Goal: Complete application form: Complete application form

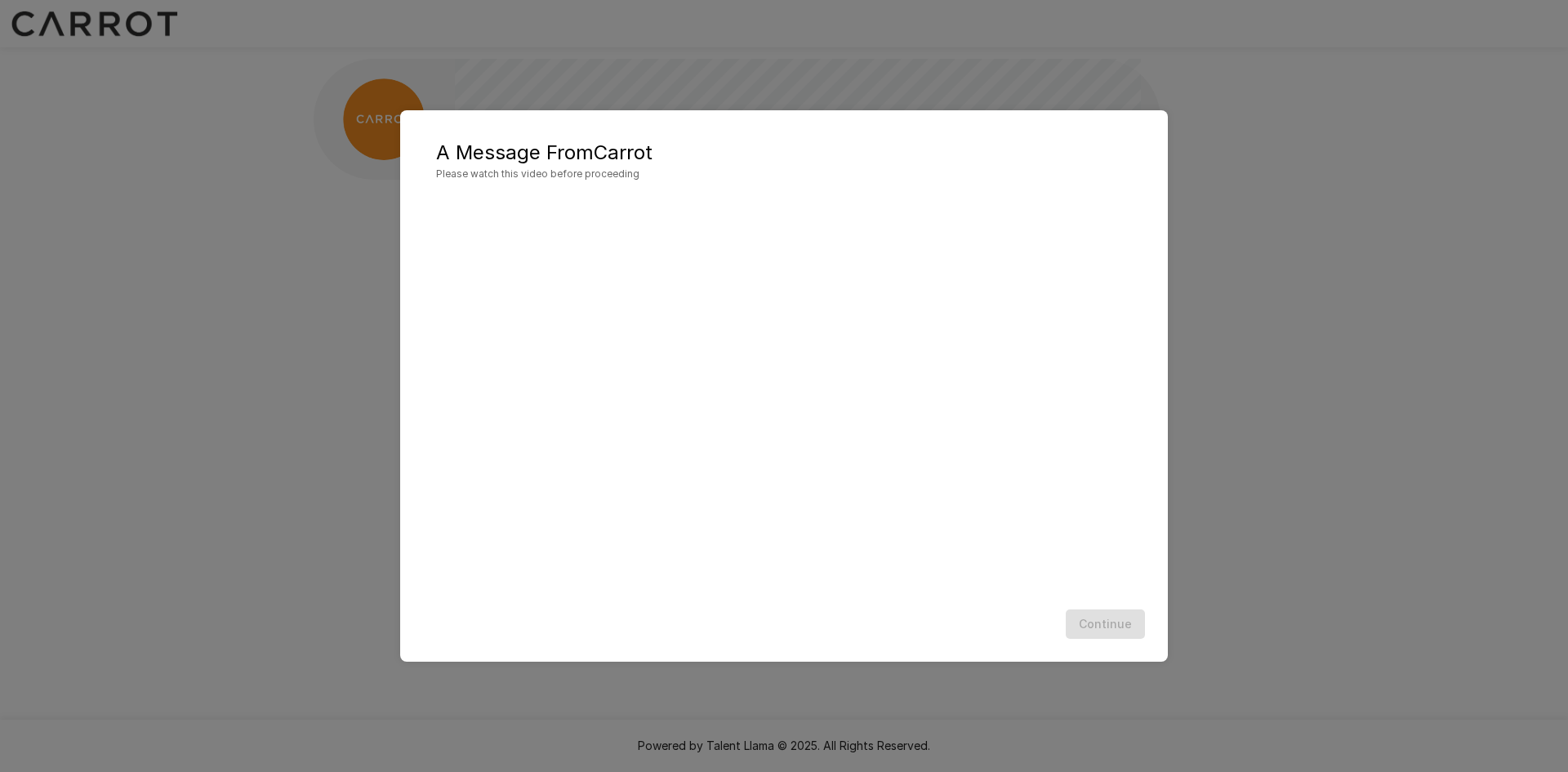
click at [948, 620] on div "Continue" at bounding box center [784, 625] width 734 height 43
click at [868, 161] on h5 "A Message From Carrot" at bounding box center [784, 153] width 696 height 26
click at [868, 166] on div "A Message From Carrot Please watch this video before proceeding" at bounding box center [784, 160] width 696 height 42
click at [869, 161] on h5 "A Message From Carrot" at bounding box center [784, 153] width 696 height 26
click at [870, 154] on h5 "A Message From Carrot" at bounding box center [784, 153] width 696 height 26
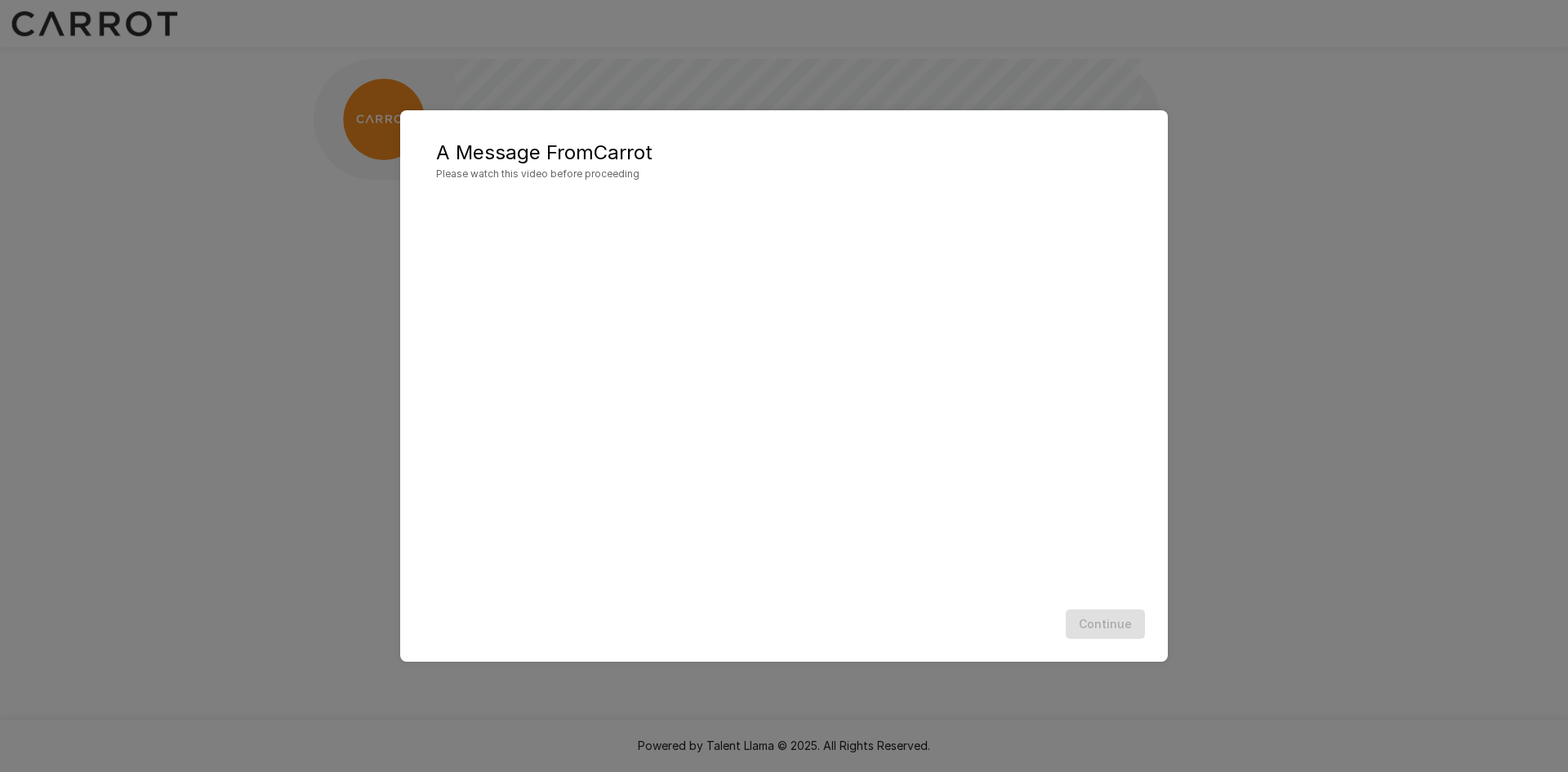
click at [1038, 631] on div "Continue" at bounding box center [784, 625] width 734 height 43
click at [1103, 628] on button "Continue" at bounding box center [1105, 624] width 79 height 30
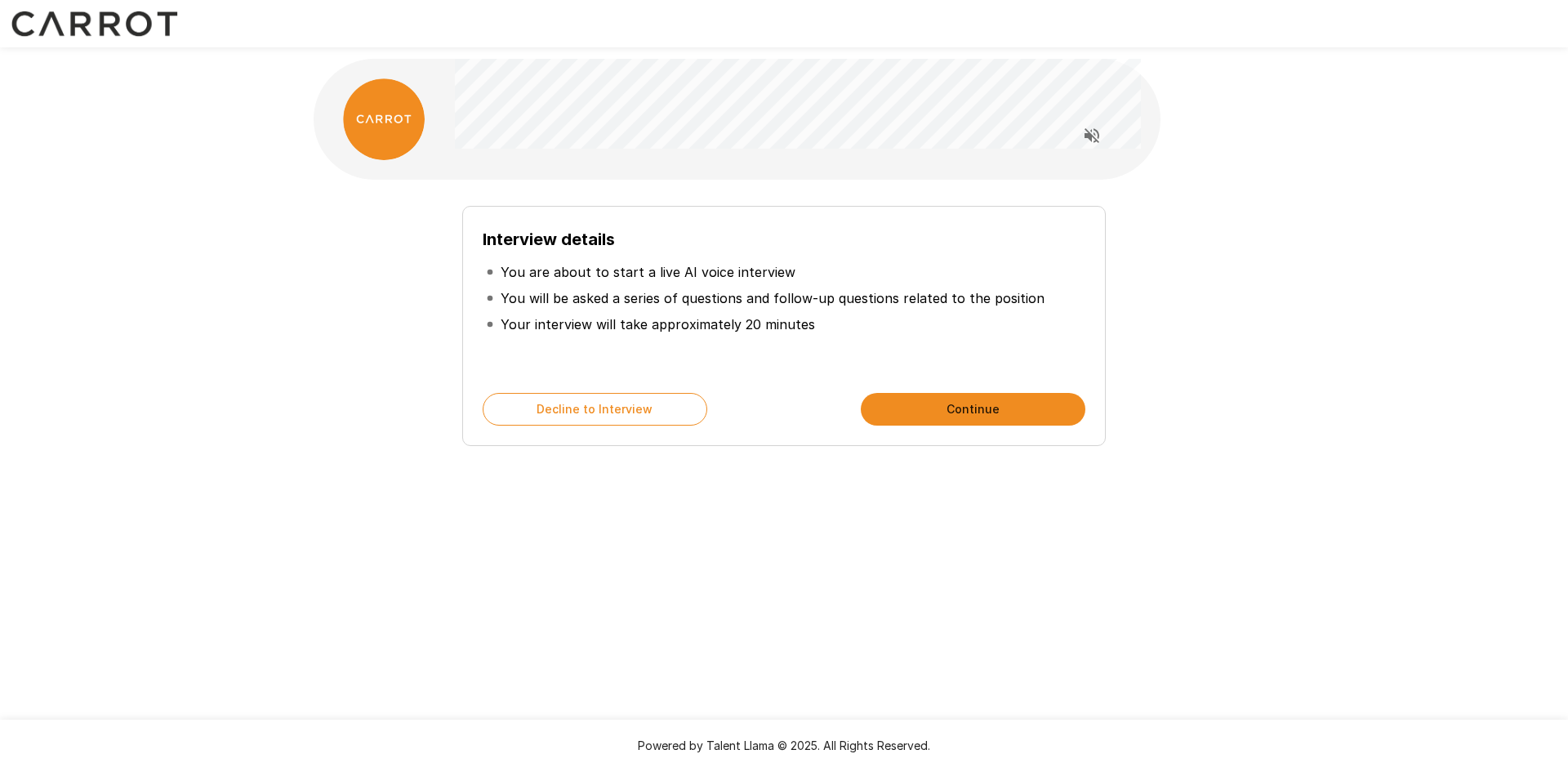
click at [771, 308] on li "You will be asked a series of questions and follow-up questions related to the …" at bounding box center [784, 298] width 603 height 26
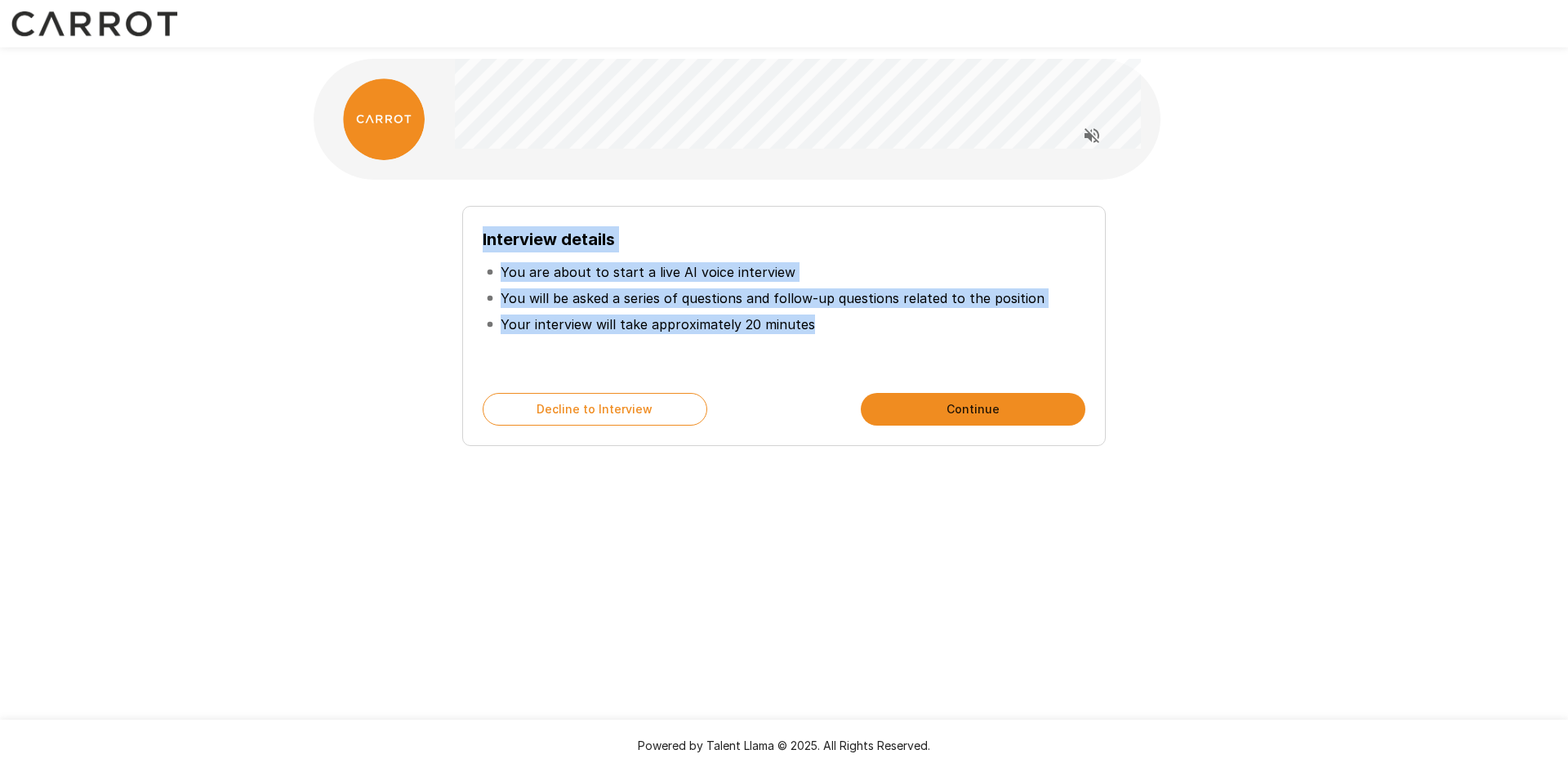
drag, startPoint x: 849, startPoint y: 323, endPoint x: 733, endPoint y: 273, distance: 126.3
click at [472, 232] on div "Interview details You are about to start a live AI voice interview You will be …" at bounding box center [784, 326] width 643 height 240
click at [740, 273] on p "You are about to start a live AI voice interview" at bounding box center [648, 271] width 294 height 20
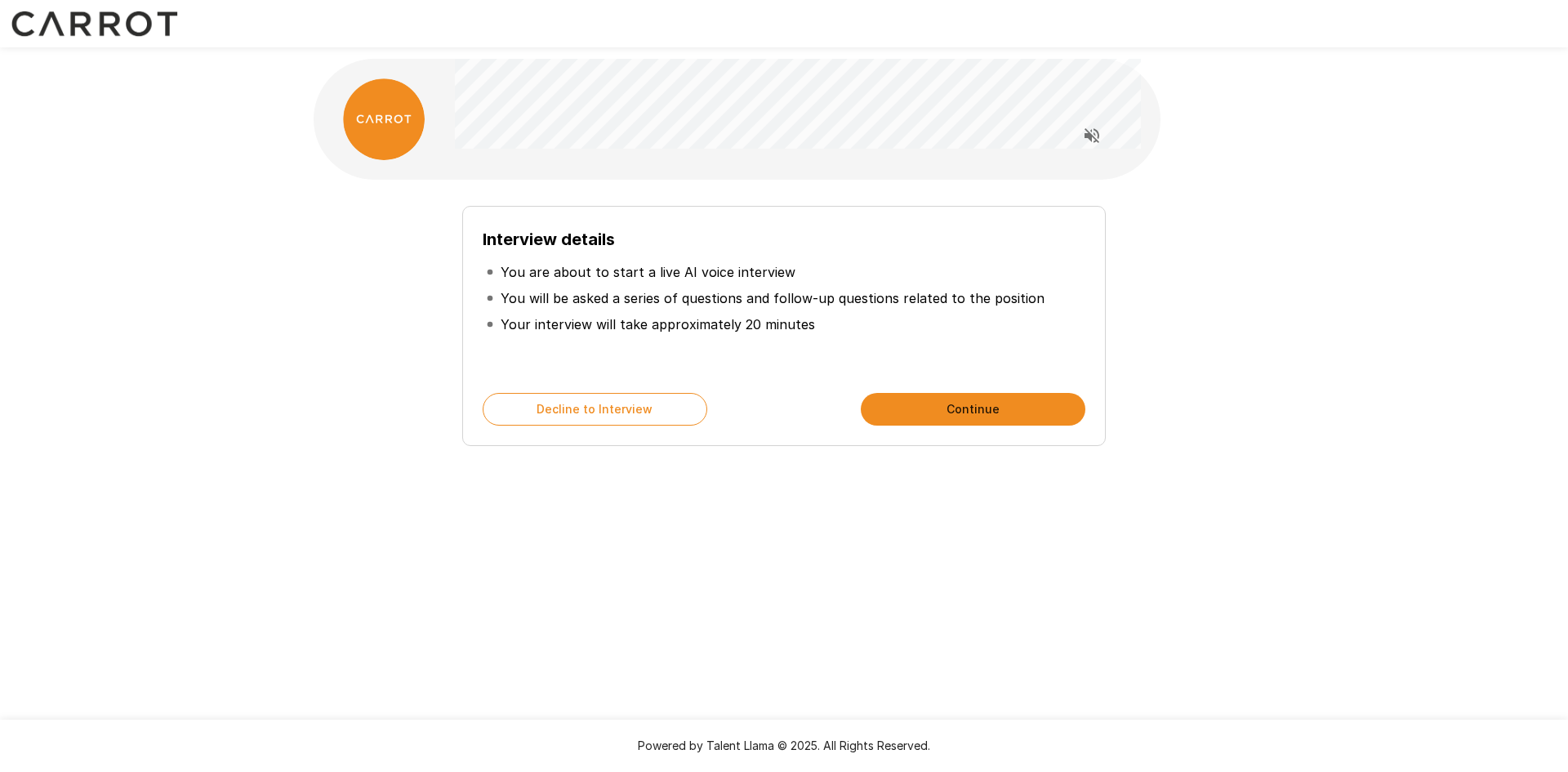
click at [714, 281] on p "You are about to start a live AI voice interview" at bounding box center [648, 271] width 294 height 20
drag, startPoint x: 530, startPoint y: 278, endPoint x: 769, endPoint y: 278, distance: 239.0
click at [704, 277] on p "You are about to start a live AI voice interview" at bounding box center [648, 271] width 294 height 20
click at [799, 278] on li "You are about to start a live AI voice interview" at bounding box center [784, 272] width 603 height 26
drag, startPoint x: 792, startPoint y: 266, endPoint x: 535, endPoint y: 260, distance: 257.1
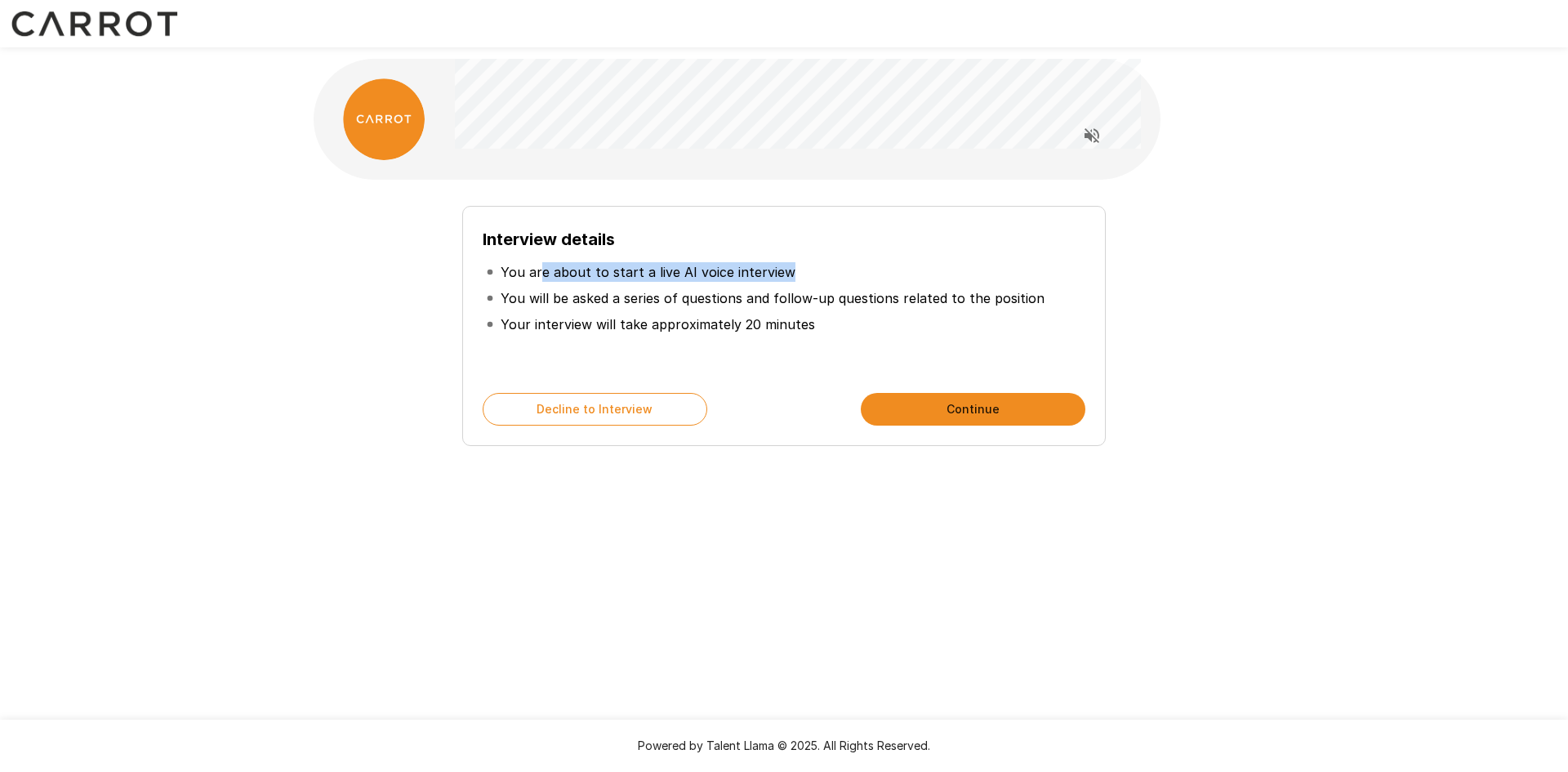
click at [535, 260] on li "You are about to start a live AI voice interview" at bounding box center [784, 272] width 603 height 26
click at [706, 316] on p "Your interview will take approximately 20 minutes" at bounding box center [657, 324] width 314 height 20
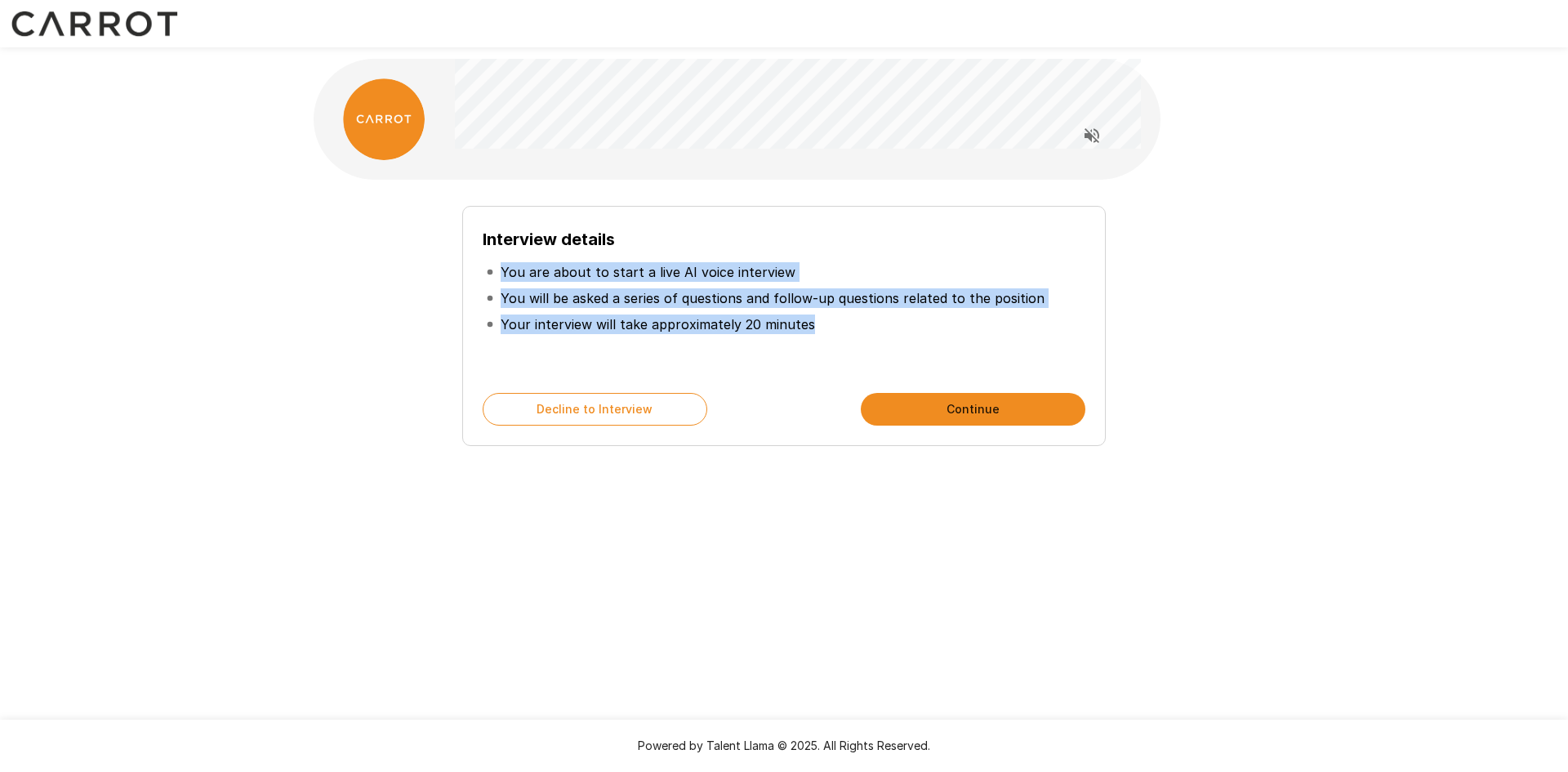
drag, startPoint x: 604, startPoint y: 322, endPoint x: 495, endPoint y: 267, distance: 122.1
click at [491, 271] on ul "You are about to start a live AI voice interview You will be asked a series of …" at bounding box center [784, 298] width 603 height 91
click at [771, 315] on p "Your interview will take approximately 20 minutes" at bounding box center [657, 324] width 314 height 20
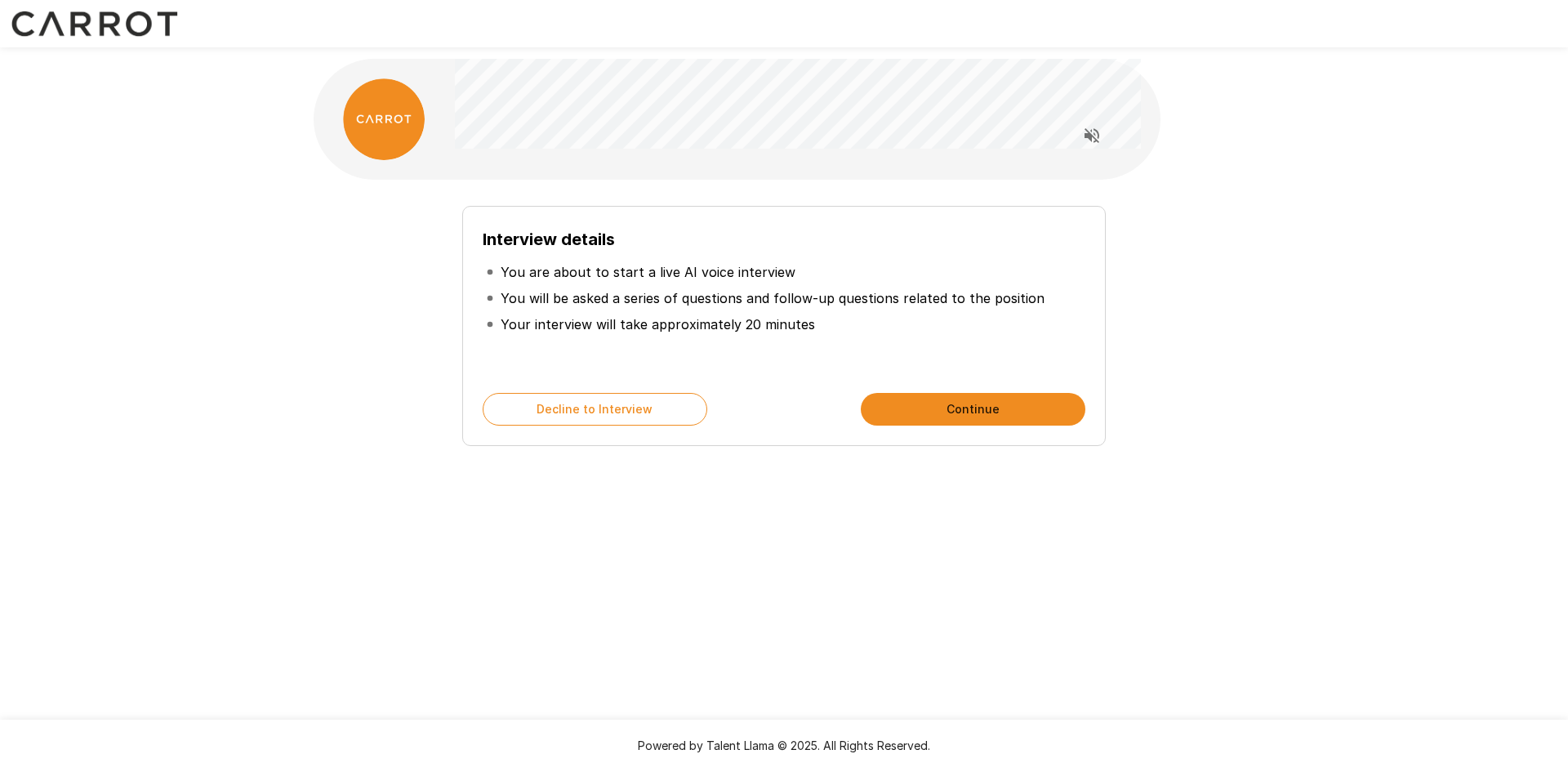
click at [810, 321] on li "Your interview will take approximately 20 minutes" at bounding box center [784, 324] width 603 height 26
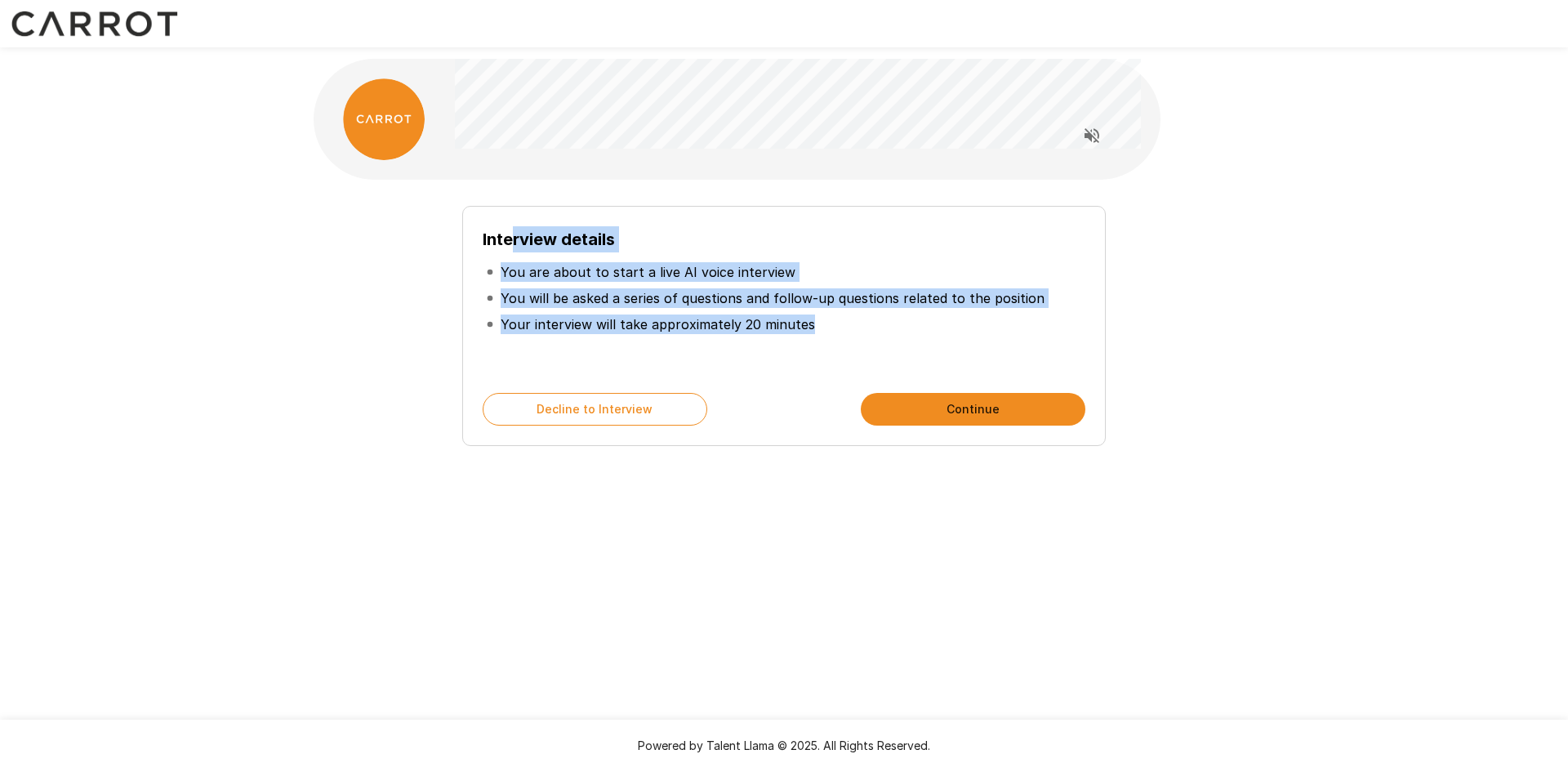
drag, startPoint x: 843, startPoint y: 325, endPoint x: 524, endPoint y: 258, distance: 326.0
click at [506, 248] on div "Interview details You are about to start a live AI voice interview You will be …" at bounding box center [784, 300] width 603 height 147
click at [769, 335] on li "Your interview will take approximately 20 minutes" at bounding box center [784, 324] width 603 height 26
click at [855, 322] on li "Your interview will take approximately 20 minutes" at bounding box center [784, 324] width 603 height 26
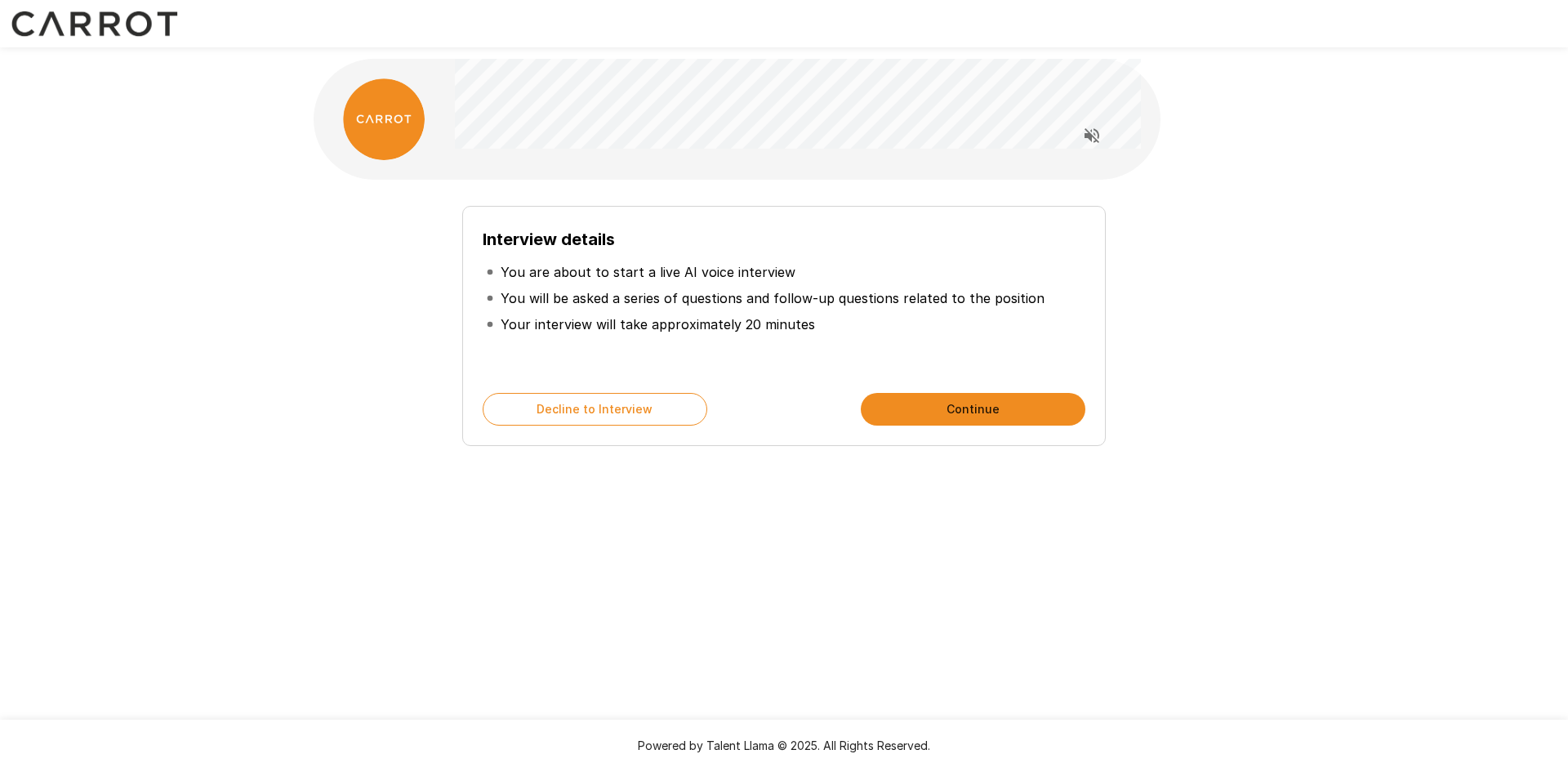
click at [857, 325] on li "Your interview will take approximately 20 minutes" at bounding box center [784, 324] width 603 height 26
click at [855, 330] on li "Your interview will take approximately 20 minutes" at bounding box center [784, 324] width 603 height 26
click at [1241, 155] on div "Interview details You are about to start a live AI voice interview You will be …" at bounding box center [784, 291] width 980 height 583
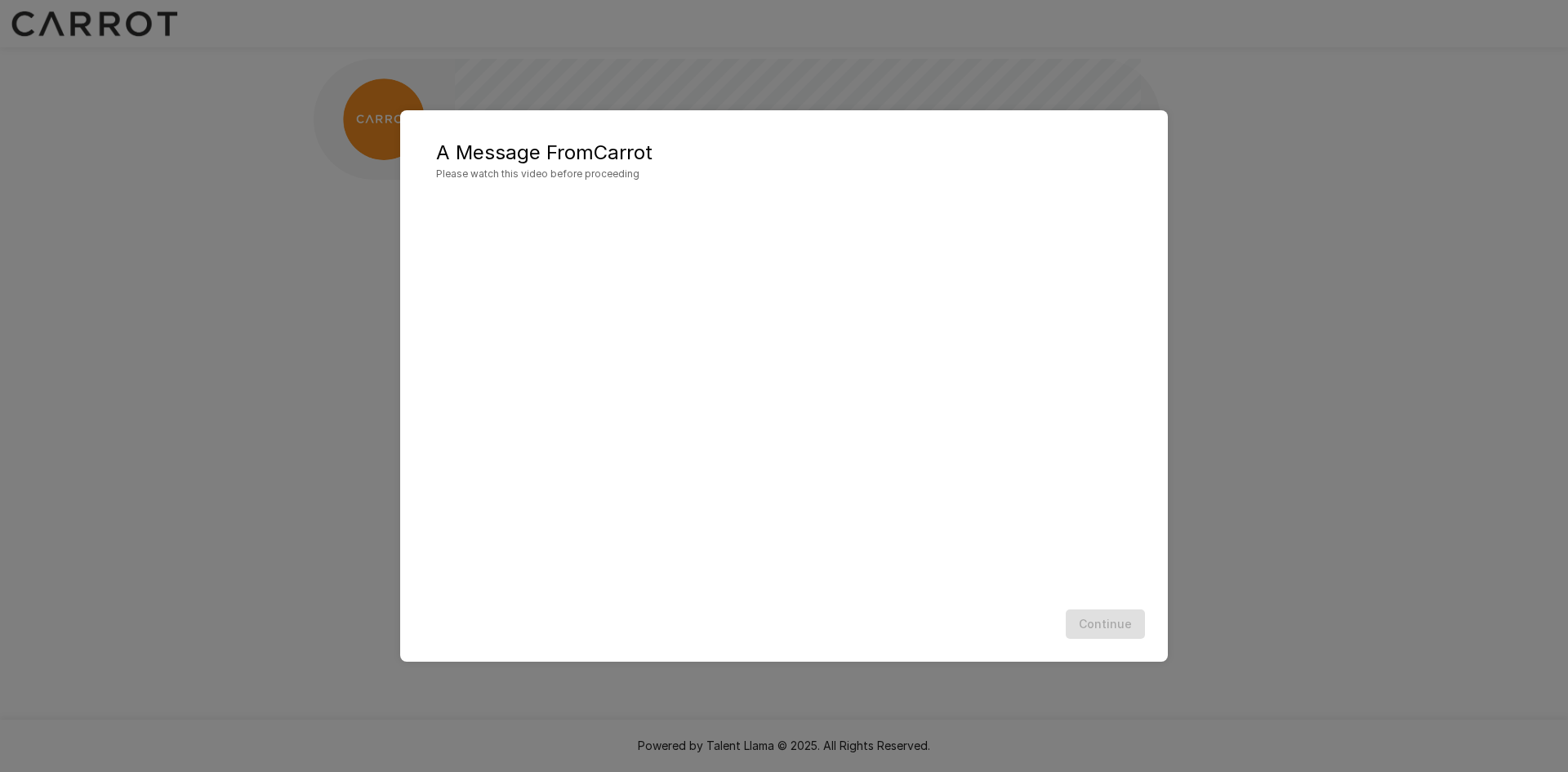
click at [1423, 305] on div "A Message From Carrot Please watch this video before proceeding Continue" at bounding box center [784, 386] width 1568 height 772
click at [729, 161] on h5 "A Message From Carrot" at bounding box center [784, 153] width 696 height 26
click at [583, 41] on div "A Message From Carrot Please watch this video before proceeding Continue" at bounding box center [784, 386] width 1568 height 772
drag, startPoint x: 948, startPoint y: 615, endPoint x: 928, endPoint y: 595, distance: 28.3
click at [947, 614] on div "Continue" at bounding box center [784, 625] width 734 height 43
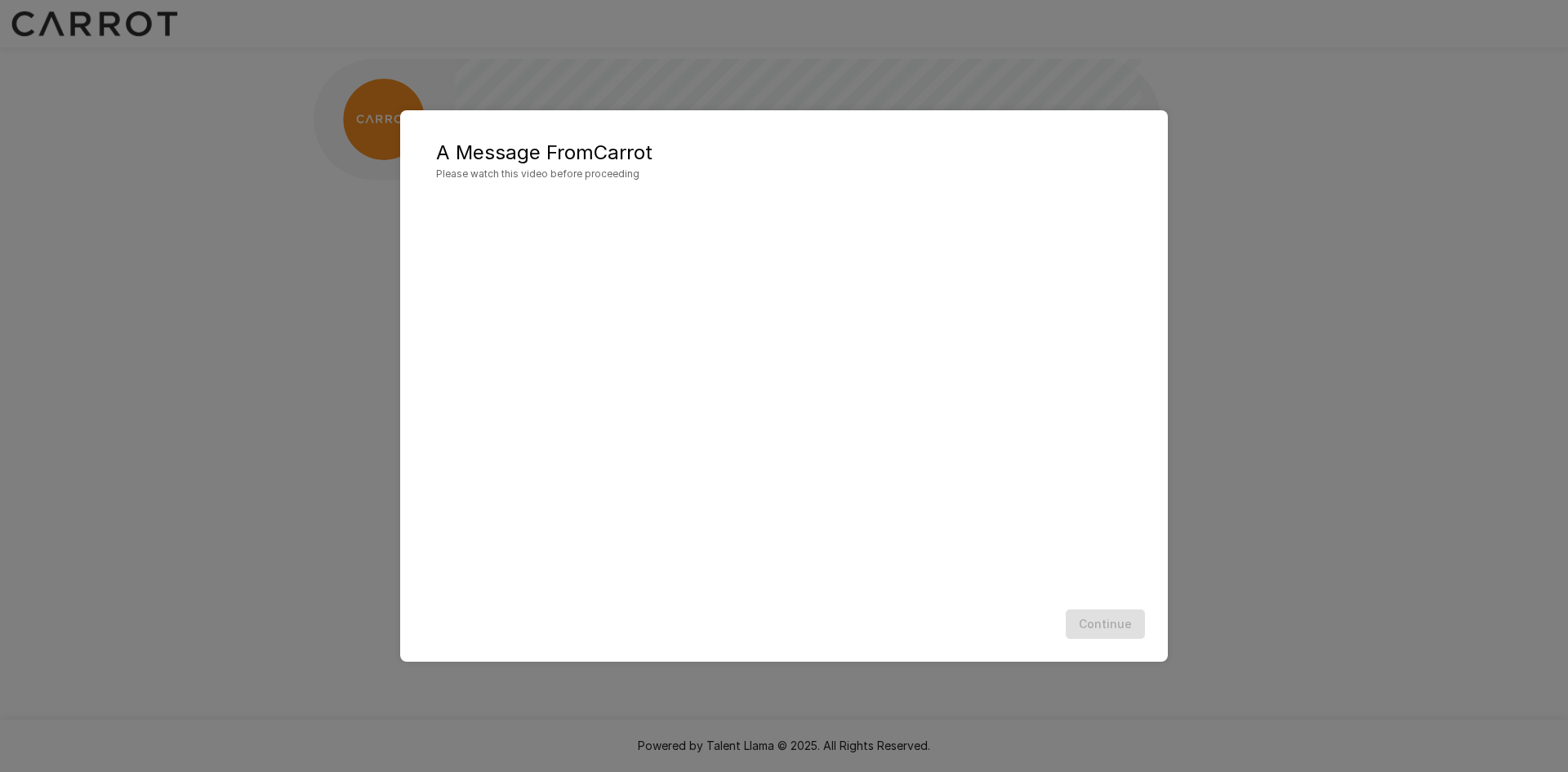
click at [967, 625] on div "Continue" at bounding box center [784, 625] width 734 height 43
drag, startPoint x: 741, startPoint y: 151, endPoint x: 671, endPoint y: 144, distance: 70.3
click at [741, 151] on h5 "A Message From Carrot" at bounding box center [784, 153] width 696 height 26
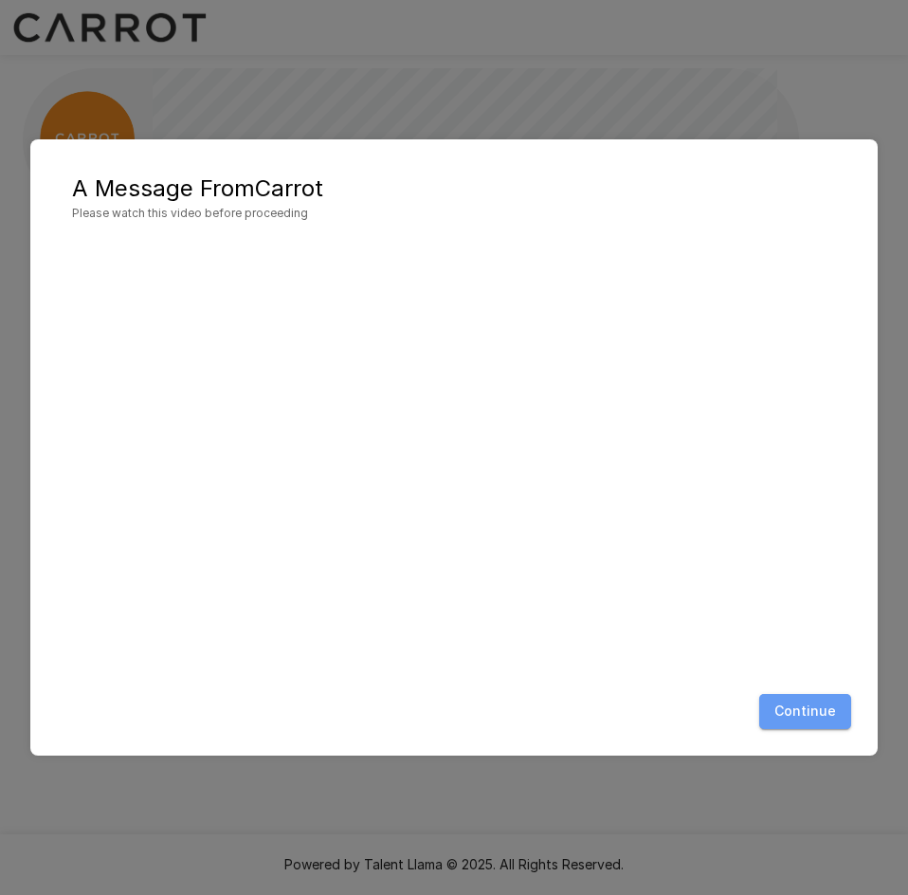
click at [808, 727] on button "Continue" at bounding box center [806, 711] width 92 height 35
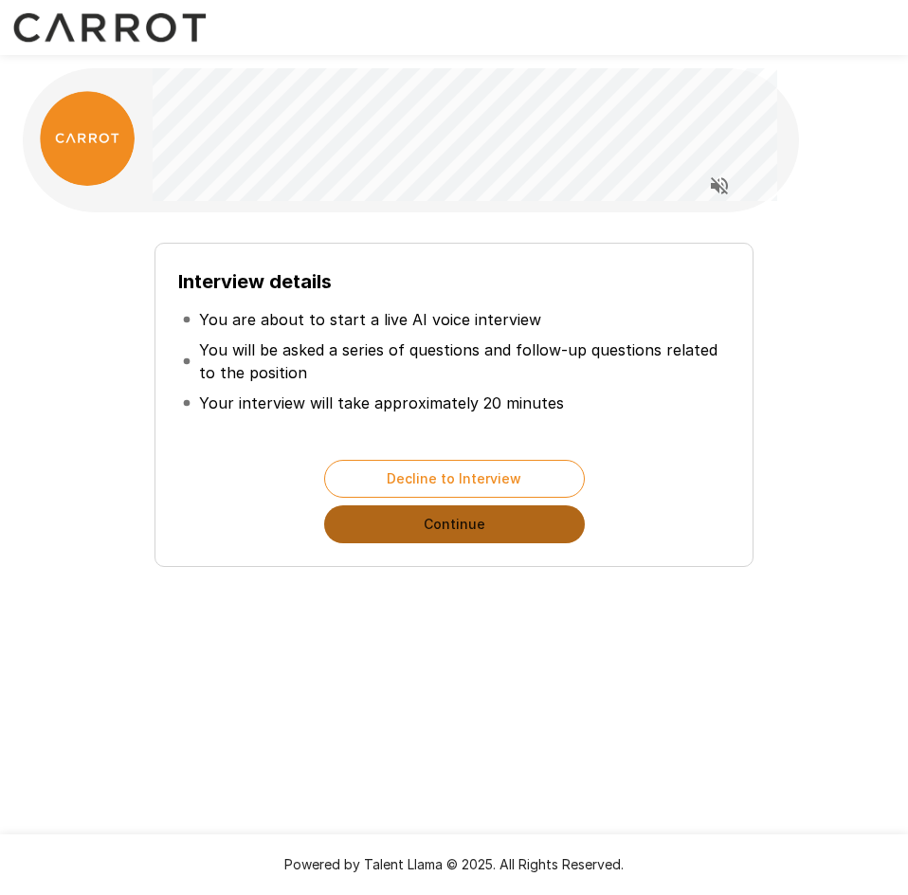
click at [434, 533] on button "Continue" at bounding box center [454, 524] width 261 height 38
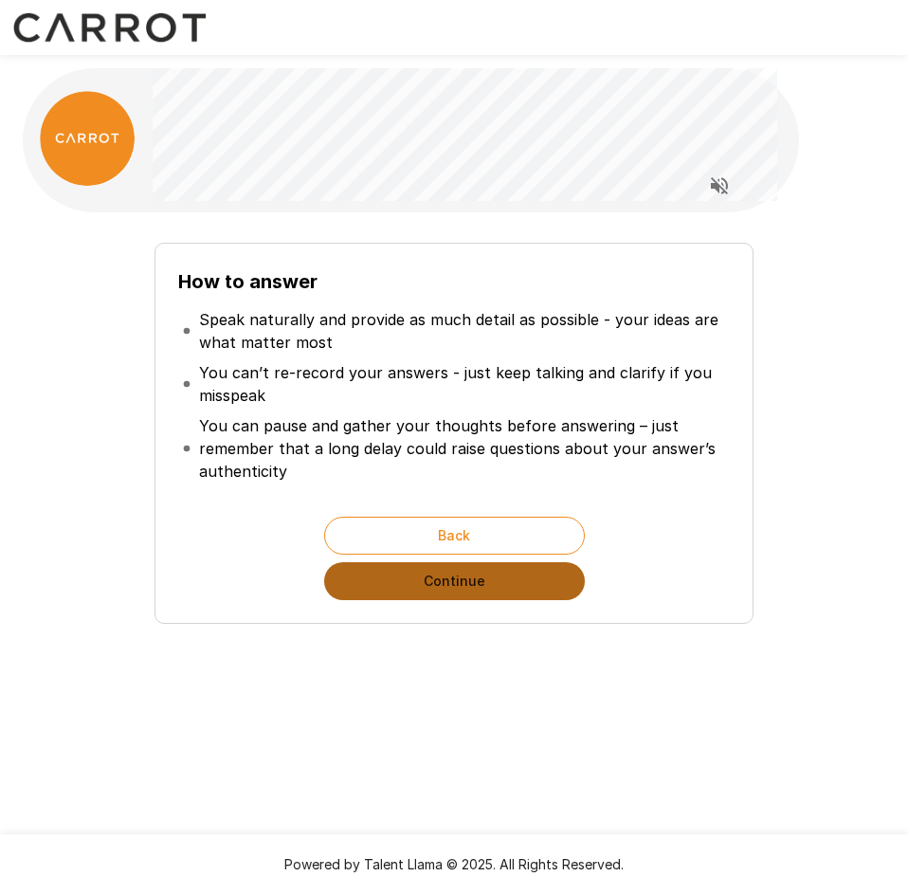
drag, startPoint x: 447, startPoint y: 579, endPoint x: 475, endPoint y: 593, distance: 31.4
click at [447, 580] on button "Continue" at bounding box center [454, 581] width 261 height 38
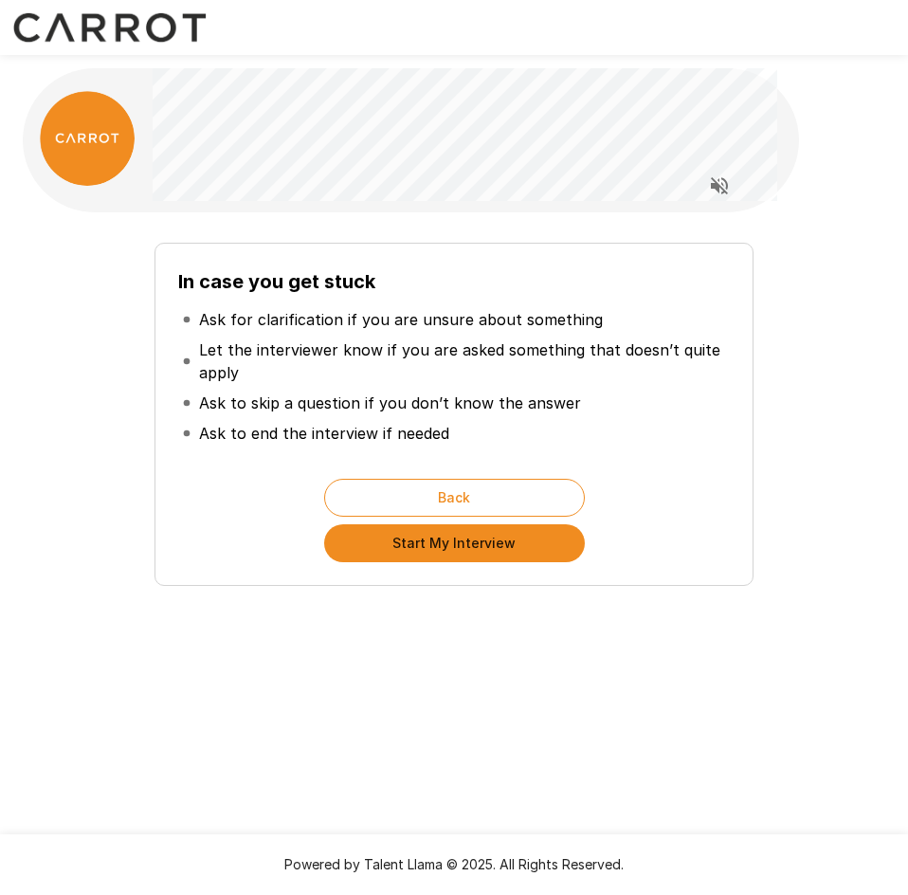
click at [287, 346] on p "Let the interviewer know if you are asked something that doesn’t quite apply" at bounding box center [462, 362] width 526 height 46
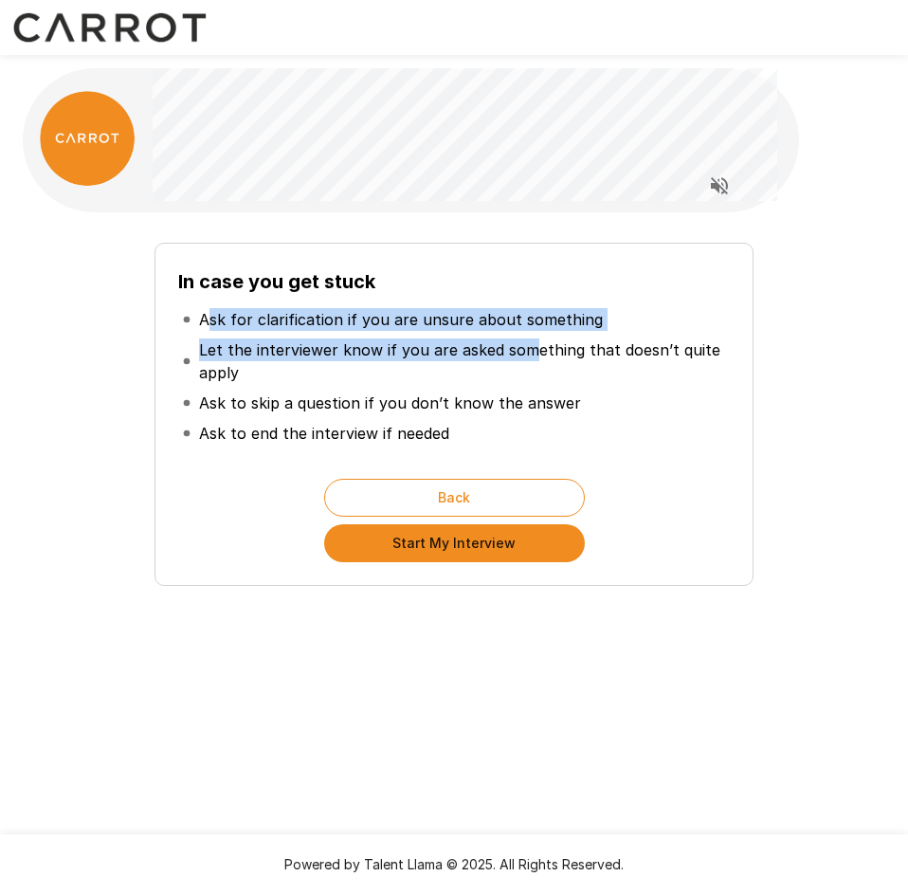
drag, startPoint x: 210, startPoint y: 318, endPoint x: 522, endPoint y: 350, distance: 314.6
click at [522, 350] on ul "Ask for clarification if you are unsure about something Let the interviewer kno…" at bounding box center [453, 376] width 551 height 159
click at [523, 354] on p "Let the interviewer know if you are asked something that doesn’t quite apply" at bounding box center [462, 362] width 526 height 46
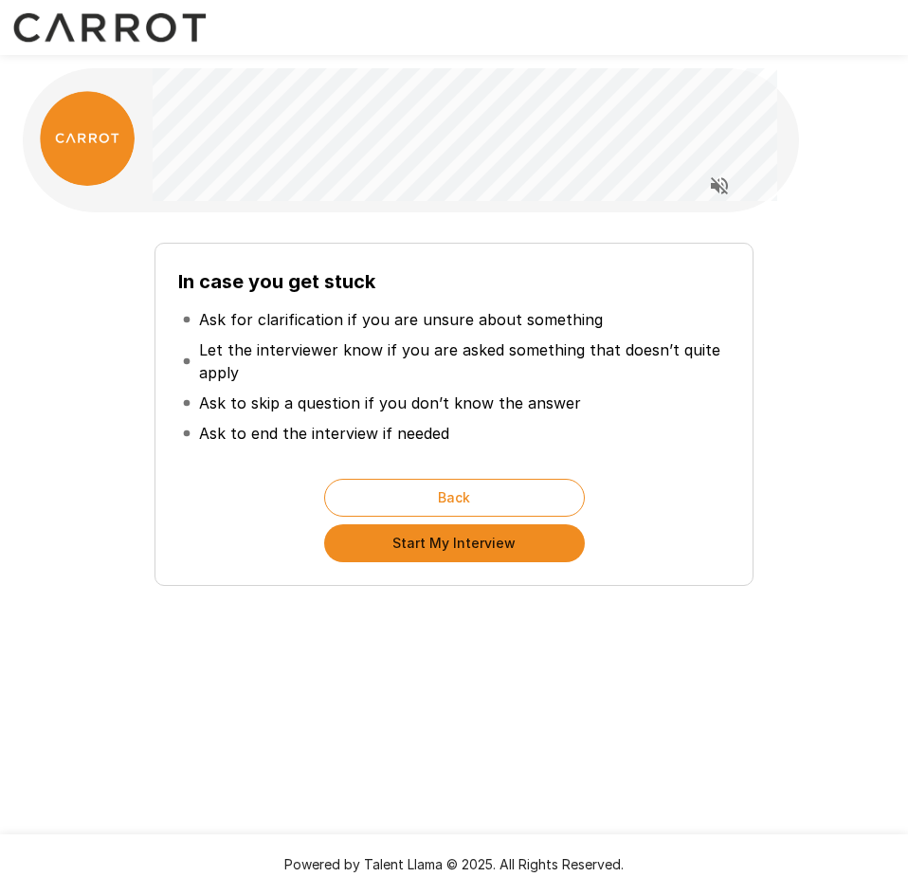
click at [546, 371] on p "Let the interviewer know if you are asked something that doesn’t quite apply" at bounding box center [462, 362] width 526 height 46
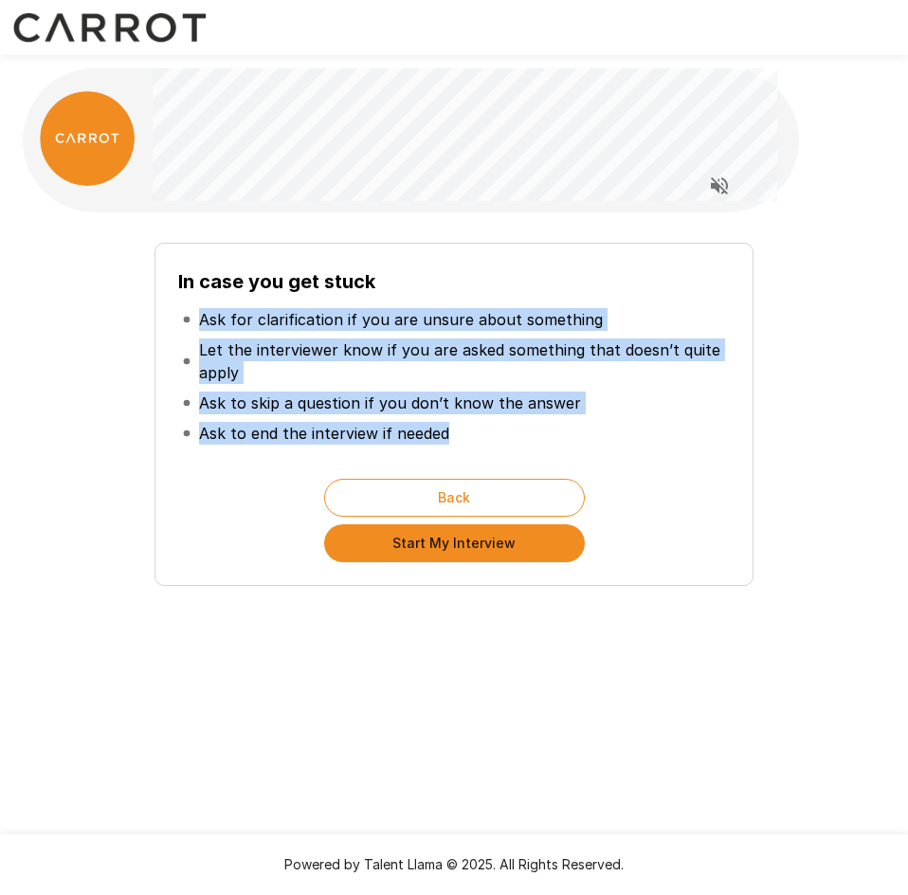
drag, startPoint x: 435, startPoint y: 444, endPoint x: 192, endPoint y: 306, distance: 279.0
click at [192, 306] on ul "Ask for clarification if you are unsure about something Let the interviewer kno…" at bounding box center [453, 376] width 551 height 159
click at [453, 376] on p "Let the interviewer know if you are asked something that doesn’t quite apply" at bounding box center [462, 362] width 526 height 46
click at [464, 383] on p "Let the interviewer know if you are asked something that doesn’t quite apply" at bounding box center [462, 362] width 526 height 46
click at [472, 401] on p "Ask to skip a question if you don’t know the answer" at bounding box center [390, 403] width 382 height 23
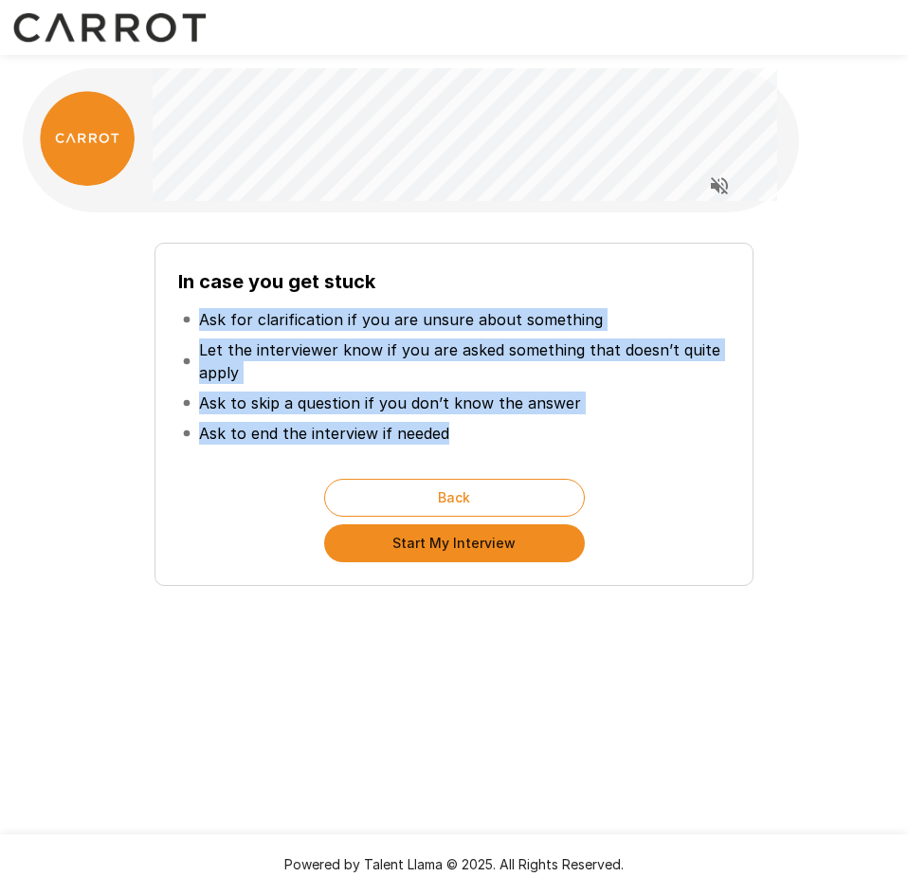
click at [504, 412] on p "Ask to skip a question if you don’t know the answer" at bounding box center [390, 403] width 382 height 23
drag, startPoint x: 464, startPoint y: 438, endPoint x: 190, endPoint y: 299, distance: 307.5
click at [190, 299] on ul "Ask for clarification if you are unsure about something Let the interviewer kno…" at bounding box center [453, 376] width 551 height 159
click at [359, 365] on p "Let the interviewer know if you are asked something that doesn’t quite apply" at bounding box center [462, 362] width 526 height 46
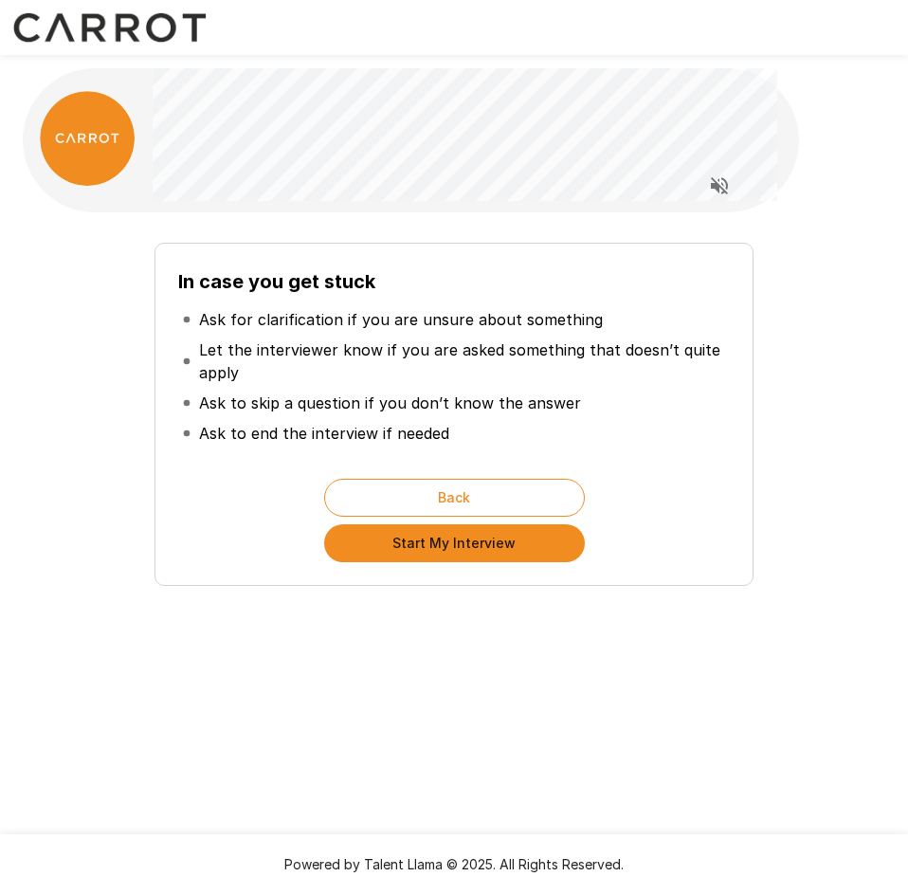
click at [400, 381] on p "Let the interviewer know if you are asked something that doesn’t quite apply" at bounding box center [462, 362] width 526 height 46
click at [469, 546] on button "Start My Interview" at bounding box center [454, 543] width 261 height 38
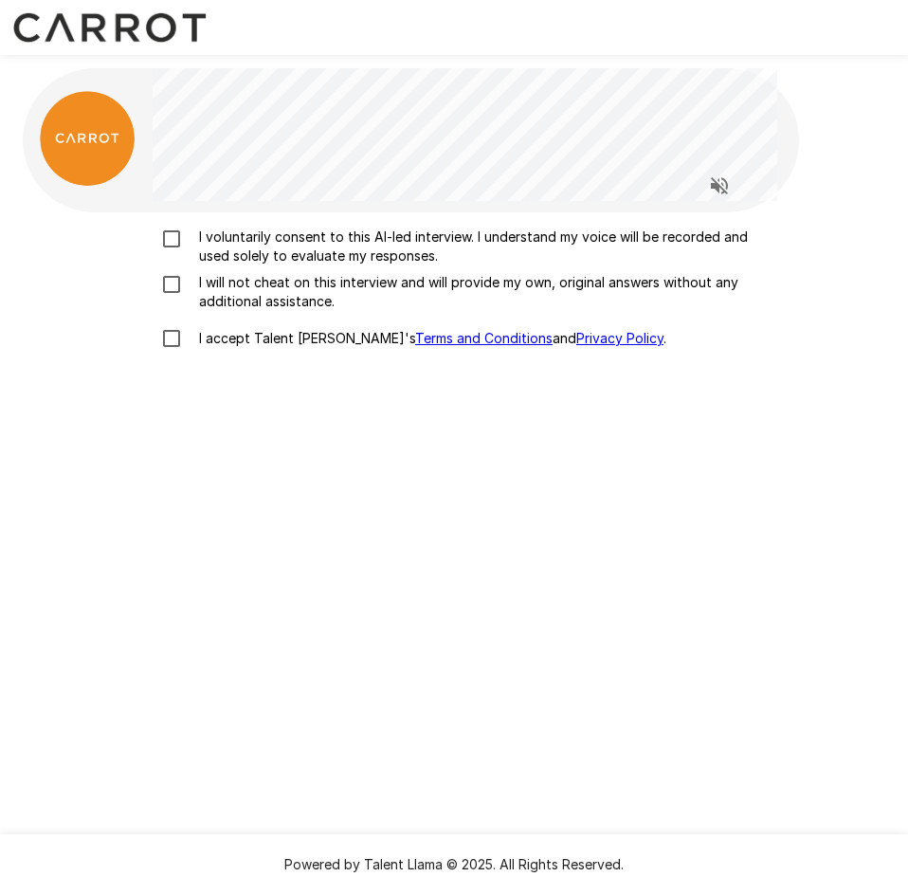
click at [270, 241] on p "I voluntarily consent to this AI-led interview. I understand my voice will be r…" at bounding box center [474, 247] width 565 height 38
click at [267, 293] on p "I will not cheat on this interview and will provide my own, original answers wi…" at bounding box center [474, 292] width 565 height 38
click at [258, 339] on p "I accept Talent Llama's Terms and Conditions and Privacy Policy ." at bounding box center [429, 338] width 475 height 19
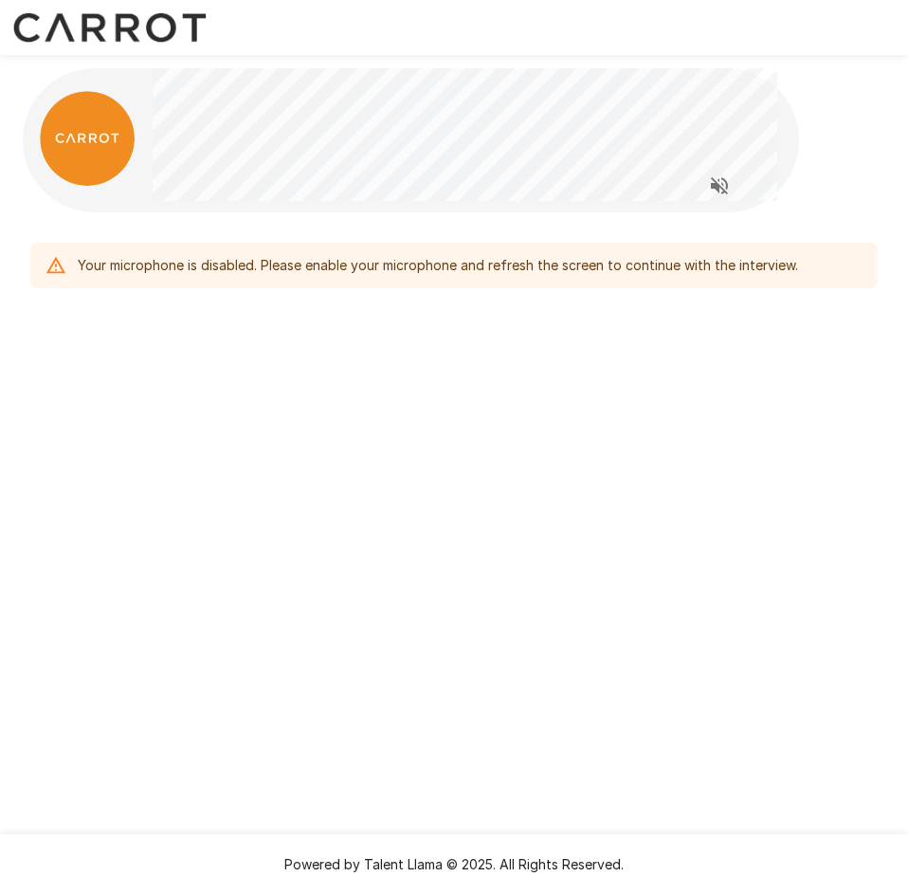
click at [282, 371] on div "Your microphone is disabled. Please enable your microphone and refresh the scre…" at bounding box center [454, 224] width 908 height 448
click at [560, 597] on div "Your microphone is disabled. Please enable your microphone and refresh the scre…" at bounding box center [454, 447] width 908 height 895
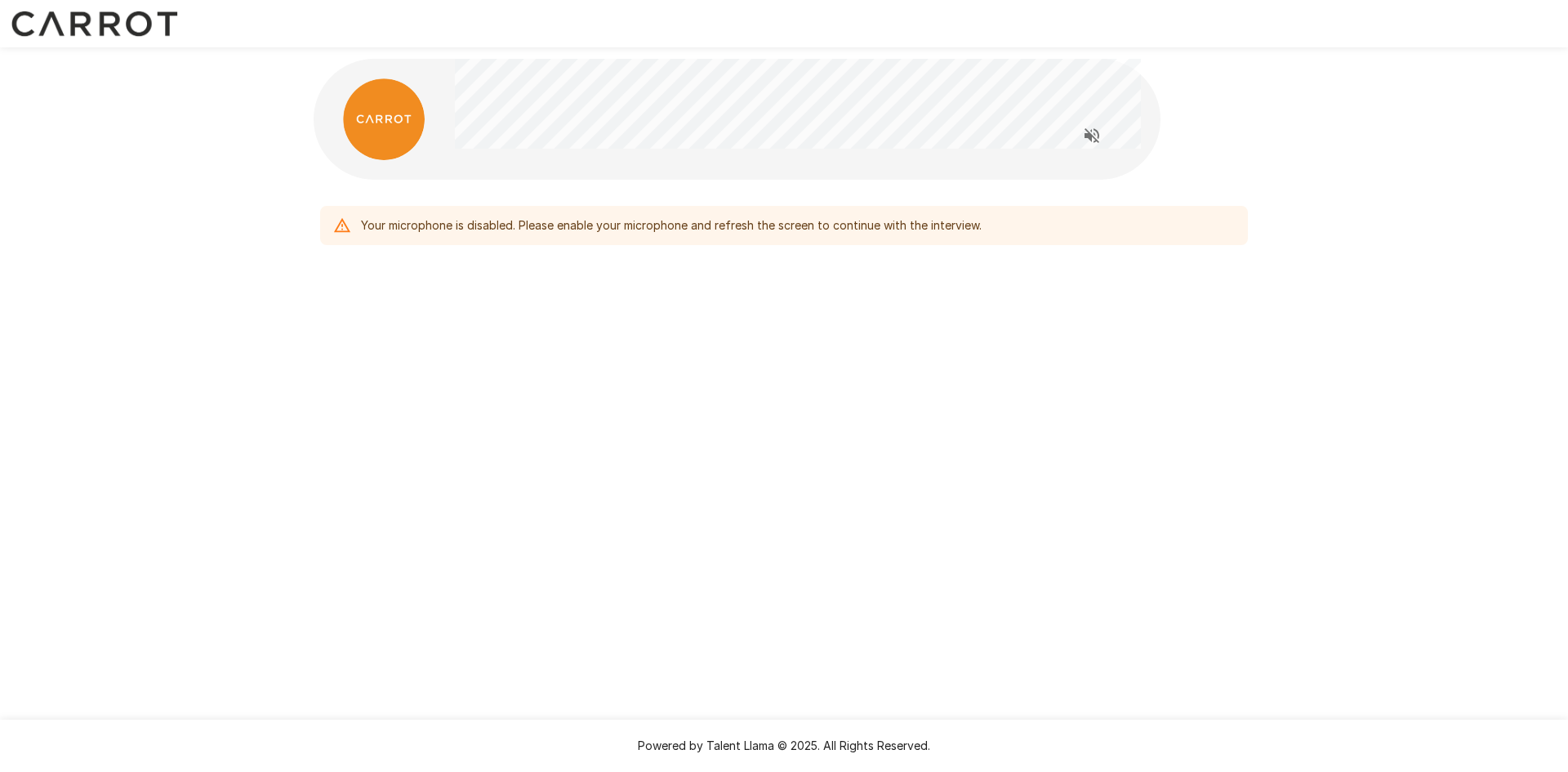
click at [1361, 114] on div "Your microphone is disabled. Please enable your microphone and refresh the scre…" at bounding box center [784, 191] width 1568 height 383
click at [1354, 112] on div "Your microphone is disabled. Please enable your microphone and refresh the scre…" at bounding box center [784, 191] width 1568 height 383
click at [759, 378] on div "Your microphone is disabled. Please enable your microphone and refresh the scre…" at bounding box center [784, 191] width 980 height 383
click at [751, 359] on div "Your microphone is disabled. Please enable your microphone and refresh the scre…" at bounding box center [784, 191] width 980 height 383
drag, startPoint x: 1465, startPoint y: 551, endPoint x: 1475, endPoint y: 673, distance: 122.4
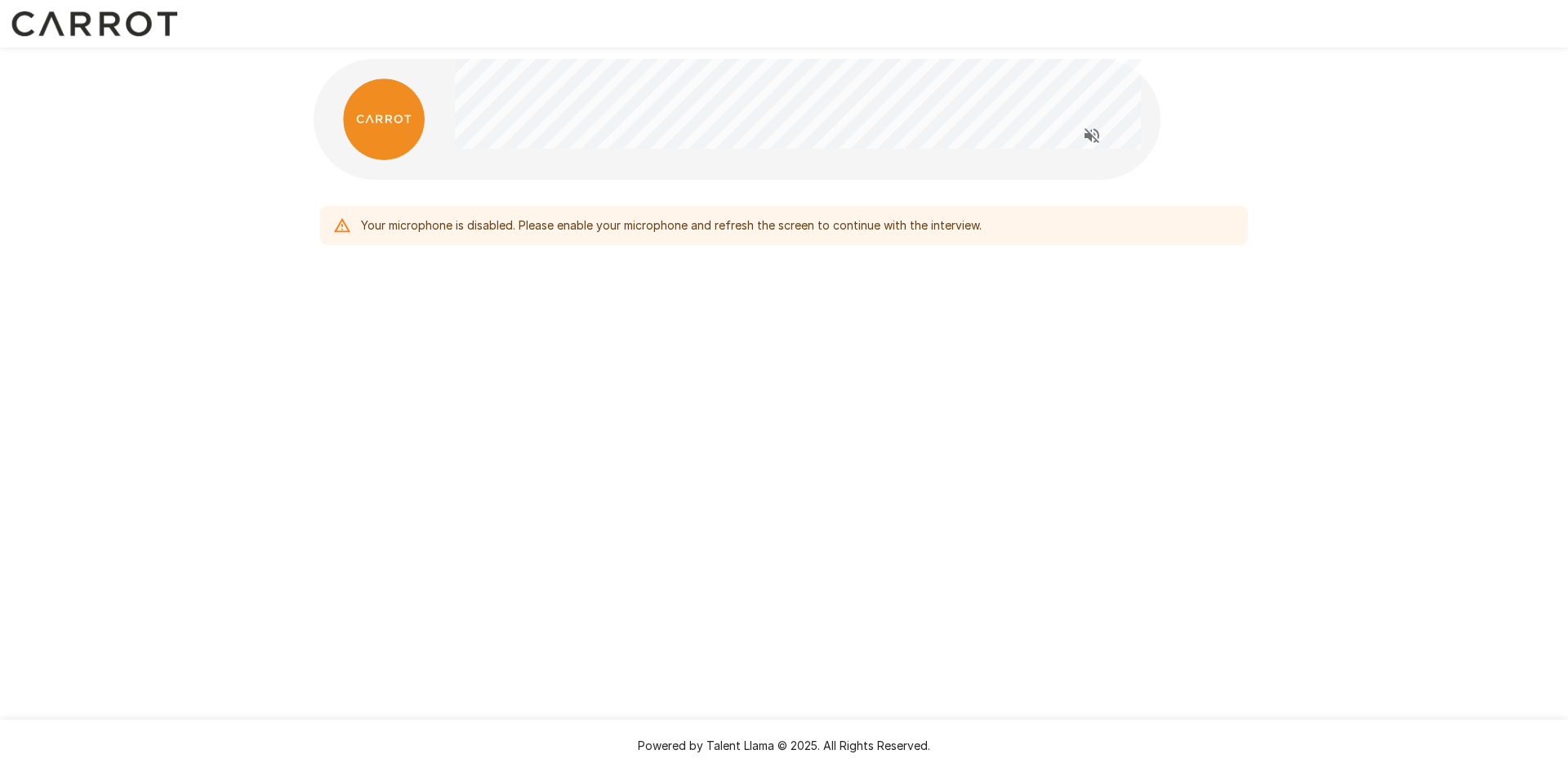
click at [1465, 553] on div "Your microphone is disabled. Please enable your microphone and refresh the scre…" at bounding box center [784, 386] width 1568 height 772
click at [992, 497] on div "Your microphone is disabled. Please enable your microphone and refresh the scre…" at bounding box center [784, 386] width 1568 height 772
click at [971, 511] on div "Your microphone is disabled. Please enable your microphone and refresh the scre…" at bounding box center [784, 386] width 1568 height 772
click at [582, 204] on div "Your microphone is disabled. Please enable your microphone and refresh the scre…" at bounding box center [784, 219] width 927 height 53
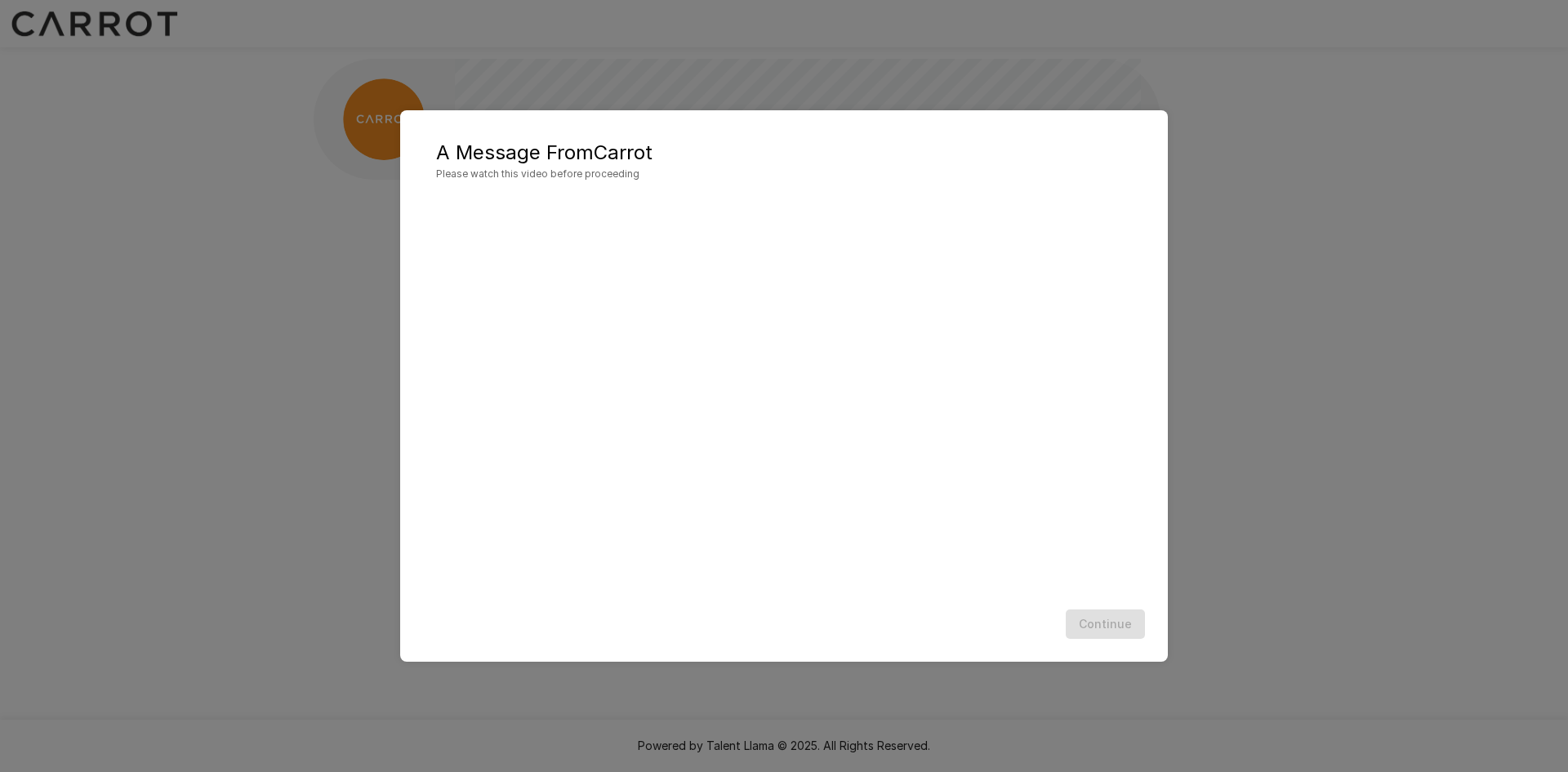
click at [822, 158] on h5 "A Message From Carrot" at bounding box center [784, 153] width 696 height 26
click at [1266, 204] on div "A Message From Carrot Please watch this video before proceeding Continue" at bounding box center [784, 386] width 1568 height 772
drag, startPoint x: 1112, startPoint y: 627, endPoint x: 1914, endPoint y: 450, distance: 821.3
click at [1567, 450] on html "Interview details You are about to start a live AI voice interview You will be …" at bounding box center [784, 386] width 1568 height 772
drag, startPoint x: 1096, startPoint y: 625, endPoint x: 1107, endPoint y: 624, distance: 11.0
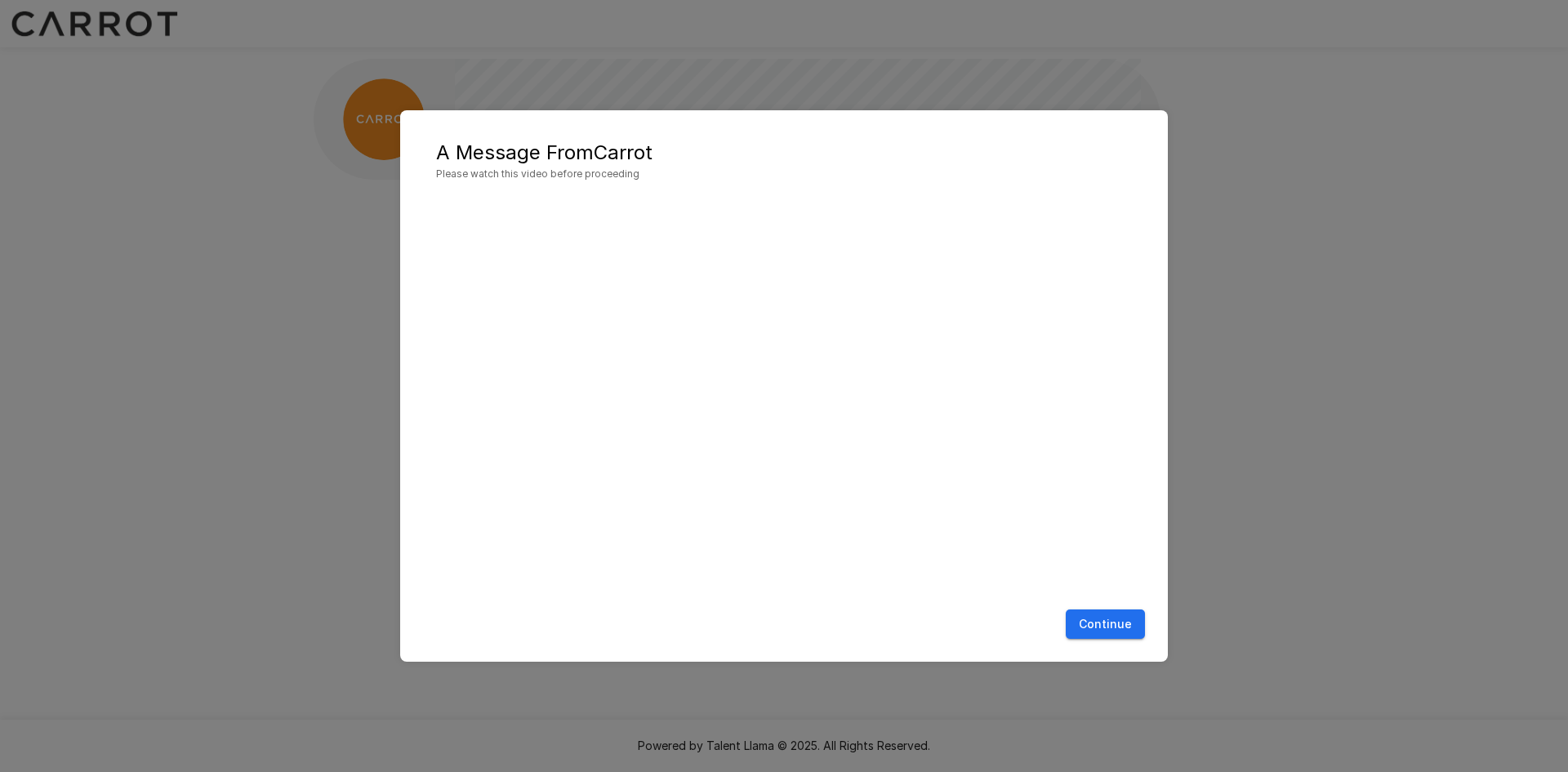
click at [1096, 624] on button "Continue" at bounding box center [1105, 624] width 79 height 30
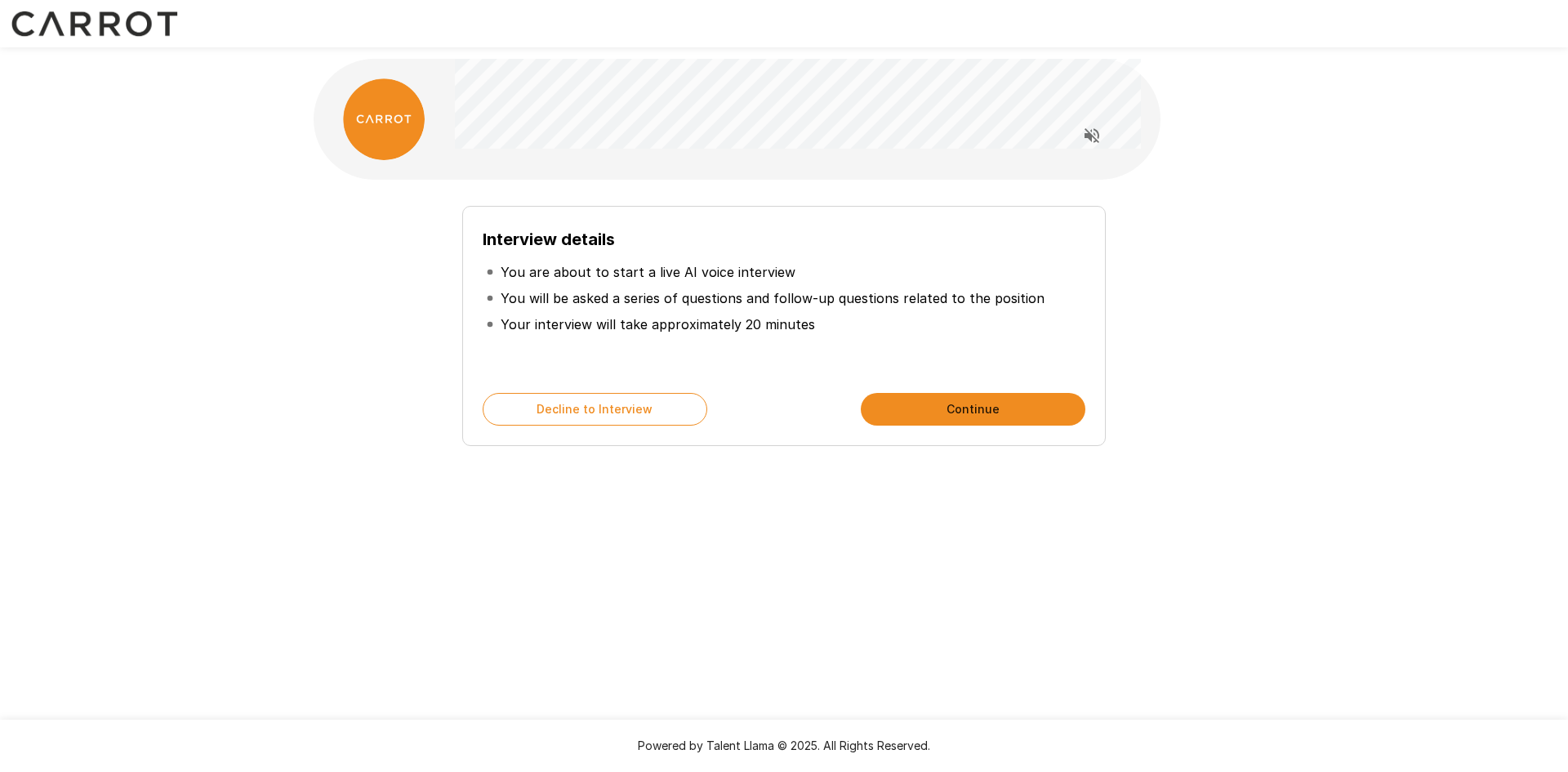
click at [974, 409] on button "Continue" at bounding box center [972, 409] width 225 height 33
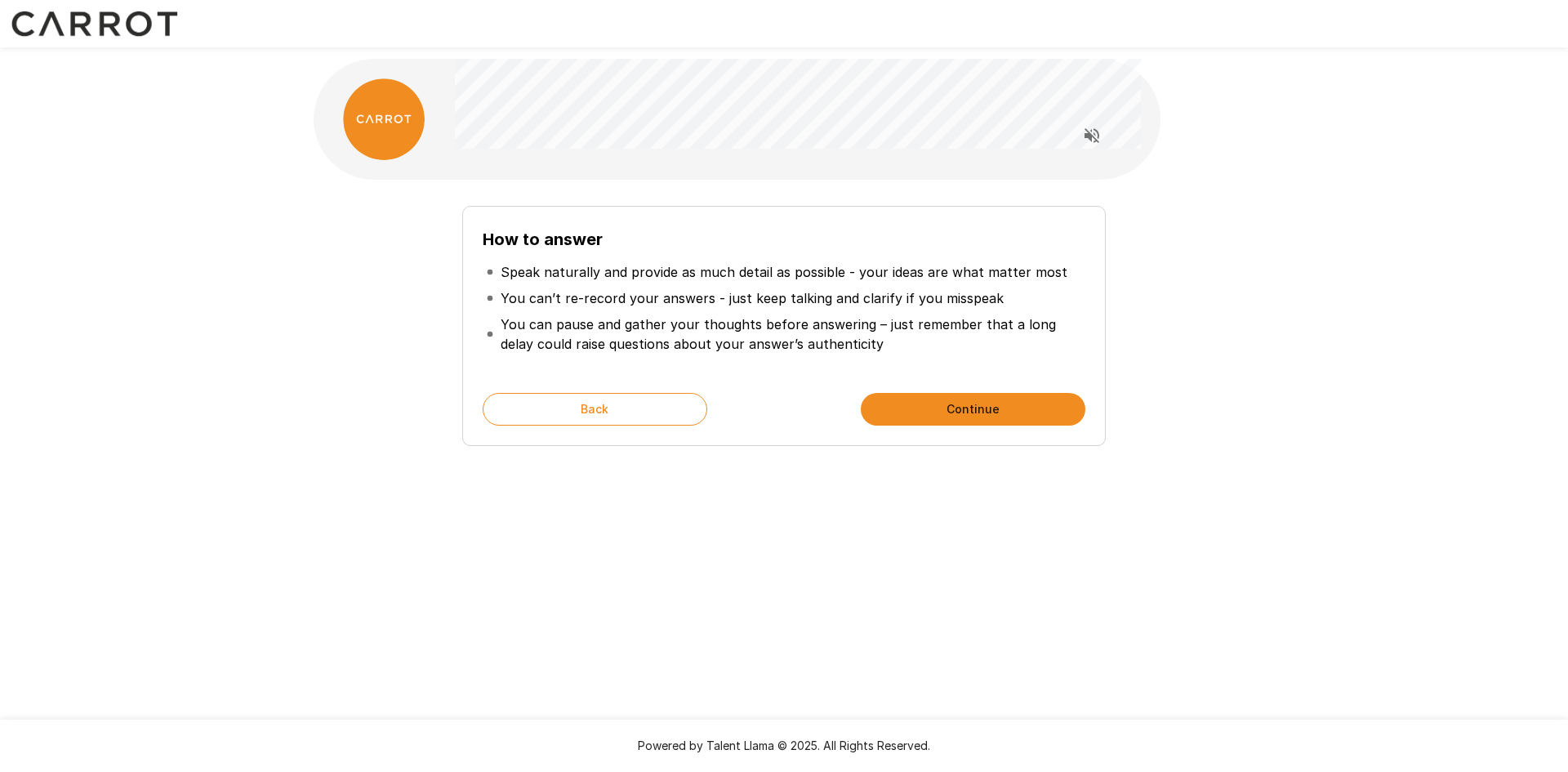
click at [962, 410] on button "Continue" at bounding box center [972, 409] width 225 height 33
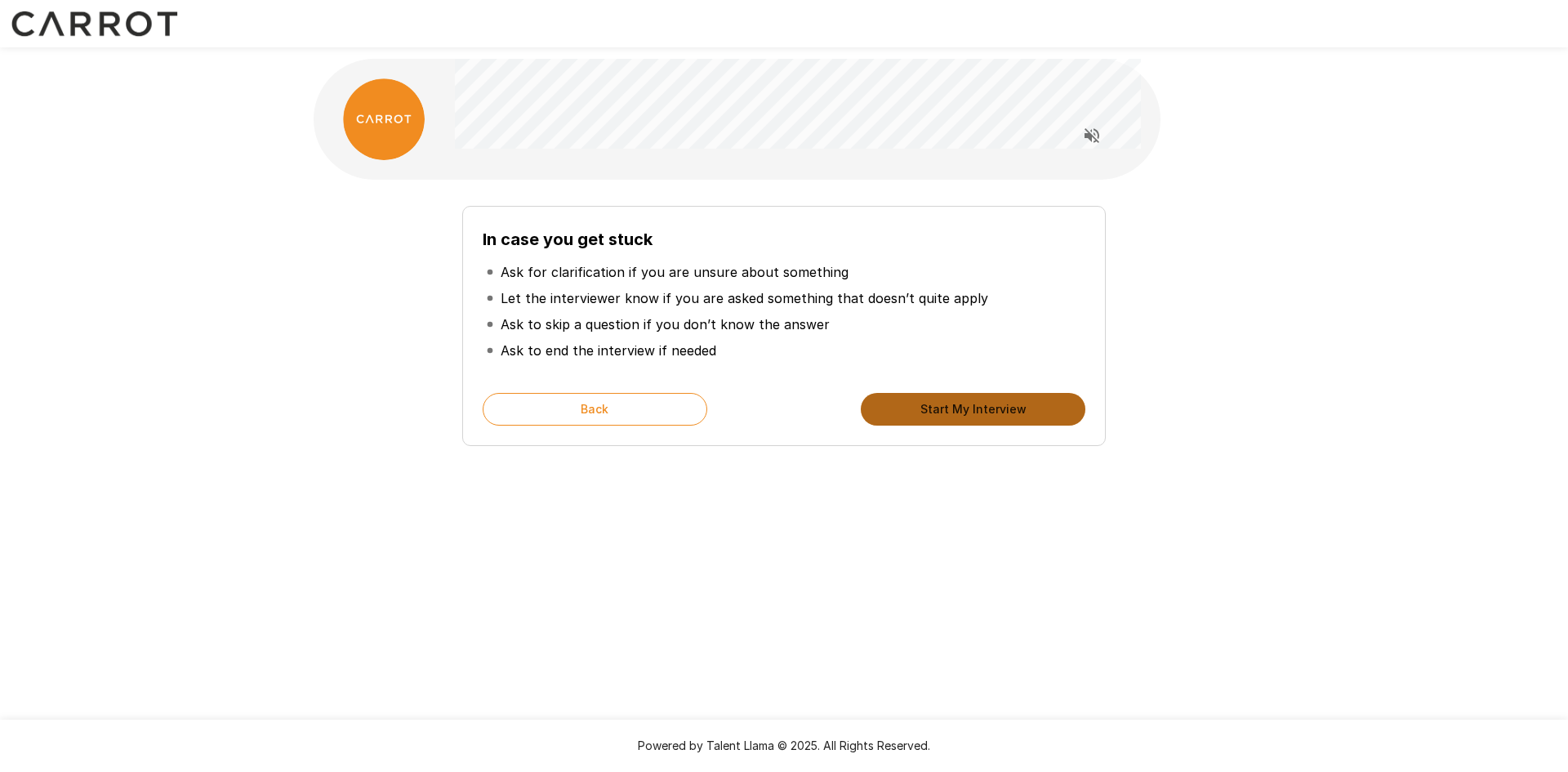
click at [941, 407] on button "Start My Interview" at bounding box center [972, 409] width 225 height 33
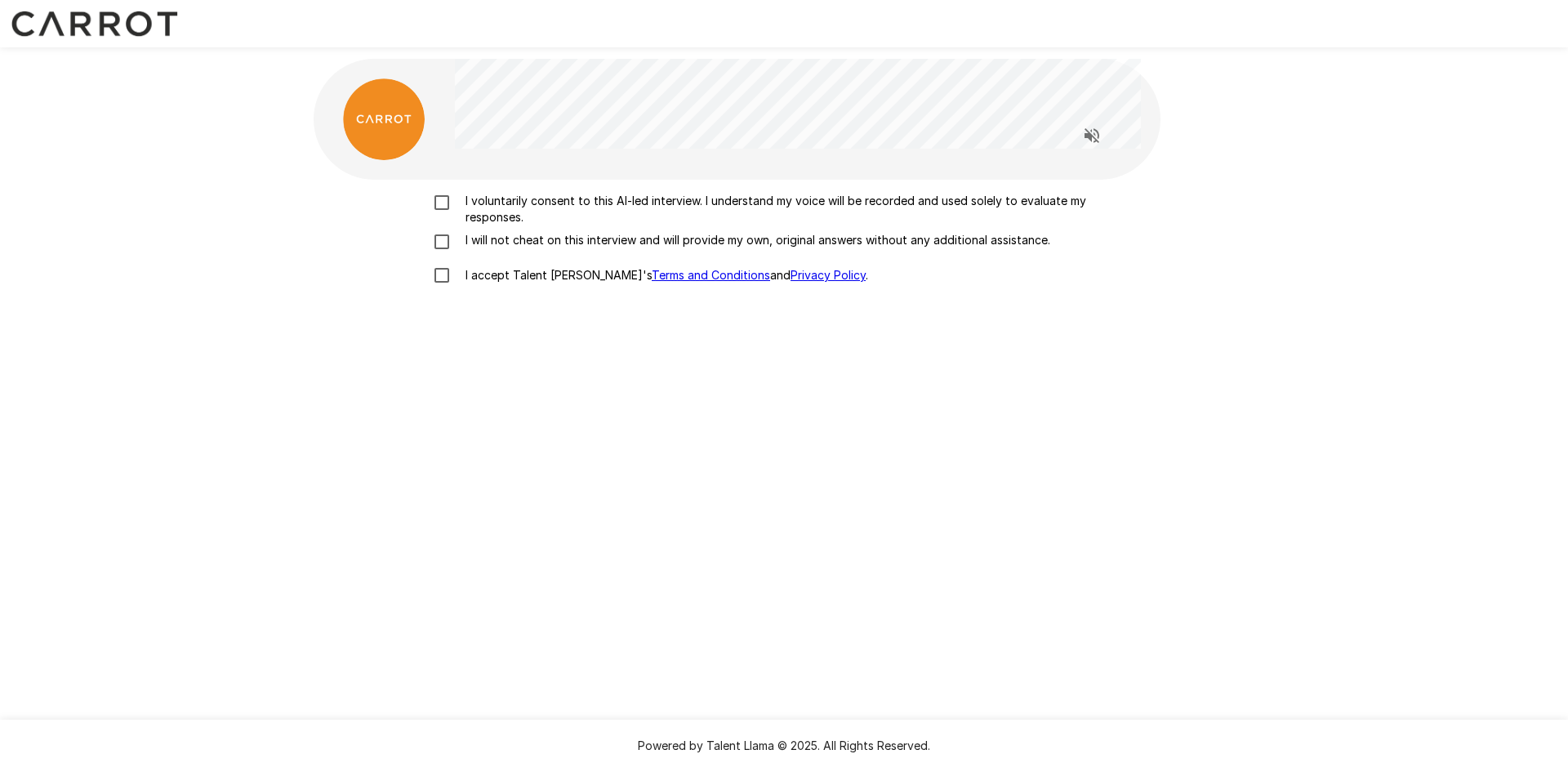
click at [509, 205] on p "I voluntarily consent to this AI-led interview. I understand my voice will be r…" at bounding box center [801, 209] width 685 height 33
click at [528, 240] on p "I will not cheat on this interview and will provide my own, original answers wi…" at bounding box center [754, 240] width 592 height 16
click at [534, 282] on p "I accept Talent Llama's Terms and Conditions and Privacy Policy ." at bounding box center [663, 275] width 409 height 16
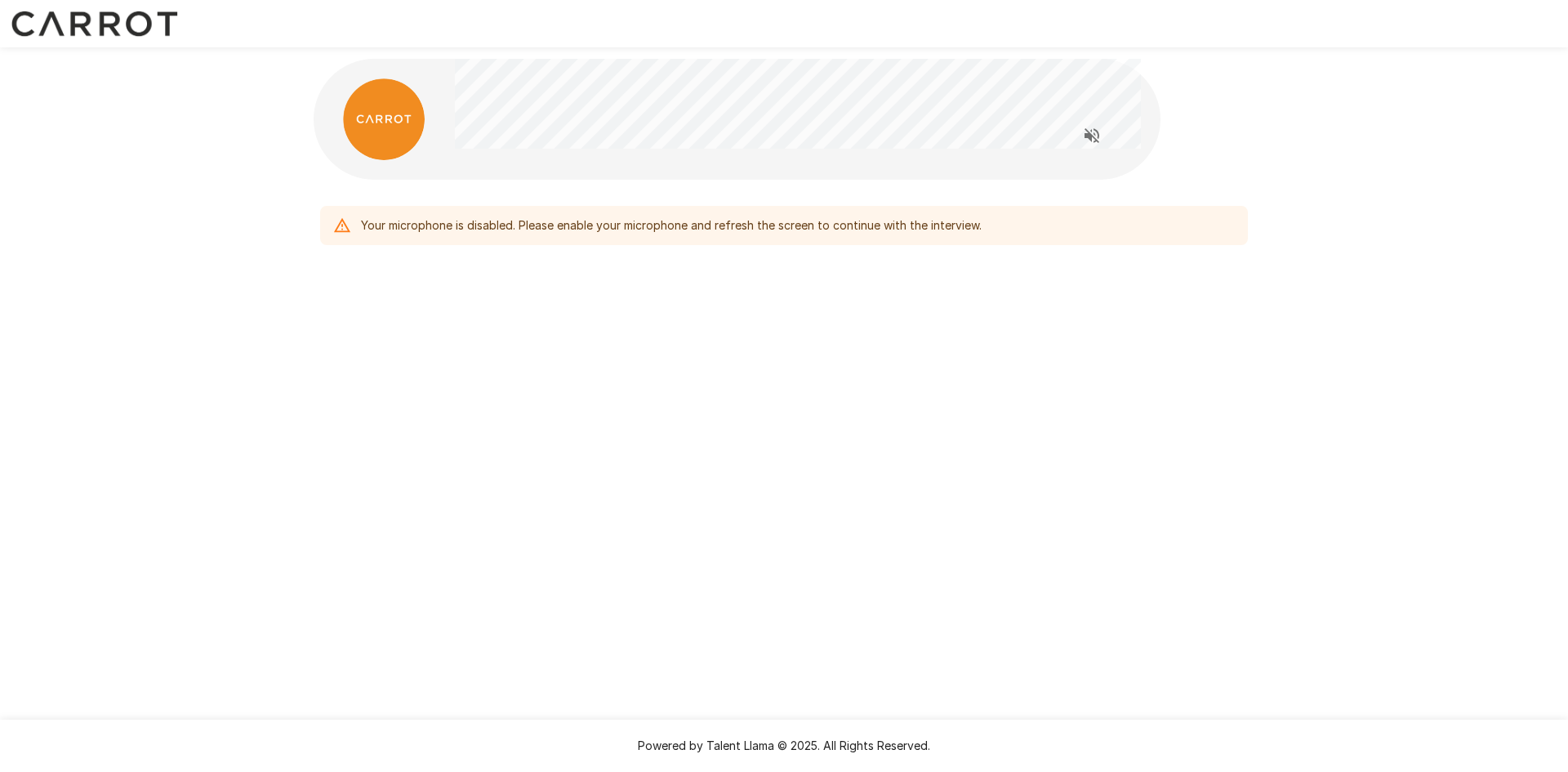
click at [1006, 295] on div "Your microphone is disabled. Please enable your microphone and refresh the scre…" at bounding box center [784, 191] width 980 height 383
click at [962, 389] on div "Your microphone is disabled. Please enable your microphone and refresh the scre…" at bounding box center [784, 386] width 1568 height 772
click at [937, 591] on div "Your microphone is disabled. Please enable your microphone and refresh the scre…" at bounding box center [784, 386] width 1568 height 772
click at [869, 582] on div "Your microphone is disabled. Please enable your microphone and refresh the scre…" at bounding box center [784, 386] width 1568 height 772
click at [996, 724] on div "Powered by Talent Llama © 2025. All Rights Reserved." at bounding box center [784, 745] width 1568 height 53
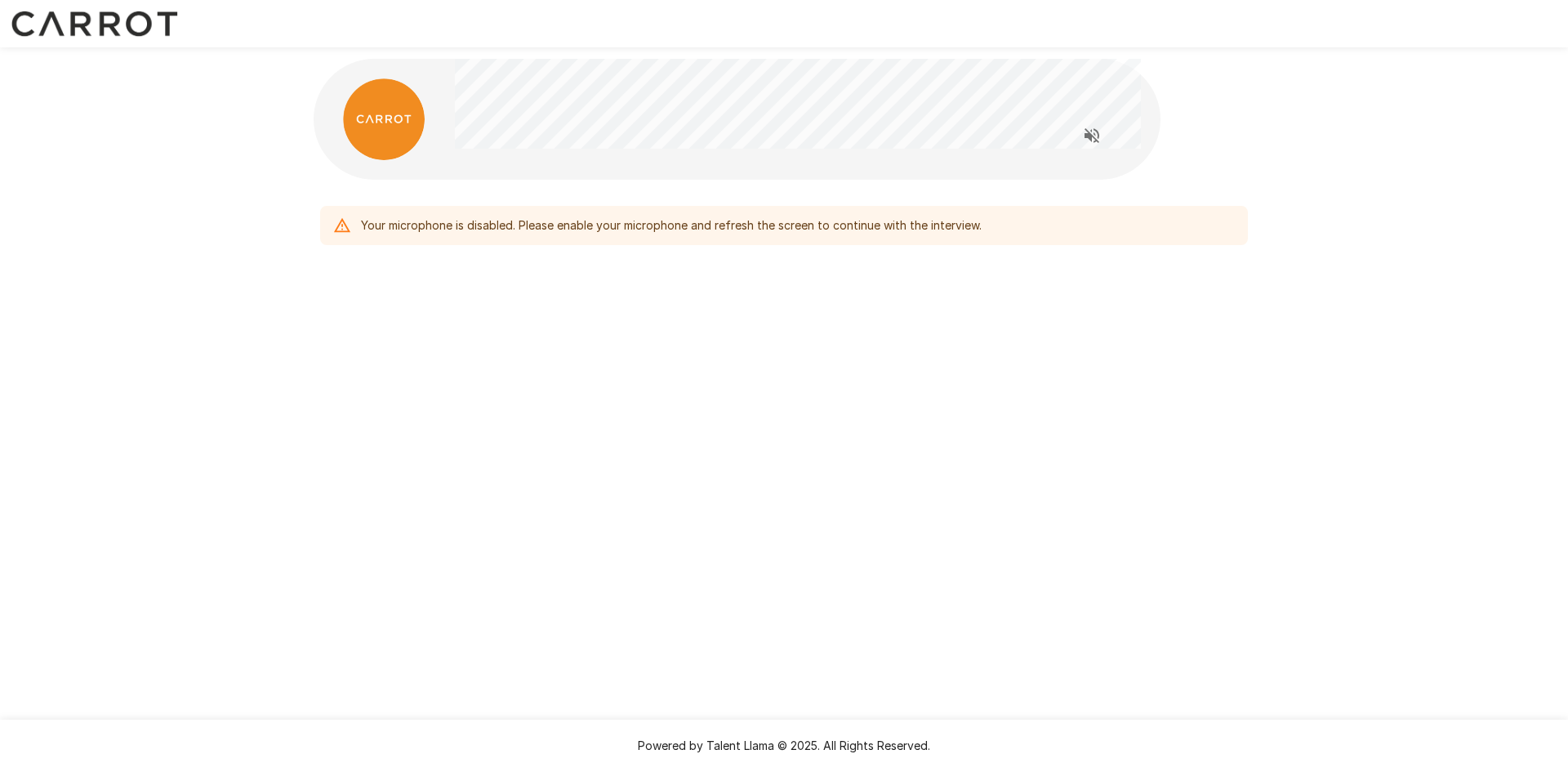
click at [1280, 138] on div "Your microphone is disabled. Please enable your microphone and refresh the scre…" at bounding box center [784, 191] width 1568 height 383
click at [1280, 139] on div "Your microphone is disabled. Please enable your microphone and refresh the scre…" at bounding box center [784, 191] width 1568 height 383
click at [1229, 168] on div "Your microphone is disabled. Please enable your microphone and refresh the scre…" at bounding box center [784, 191] width 980 height 383
click at [1298, 225] on div "Your microphone is disabled. Please enable your microphone and refresh the scre…" at bounding box center [784, 191] width 1568 height 383
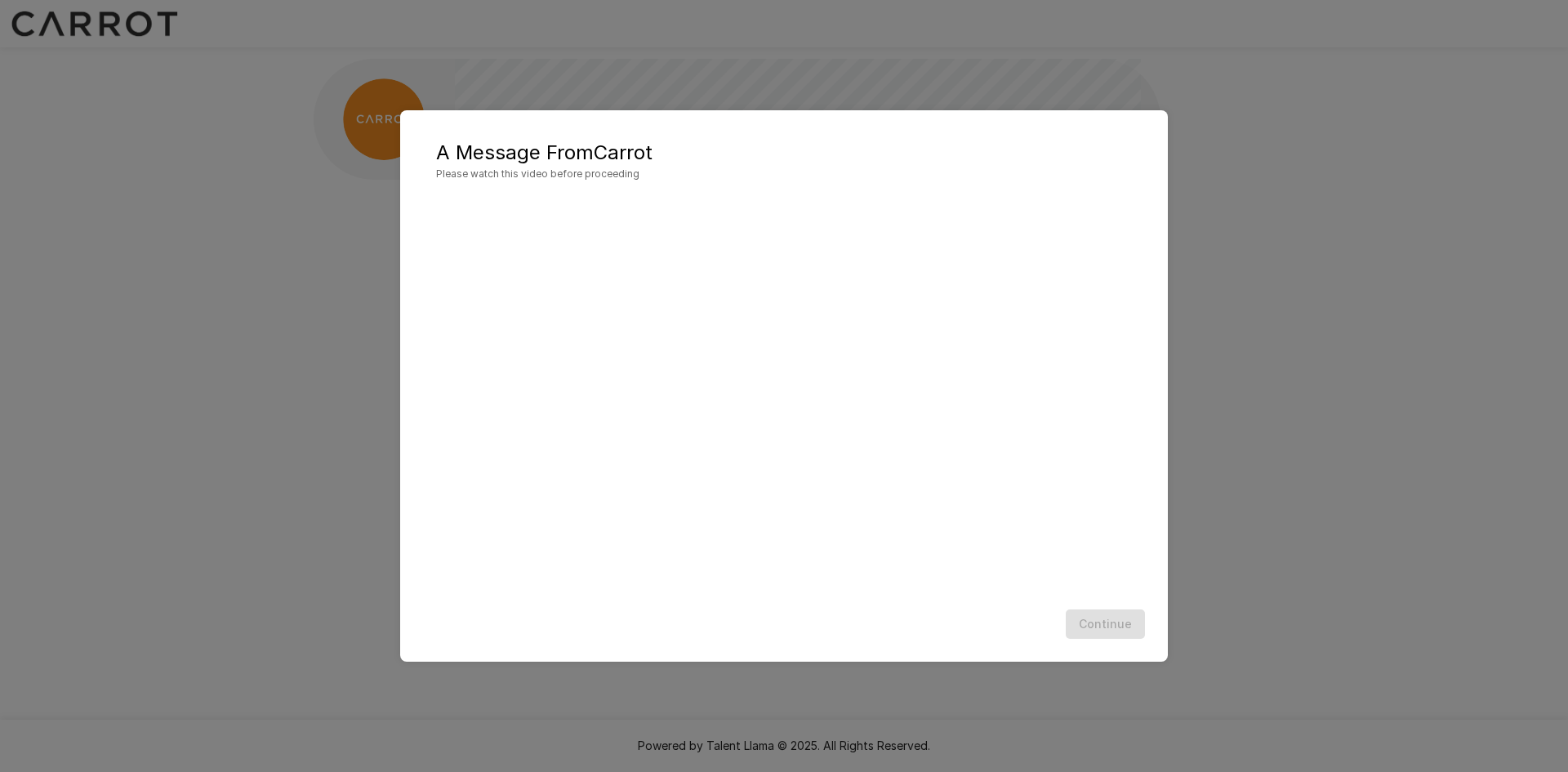
click at [769, 153] on h5 "A Message From Carrot" at bounding box center [784, 153] width 696 height 26
click at [831, 132] on h2 "A Message From Carrot Please watch this video before proceeding" at bounding box center [784, 161] width 734 height 69
drag, startPoint x: 796, startPoint y: 143, endPoint x: 796, endPoint y: 101, distance: 42.0
click at [796, 110] on div "A Message From Carrot Please watch this video before proceeding Continue" at bounding box center [784, 386] width 767 height 552
click at [720, 156] on h5 "A Message From Carrot" at bounding box center [784, 153] width 696 height 26
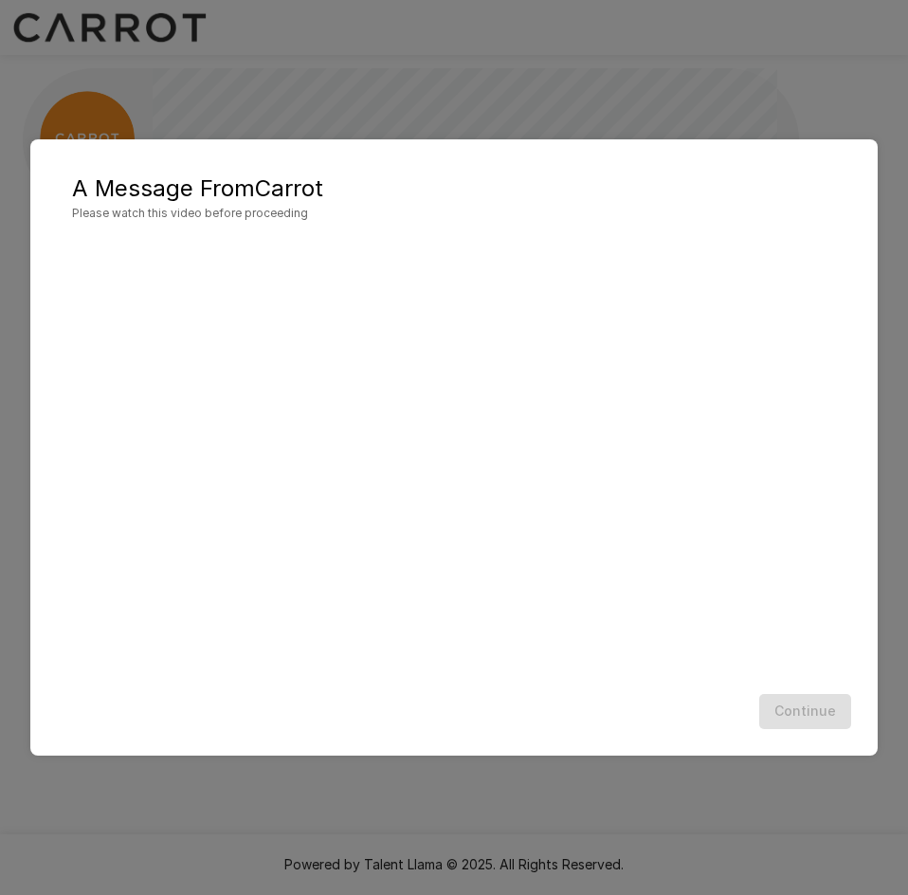
click at [648, 699] on div "Continue" at bounding box center [454, 712] width 810 height 50
click at [629, 712] on div "Continue" at bounding box center [454, 712] width 810 height 50
click at [811, 710] on button "Continue" at bounding box center [806, 711] width 92 height 35
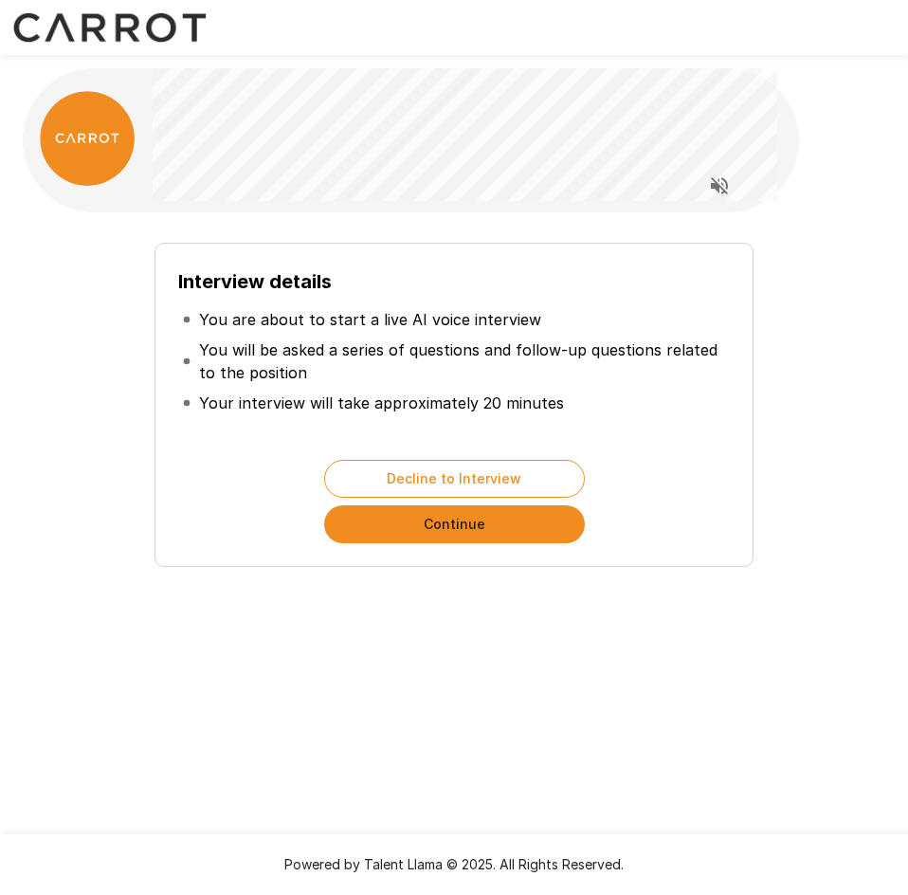
click at [464, 534] on button "Continue" at bounding box center [454, 524] width 261 height 38
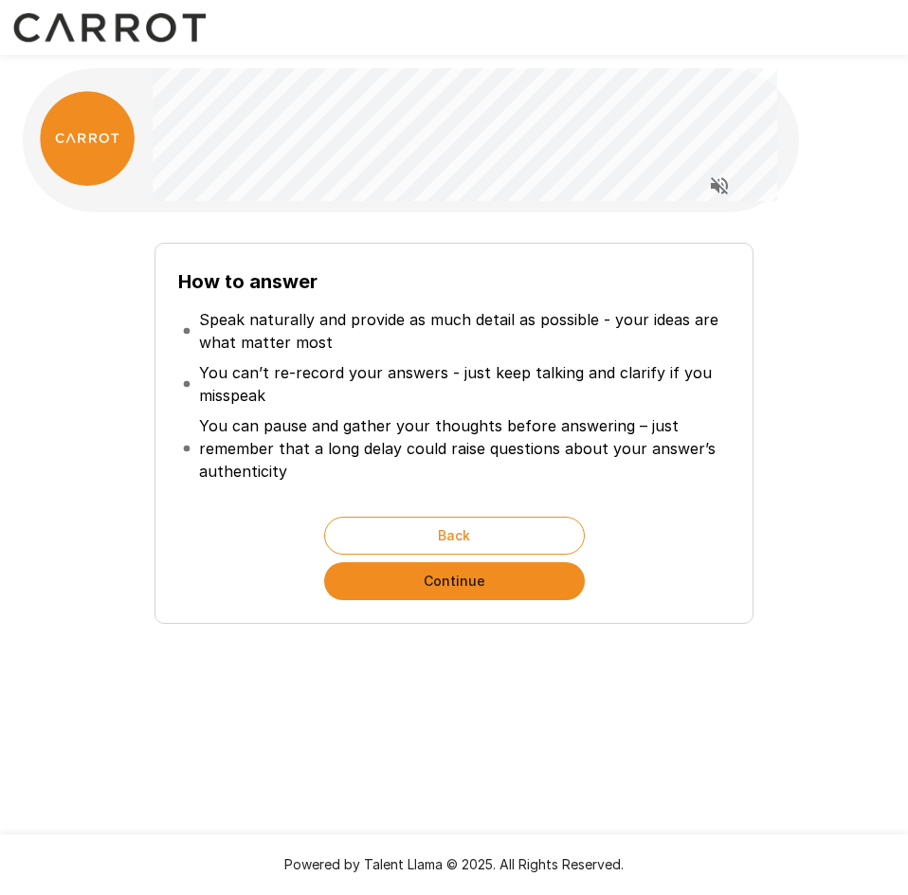
click at [519, 580] on button "Continue" at bounding box center [454, 581] width 261 height 38
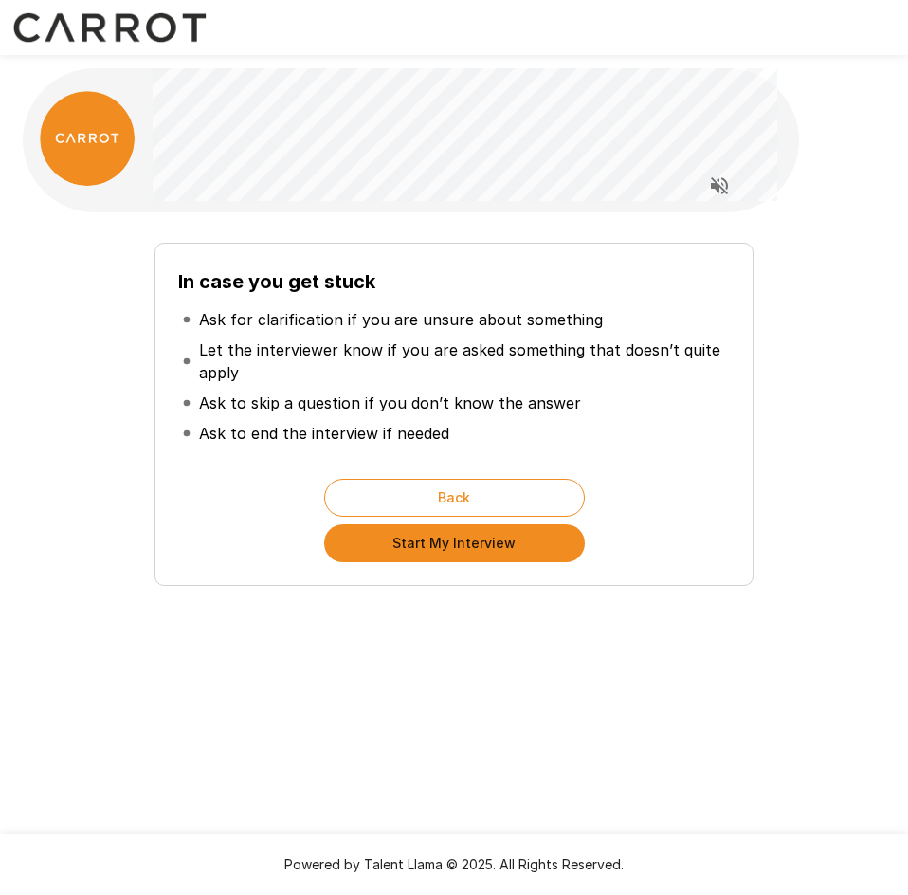
click at [461, 551] on button "Start My Interview" at bounding box center [454, 543] width 261 height 38
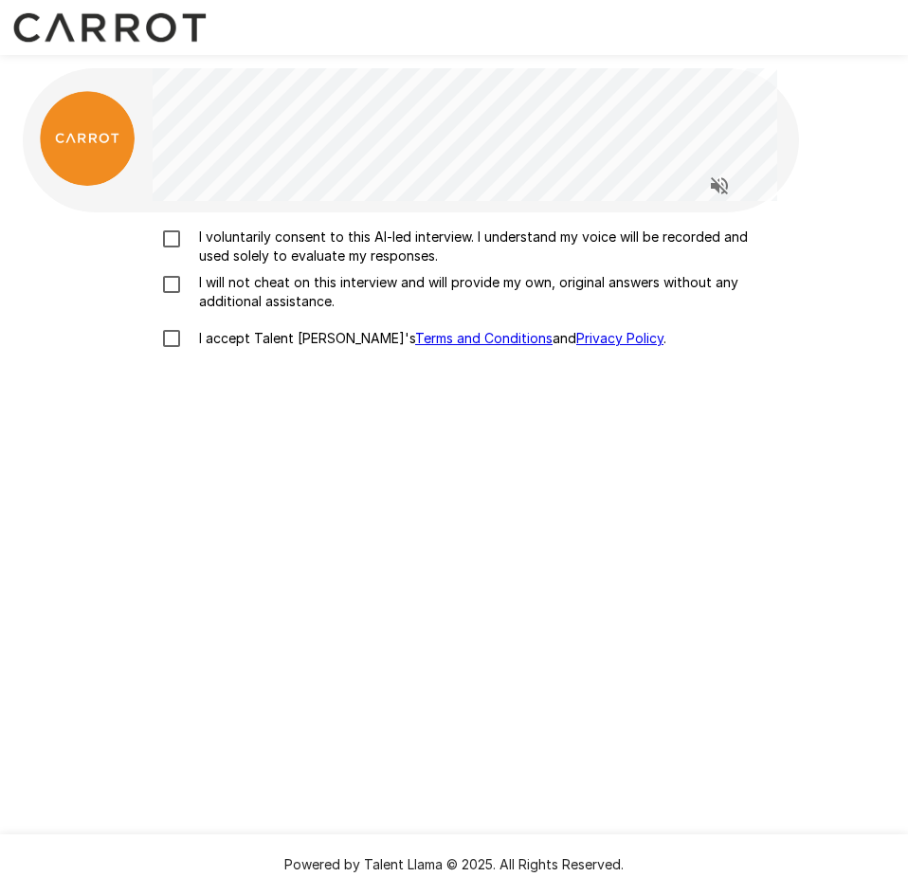
click at [298, 248] on p "I voluntarily consent to this AI-led interview. I understand my voice will be r…" at bounding box center [474, 247] width 565 height 38
click at [275, 299] on p "I will not cheat on this interview and will provide my own, original answers wi…" at bounding box center [474, 292] width 565 height 38
click at [265, 340] on p "I accept Talent Llama's Terms and Conditions and Privacy Policy ." at bounding box center [429, 338] width 475 height 19
click at [211, 336] on p "I accept Talent Llama's Terms and Conditions and Privacy Policy ." at bounding box center [429, 338] width 475 height 19
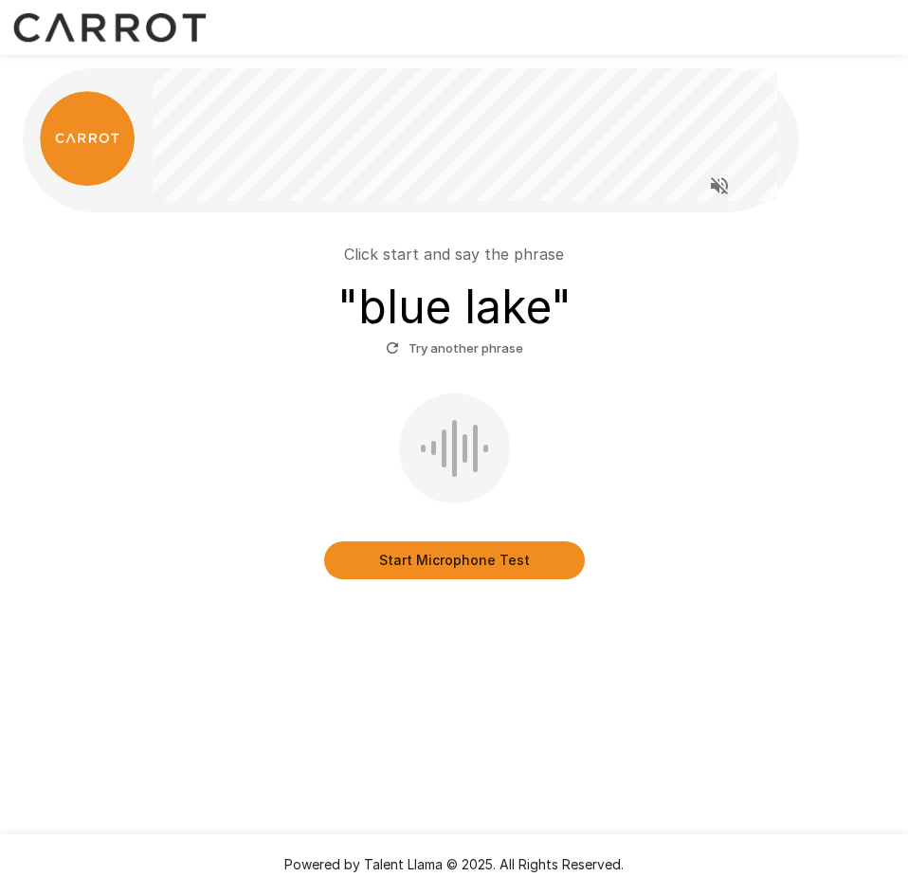
click at [475, 562] on button "Start Microphone Test" at bounding box center [454, 560] width 261 height 38
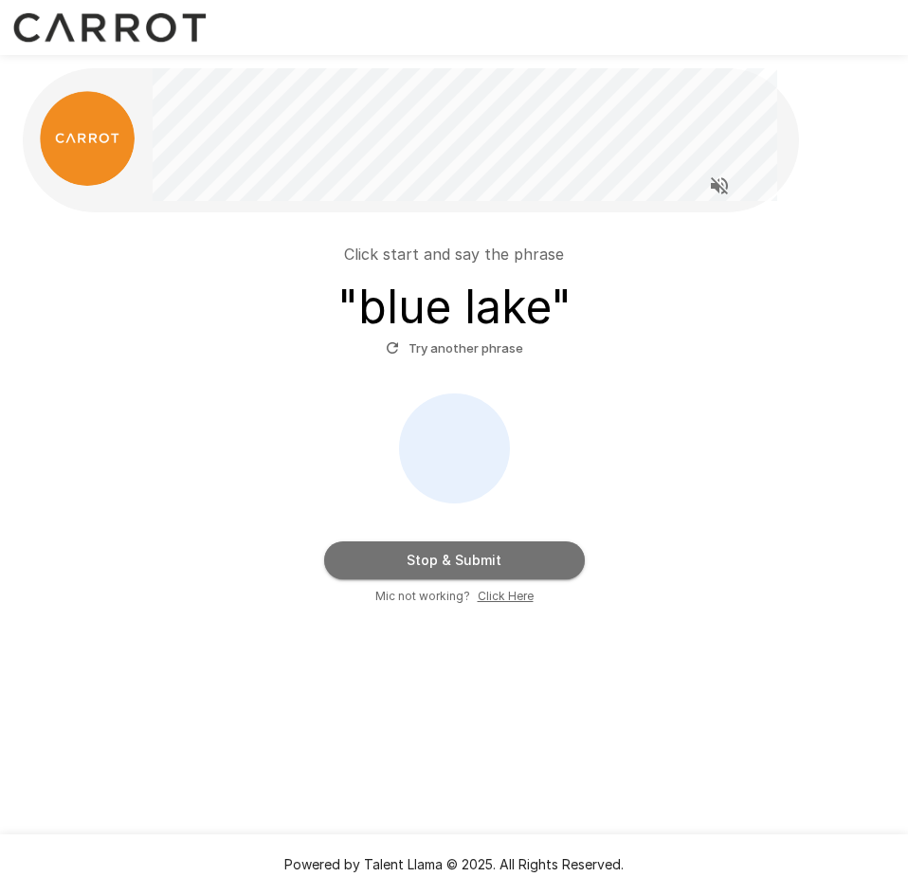
click at [506, 554] on button "Stop & Submit" at bounding box center [454, 560] width 261 height 38
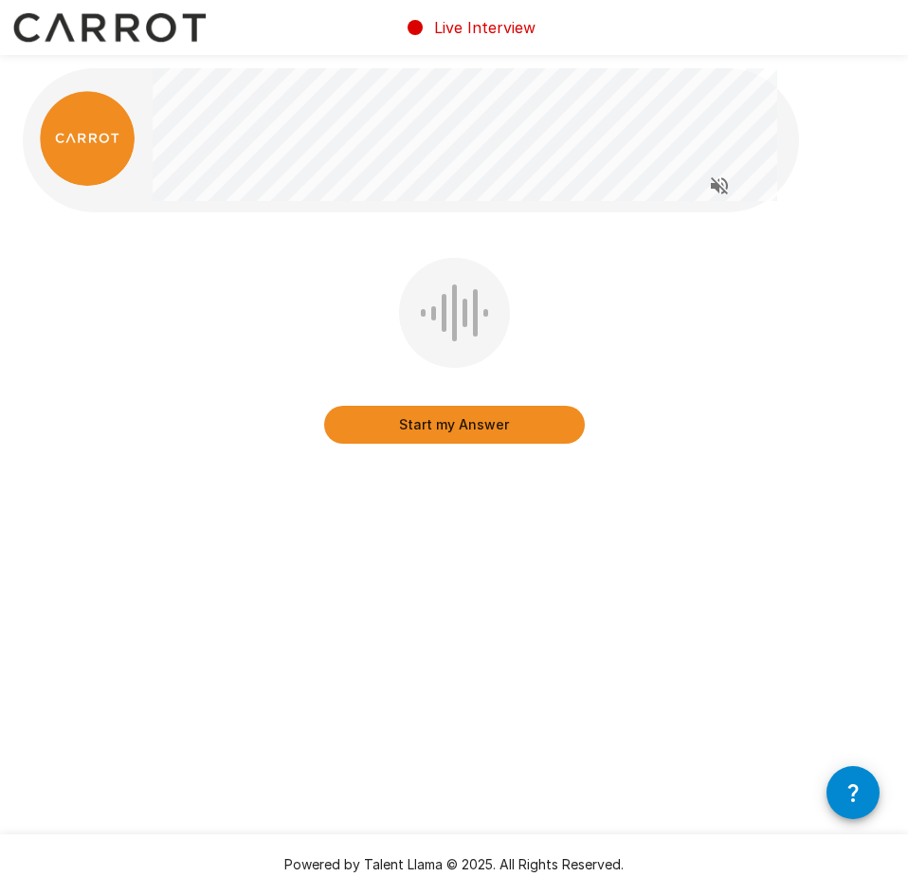
click at [783, 300] on div "Start my Answer" at bounding box center [454, 364] width 863 height 213
click at [734, 309] on div "Start my Answer" at bounding box center [454, 364] width 863 height 213
click at [749, 319] on div "Start my Answer" at bounding box center [454, 364] width 863 height 213
click at [771, 325] on div "Start my Answer" at bounding box center [454, 364] width 863 height 213
click at [868, 796] on button "button" at bounding box center [853, 792] width 53 height 53
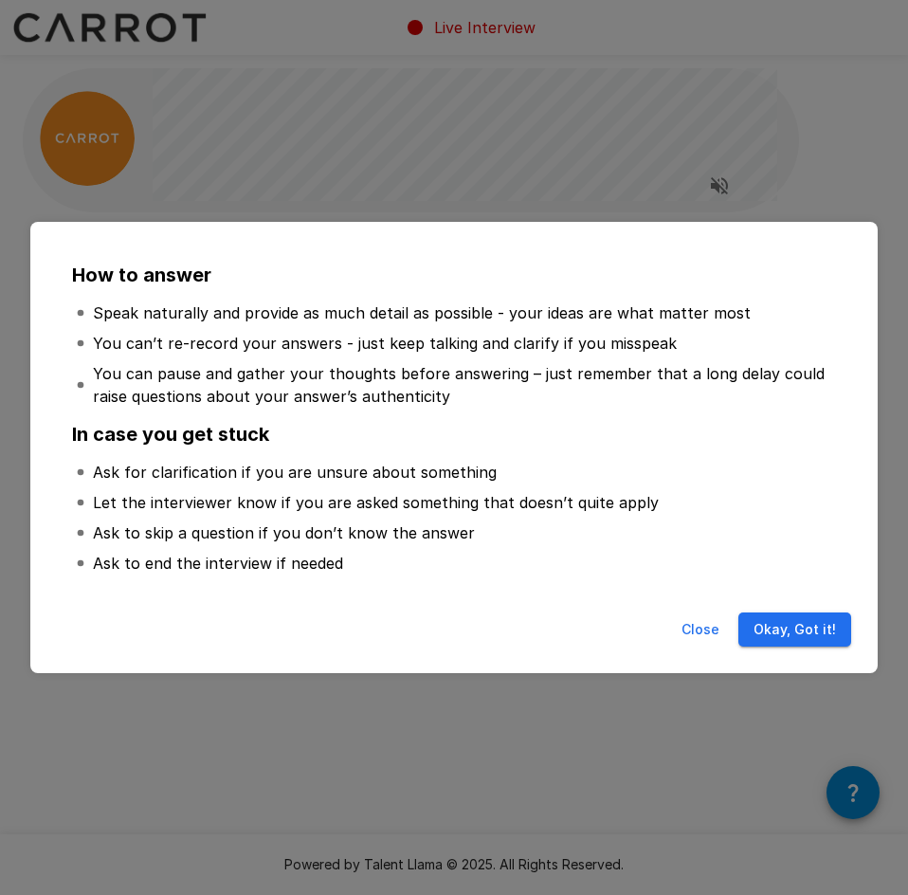
click at [342, 351] on p "You can’t re-record your answers - just keep talking and clarify if you misspeak" at bounding box center [385, 343] width 584 height 23
click at [302, 340] on p "You can’t re-record your answers - just keep talking and clarify if you misspeak" at bounding box center [385, 343] width 584 height 23
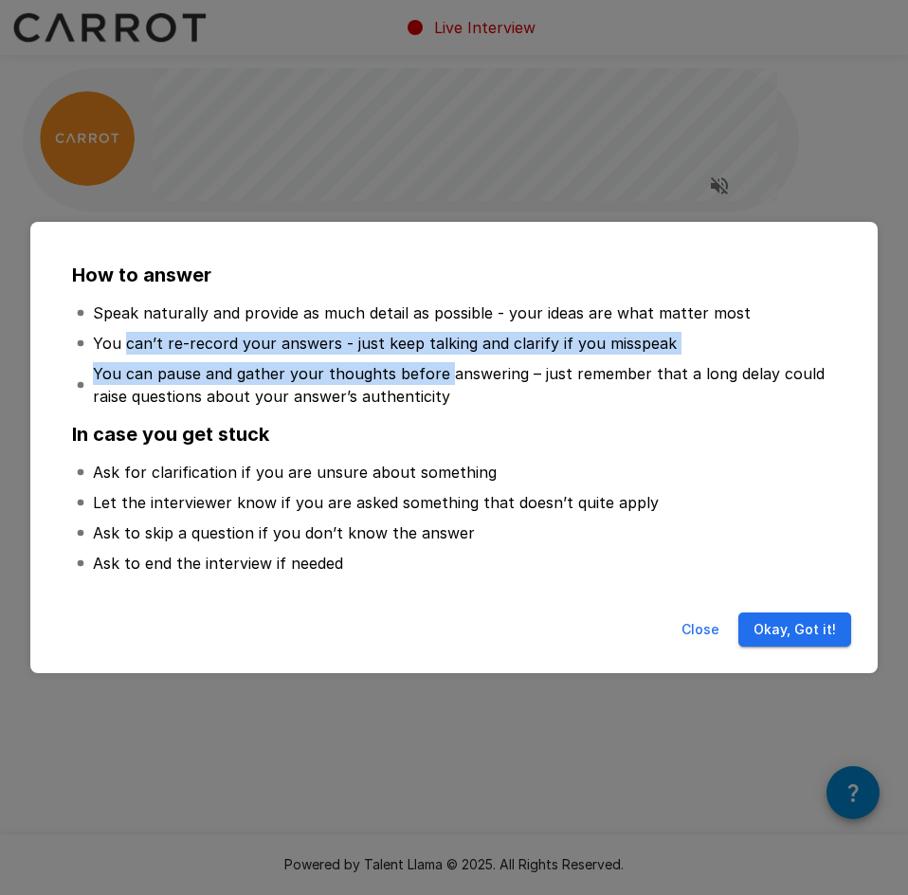
drag, startPoint x: 146, startPoint y: 337, endPoint x: 482, endPoint y: 357, distance: 336.3
click at [472, 357] on ul "Speak naturally and provide as much detail as possible - your ideas are what ma…" at bounding box center [454, 354] width 764 height 129
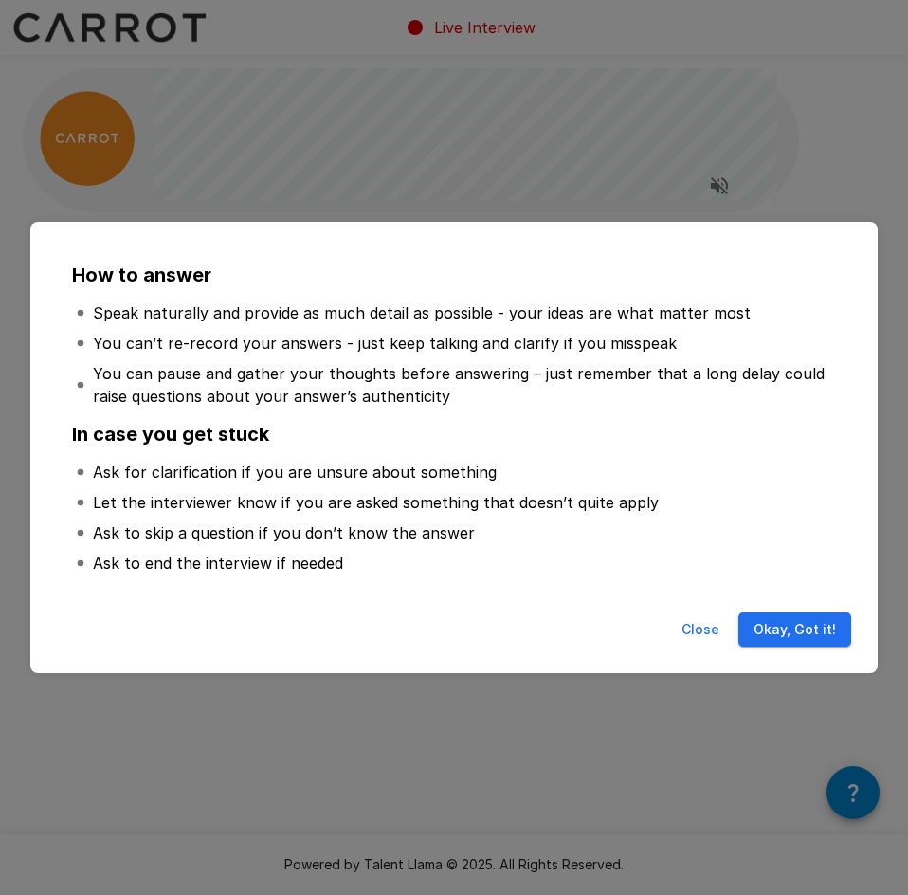
click at [483, 358] on li "You can pause and gather your thoughts before answering – just remember that a …" at bounding box center [454, 384] width 764 height 53
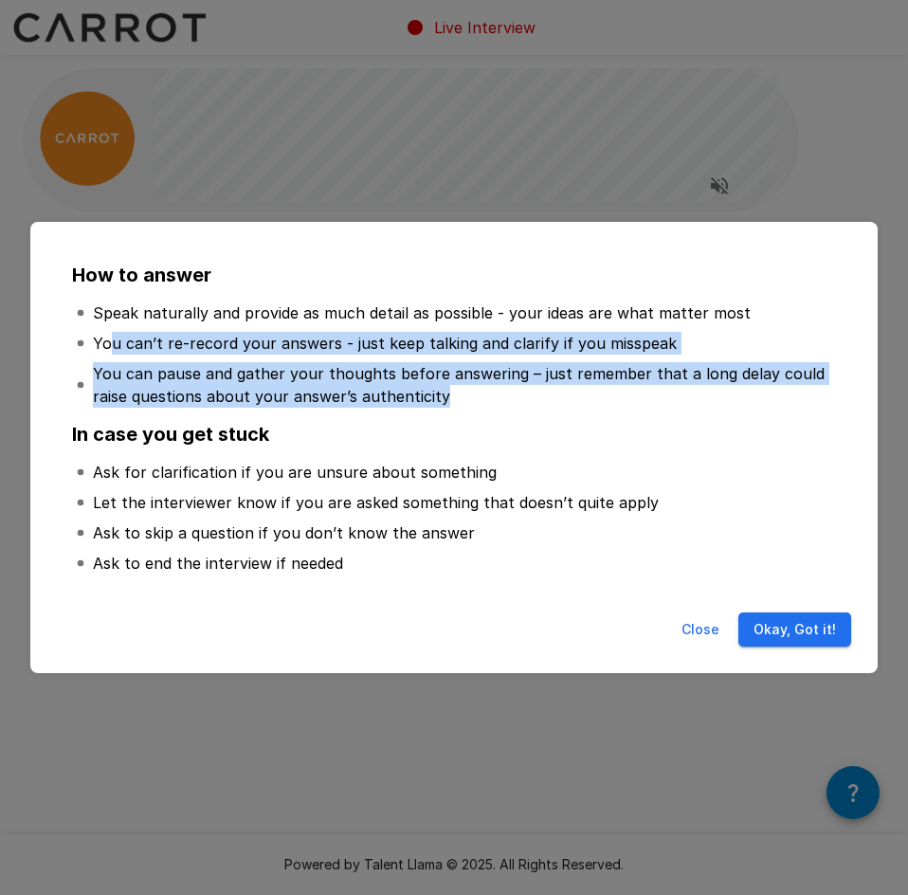
drag, startPoint x: 520, startPoint y: 386, endPoint x: 113, endPoint y: 356, distance: 407.9
click at [107, 354] on ul "Speak naturally and provide as much detail as possible - your ideas are what ma…" at bounding box center [454, 354] width 764 height 129
click at [272, 380] on p "You can pause and gather your thoughts before answering – just remember that a …" at bounding box center [463, 385] width 740 height 46
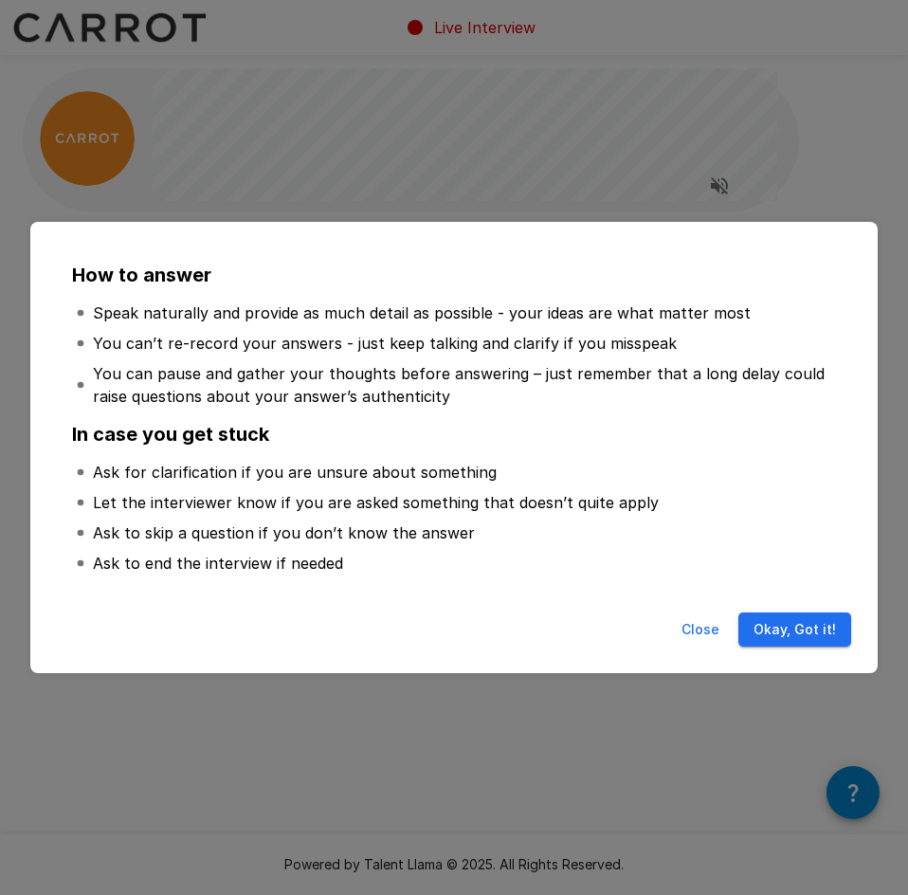
click at [295, 392] on p "You can pause and gather your thoughts before answering – just remember that a …" at bounding box center [463, 385] width 740 height 46
drag, startPoint x: 178, startPoint y: 370, endPoint x: 501, endPoint y: 390, distance: 323.0
click at [485, 385] on p "You can pause and gather your thoughts before answering – just remember that a …" at bounding box center [463, 385] width 740 height 46
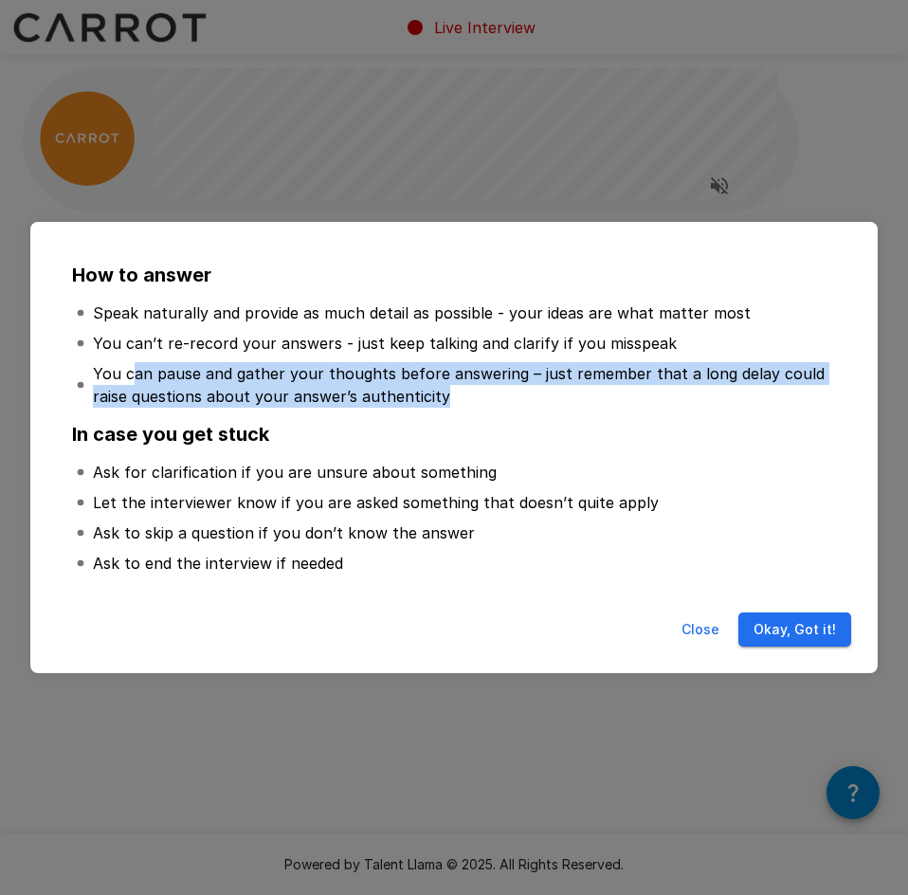
click at [504, 390] on p "You can pause and gather your thoughts before answering – just remember that a …" at bounding box center [463, 385] width 740 height 46
click at [545, 404] on p "You can pause and gather your thoughts before answering – just remember that a …" at bounding box center [463, 385] width 740 height 46
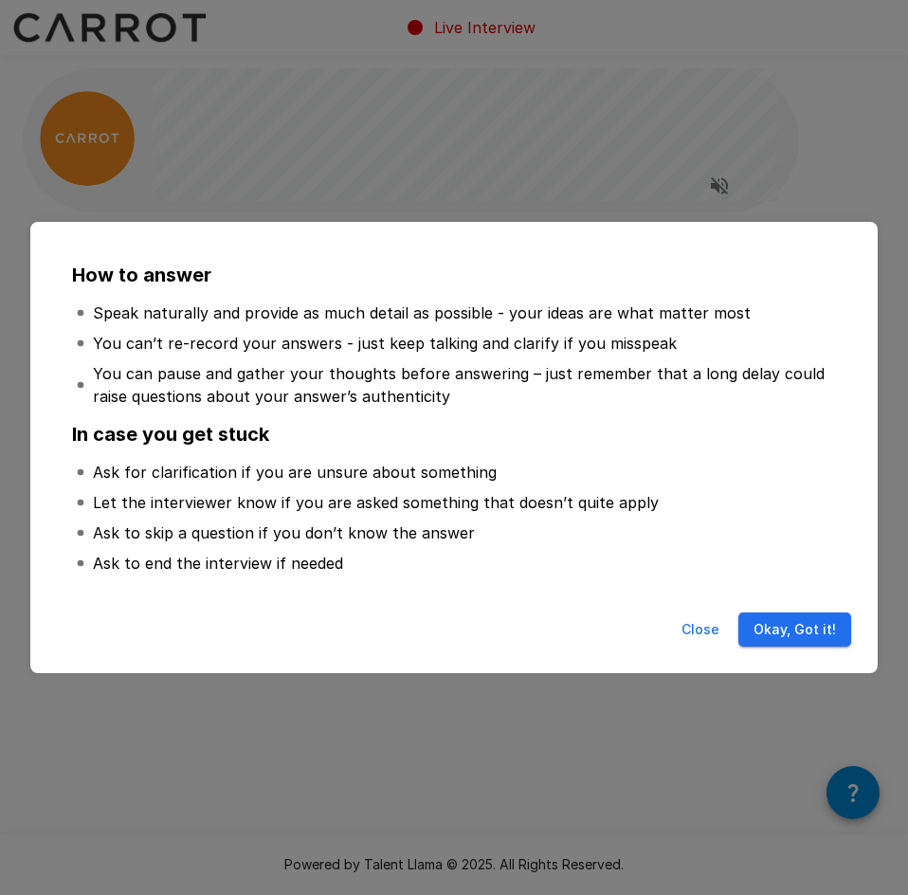
click at [545, 400] on p "You can pause and gather your thoughts before answering – just remember that a …" at bounding box center [463, 385] width 740 height 46
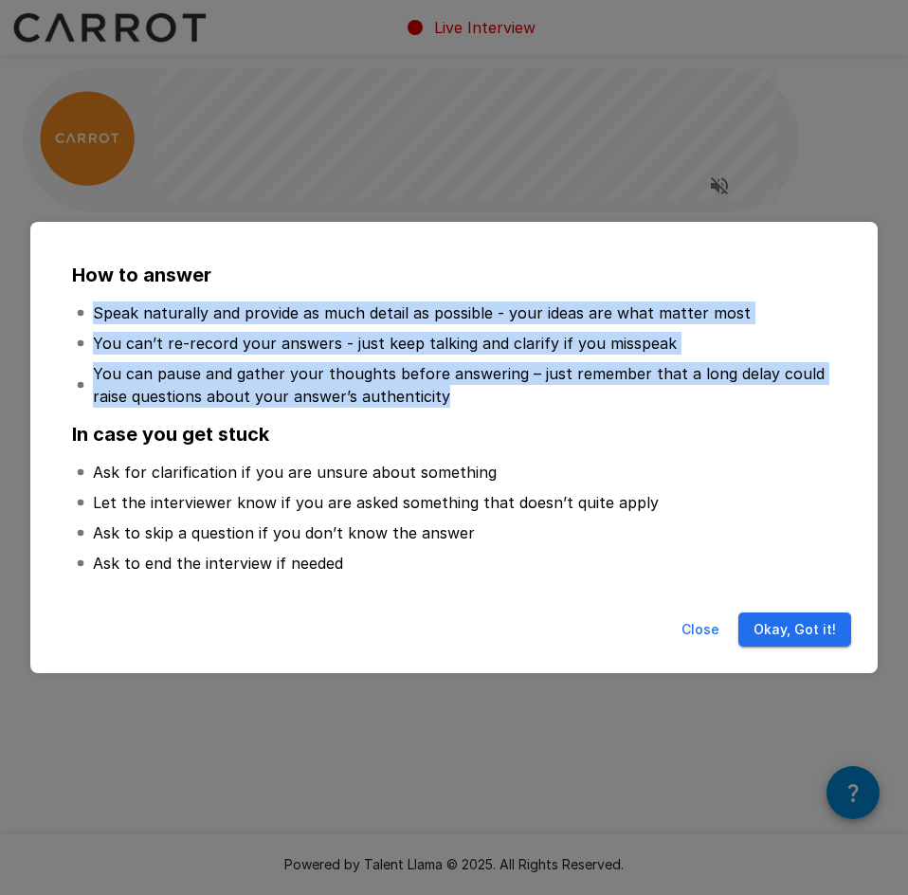
drag, startPoint x: 545, startPoint y: 400, endPoint x: 141, endPoint y: 307, distance: 414.5
click at [129, 304] on ul "Speak naturally and provide as much detail as possible - your ideas are what ma…" at bounding box center [454, 354] width 764 height 129
click at [361, 370] on p "You can pause and gather your thoughts before answering – just remember that a …" at bounding box center [463, 385] width 740 height 46
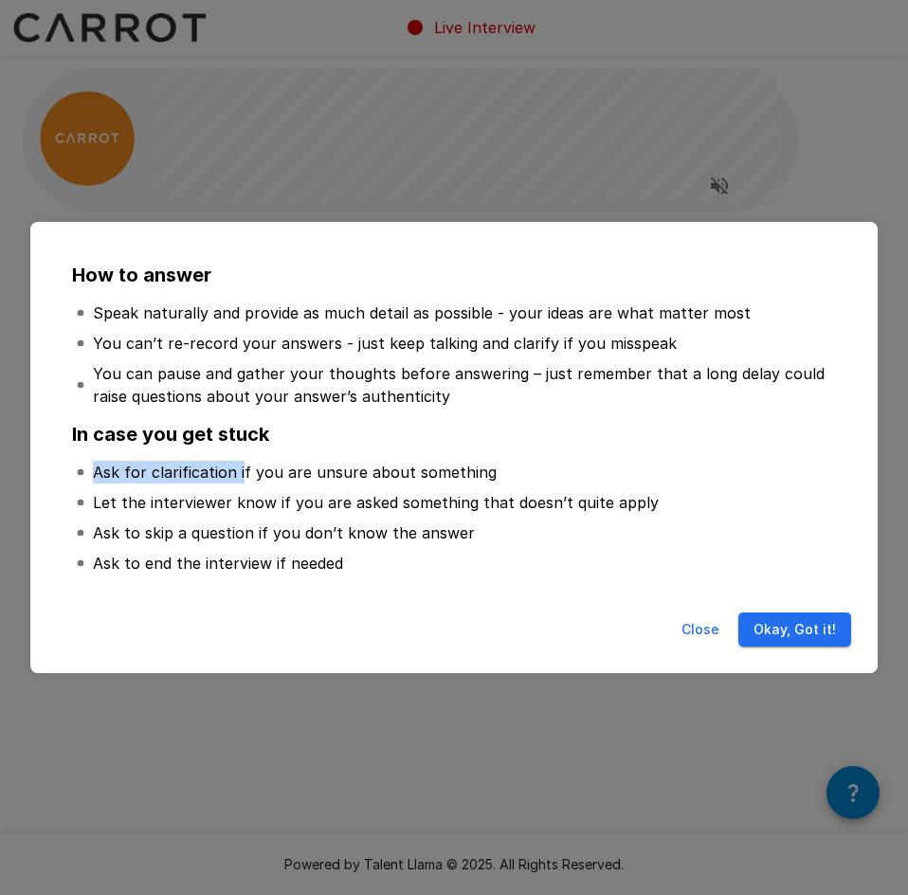
drag, startPoint x: 95, startPoint y: 457, endPoint x: 326, endPoint y: 475, distance: 232.1
click at [326, 475] on li "Ask for clarification if you are unsure about something" at bounding box center [454, 472] width 764 height 30
drag, startPoint x: 338, startPoint y: 485, endPoint x: 348, endPoint y: 493, distance: 12.9
click at [338, 486] on ul "Ask for clarification if you are unsure about something Let the interviewer kno…" at bounding box center [454, 517] width 764 height 137
click at [379, 510] on p "Let the interviewer know if you are asked something that doesn’t quite apply" at bounding box center [376, 502] width 566 height 23
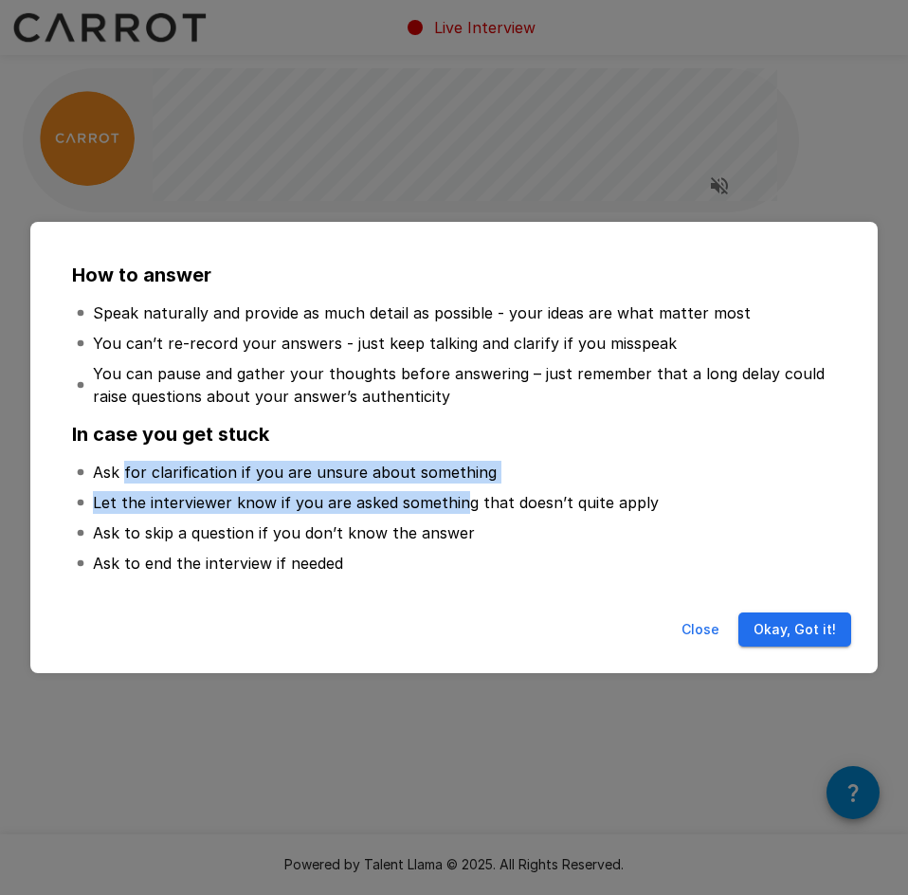
drag, startPoint x: 125, startPoint y: 481, endPoint x: 465, endPoint y: 517, distance: 341.4
click at [465, 508] on ul "Ask for clarification if you are unsure about something Let the interviewer kno…" at bounding box center [454, 517] width 764 height 137
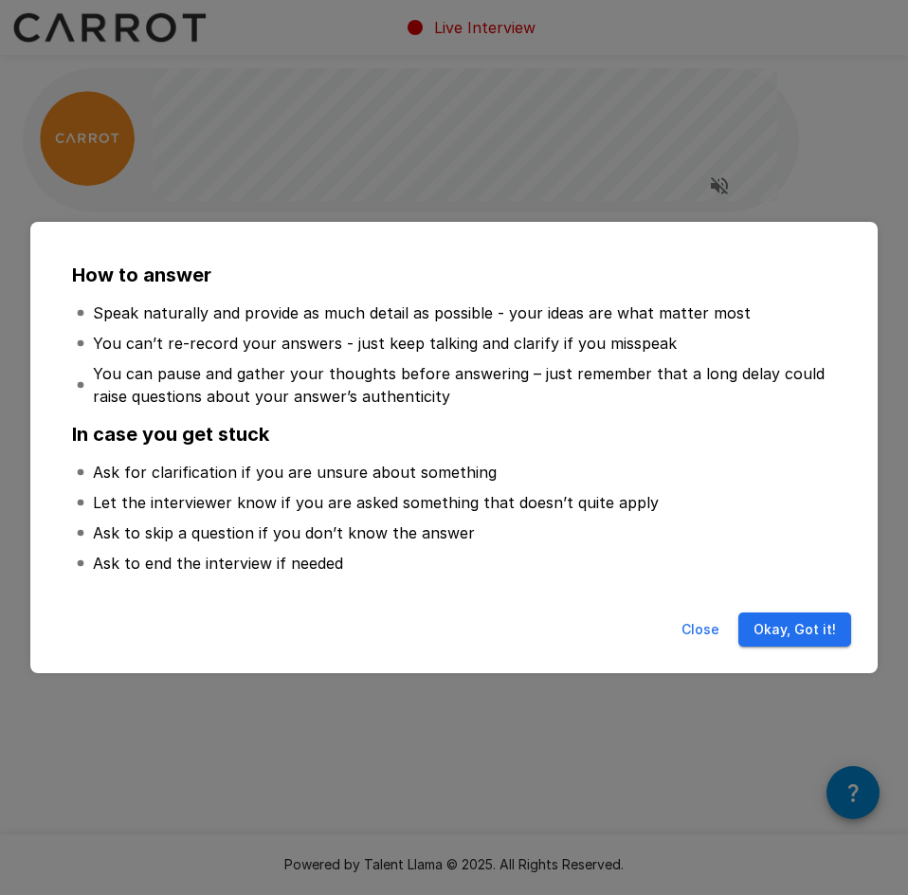
click at [465, 518] on li "Ask to skip a question if you don’t know the answer" at bounding box center [454, 533] width 764 height 30
drag, startPoint x: 806, startPoint y: 622, endPoint x: 376, endPoint y: 540, distance: 437.4
click at [376, 540] on div "How to answer Speak naturally and provide as much detail as possible - your ide…" at bounding box center [454, 448] width 848 height 452
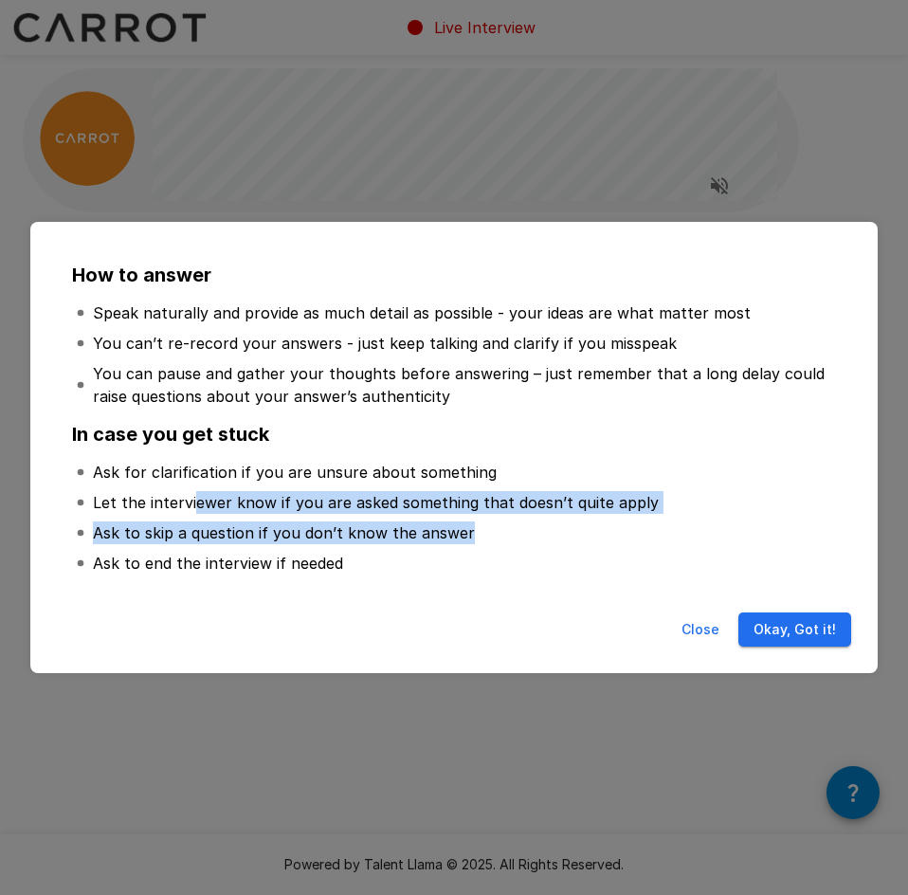
drag, startPoint x: 191, startPoint y: 506, endPoint x: 575, endPoint y: 540, distance: 385.5
click at [575, 540] on ul "Ask for clarification if you are unsure about something Let the interviewer kno…" at bounding box center [454, 517] width 764 height 137
click at [577, 540] on li "Ask to skip a question if you don’t know the answer" at bounding box center [454, 533] width 764 height 30
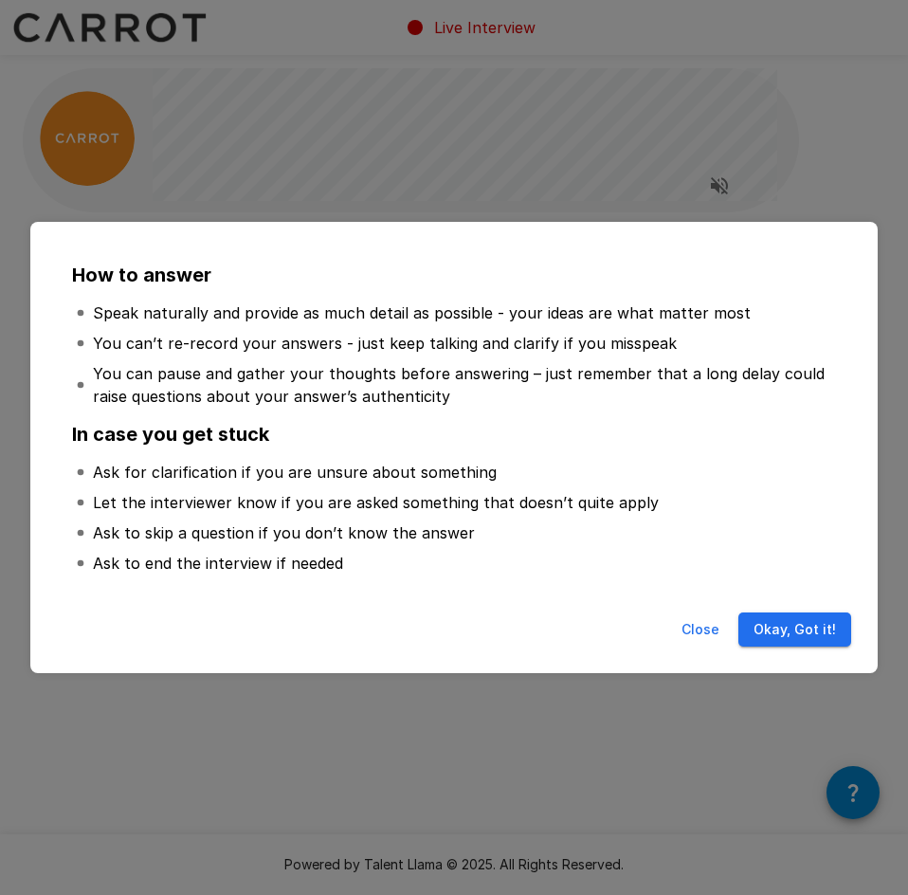
click at [574, 548] on li "Ask to end the interview if needed" at bounding box center [454, 563] width 764 height 30
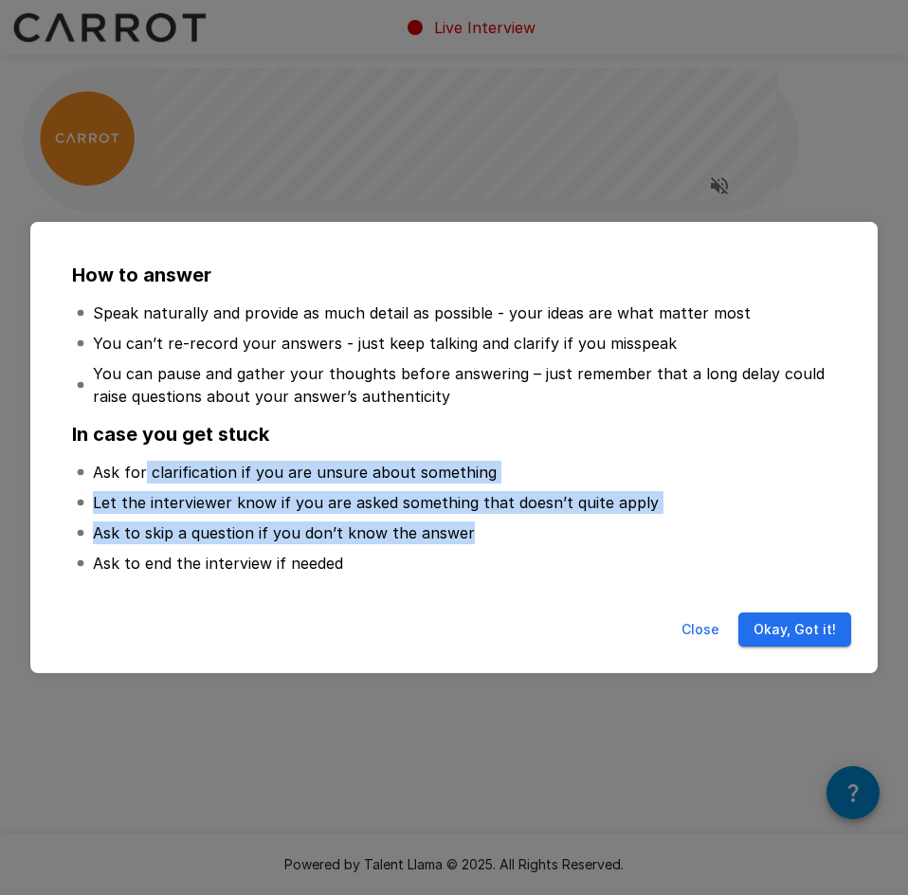
drag, startPoint x: 542, startPoint y: 535, endPoint x: 208, endPoint y: 475, distance: 340.0
click at [143, 468] on ul "Ask for clarification if you are unsure about something Let the interviewer kno…" at bounding box center [454, 517] width 764 height 137
click at [415, 518] on li "Ask to skip a question if you don’t know the answer" at bounding box center [454, 533] width 764 height 30
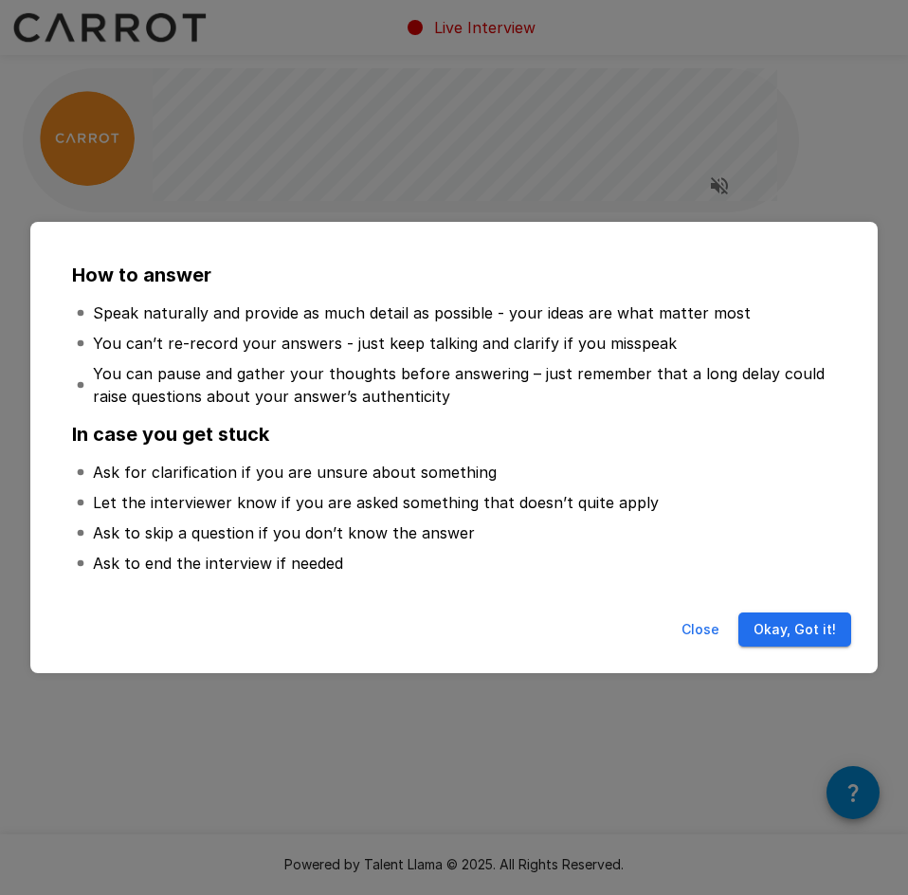
click at [461, 543] on p "Ask to skip a question if you don’t know the answer" at bounding box center [284, 533] width 382 height 23
click at [362, 537] on p "Ask to skip a question if you don’t know the answer" at bounding box center [284, 533] width 382 height 23
click at [779, 625] on button "Okay, Got it!" at bounding box center [795, 630] width 113 height 35
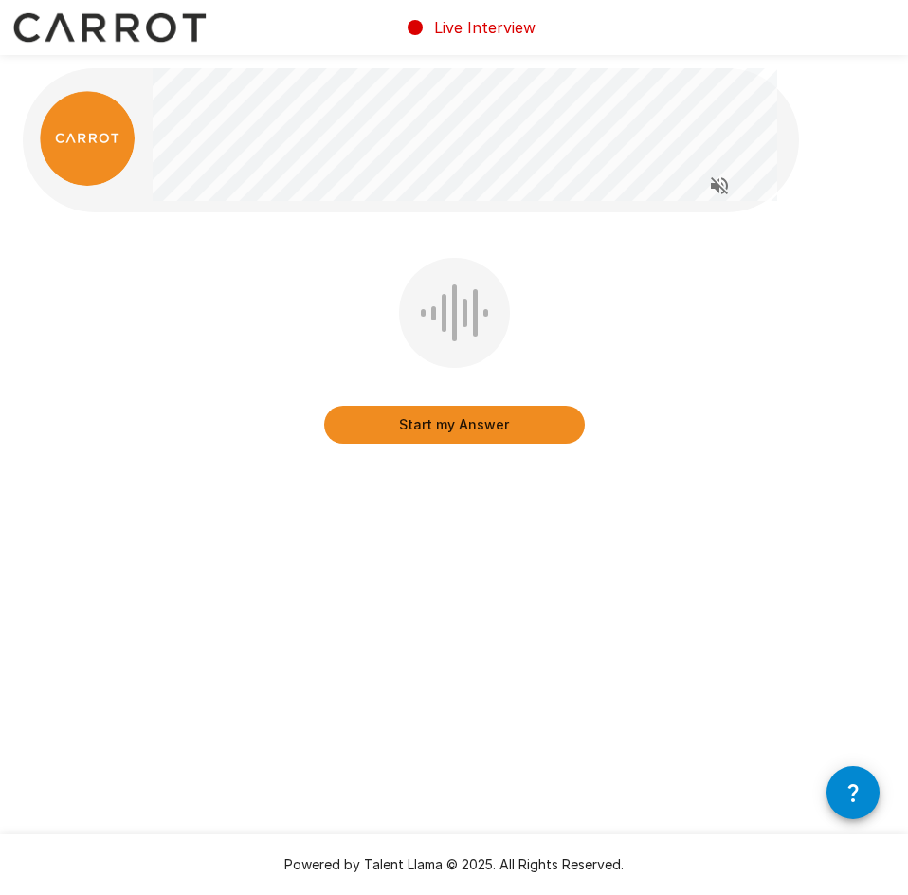
click at [746, 335] on div "Start my Answer" at bounding box center [454, 364] width 863 height 213
click at [745, 335] on div "Start my Answer" at bounding box center [454, 364] width 863 height 213
click at [745, 336] on div "Start my Answer" at bounding box center [454, 364] width 863 height 213
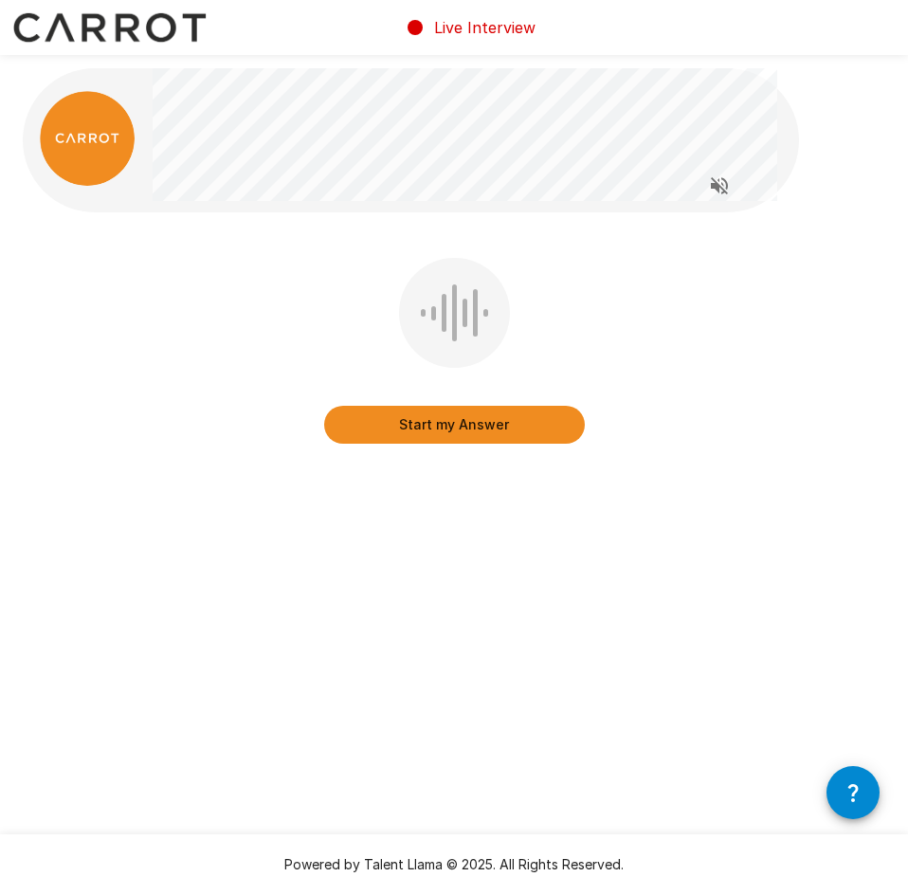
click at [745, 336] on div "Start my Answer" at bounding box center [454, 364] width 863 height 213
click at [568, 234] on div "Start my Answer" at bounding box center [454, 311] width 908 height 623
click at [701, 605] on div "Start my Answer" at bounding box center [454, 311] width 908 height 623
click at [467, 421] on button "Start my Answer" at bounding box center [454, 425] width 261 height 38
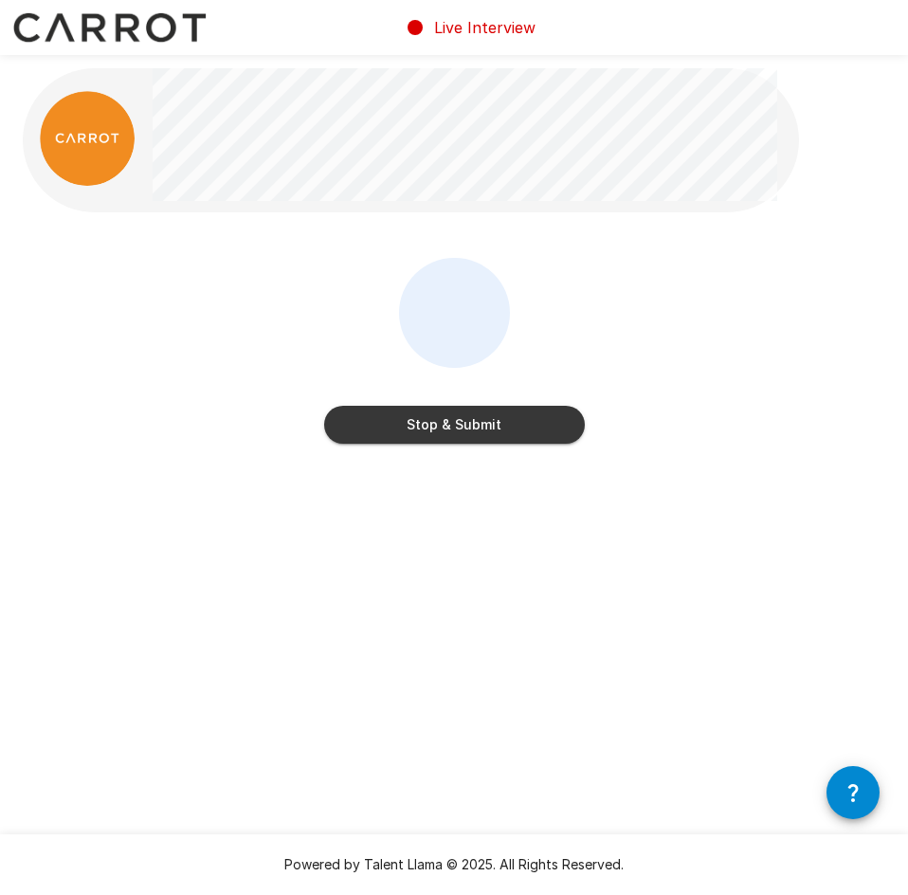
click at [530, 425] on button "Stop & Submit" at bounding box center [454, 425] width 261 height 38
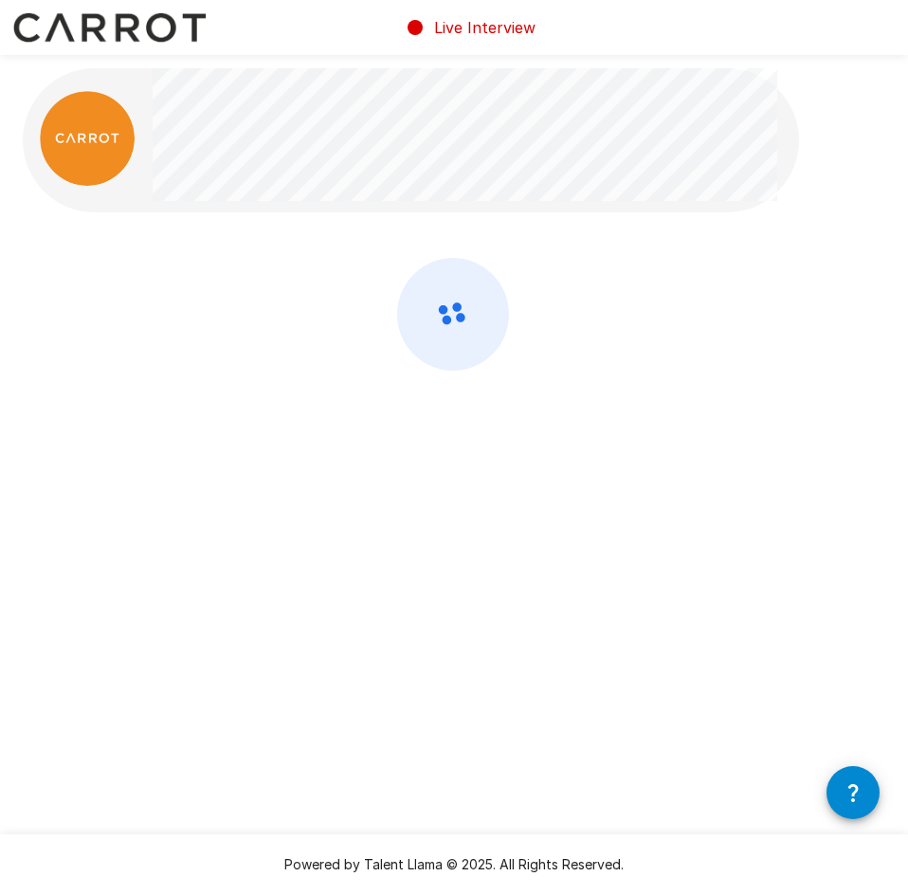
click at [664, 332] on div at bounding box center [454, 364] width 863 height 213
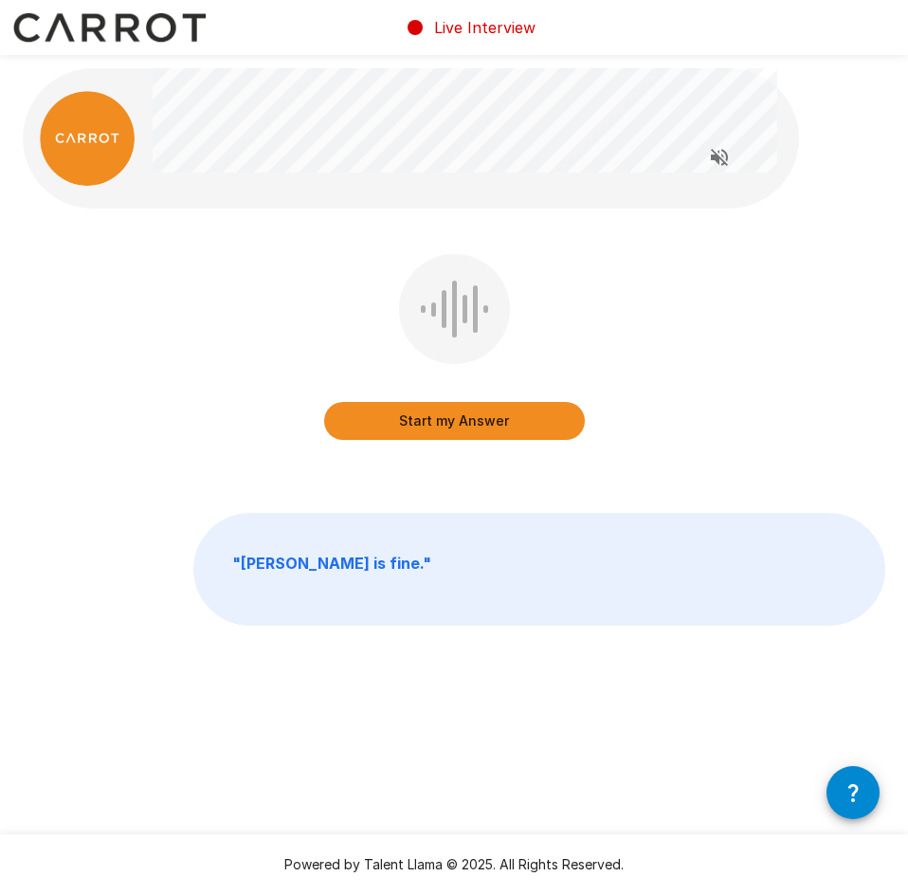
click at [448, 423] on button "Start my Answer" at bounding box center [454, 421] width 261 height 38
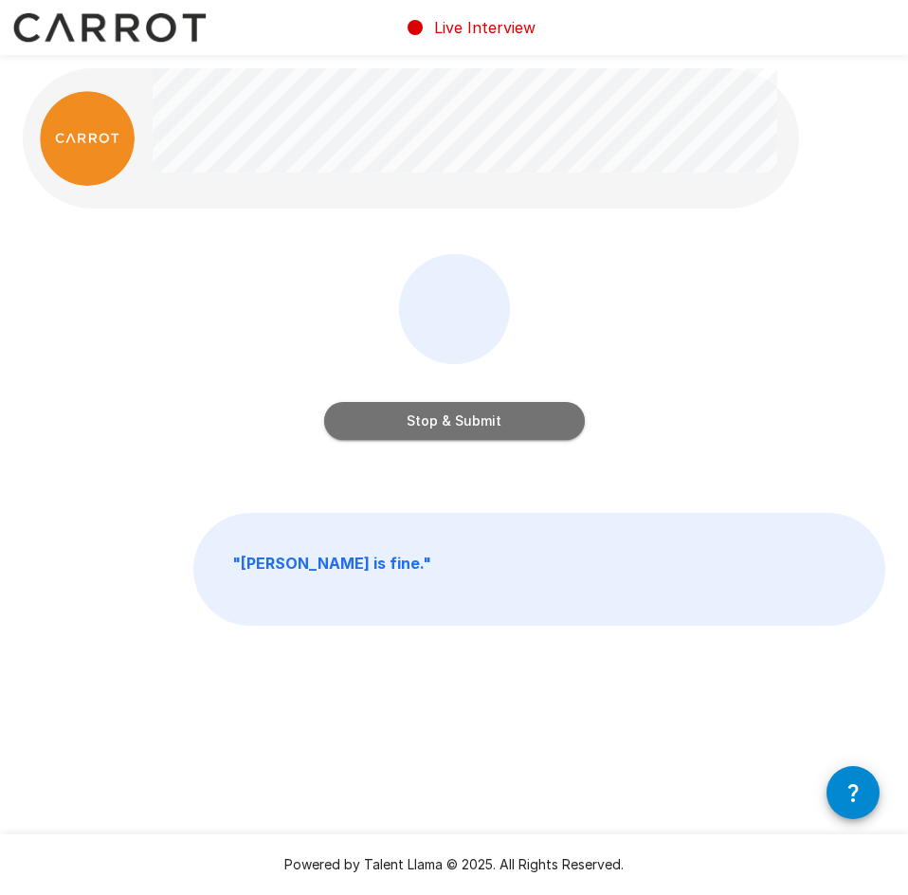
click at [447, 412] on button "Stop & Submit" at bounding box center [454, 421] width 261 height 38
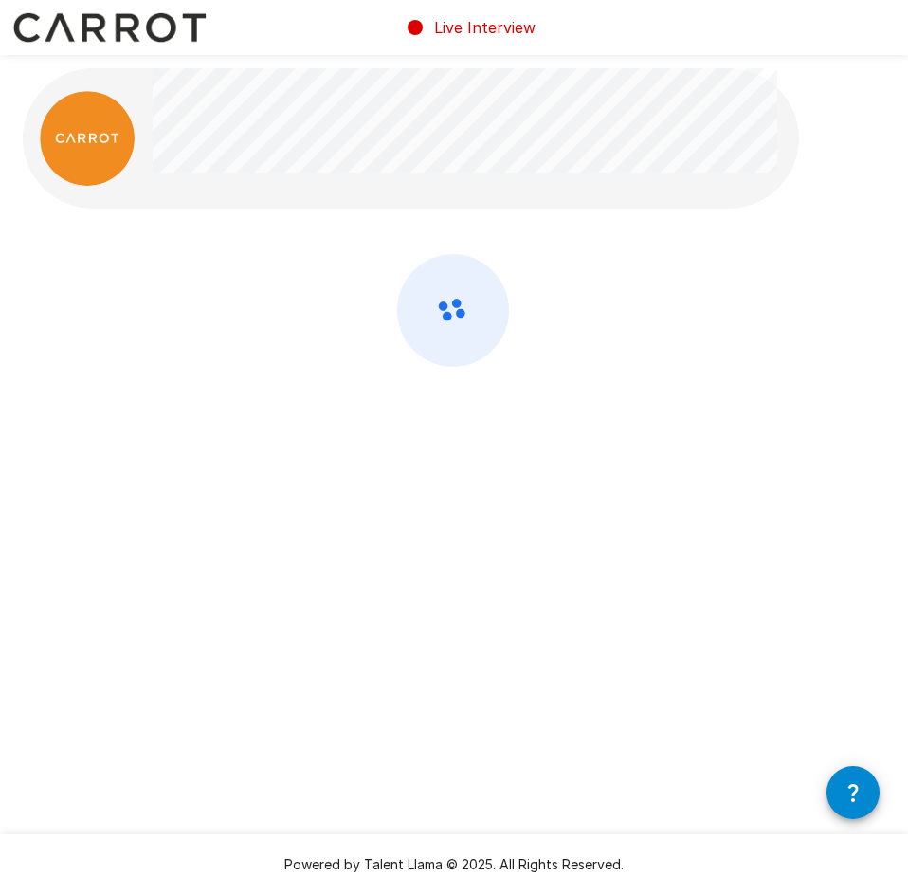
click at [729, 330] on div at bounding box center [454, 360] width 863 height 213
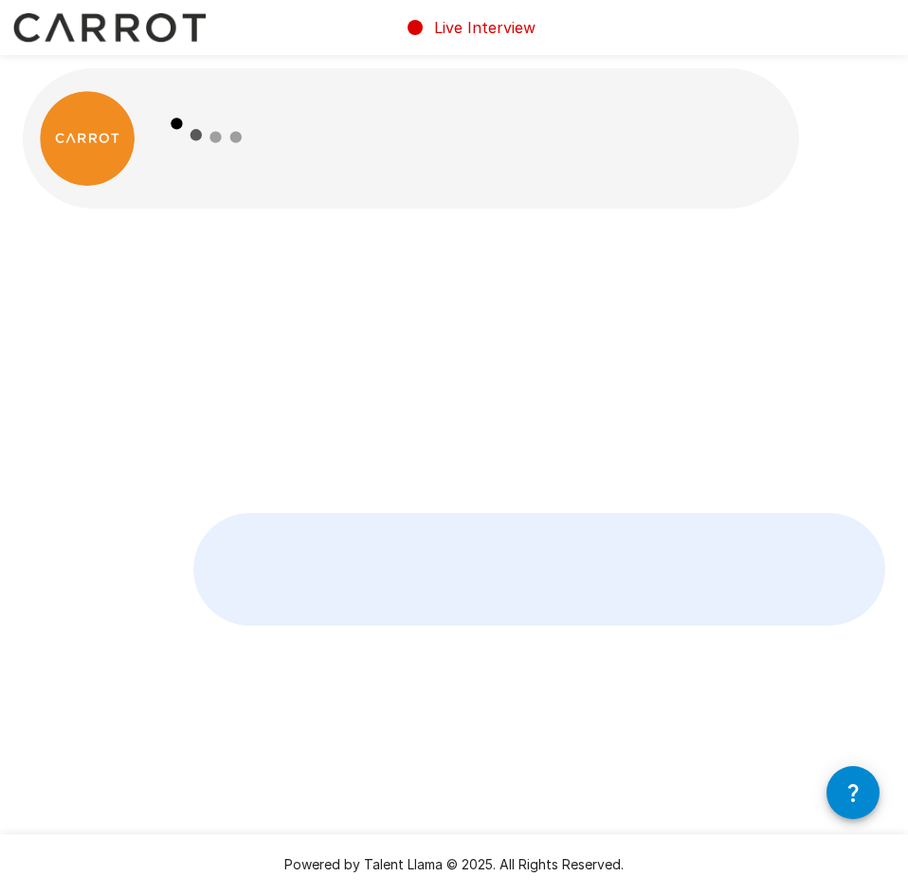
click at [729, 514] on p at bounding box center [539, 569] width 690 height 111
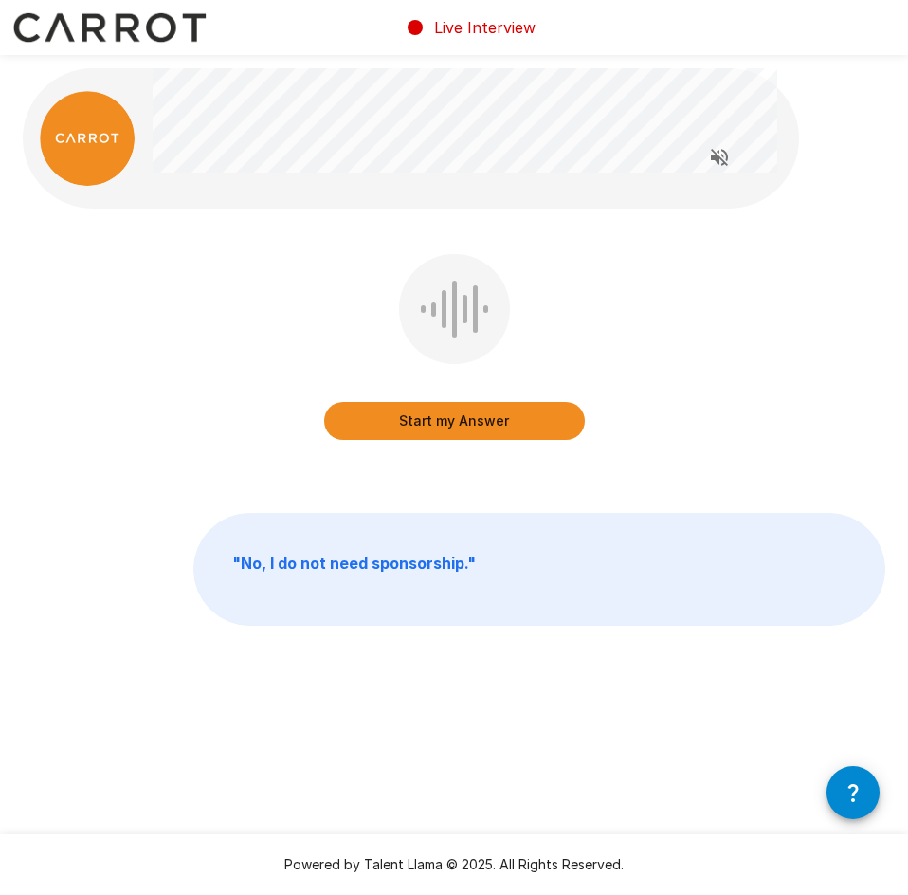
click at [686, 325] on div "Start my Answer" at bounding box center [454, 360] width 863 height 213
click at [472, 409] on button "Start my Answer" at bounding box center [454, 421] width 261 height 38
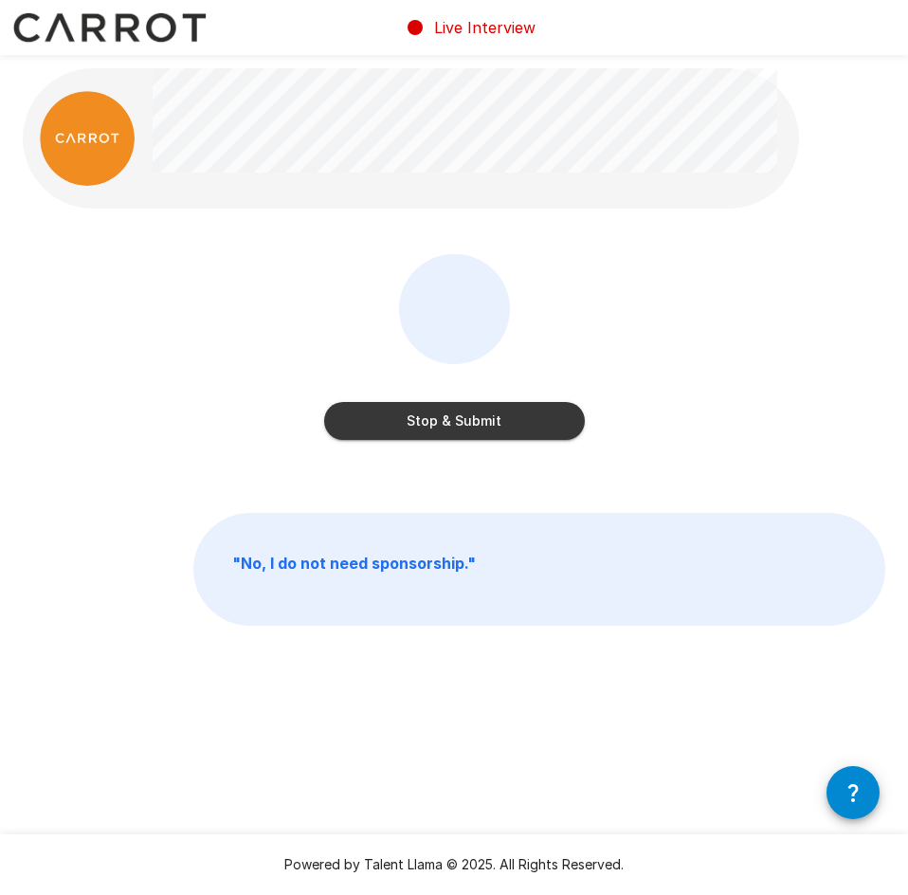
click at [473, 404] on button "Stop & Submit" at bounding box center [454, 421] width 261 height 38
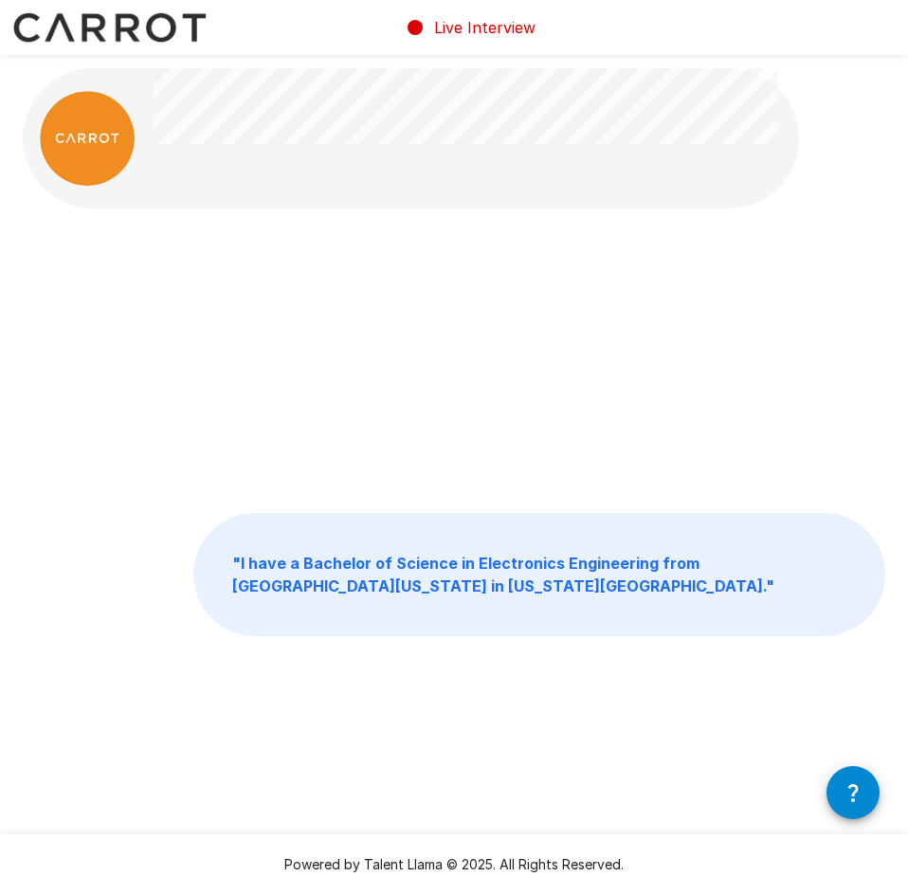
click at [522, 343] on div at bounding box center [454, 360] width 863 height 213
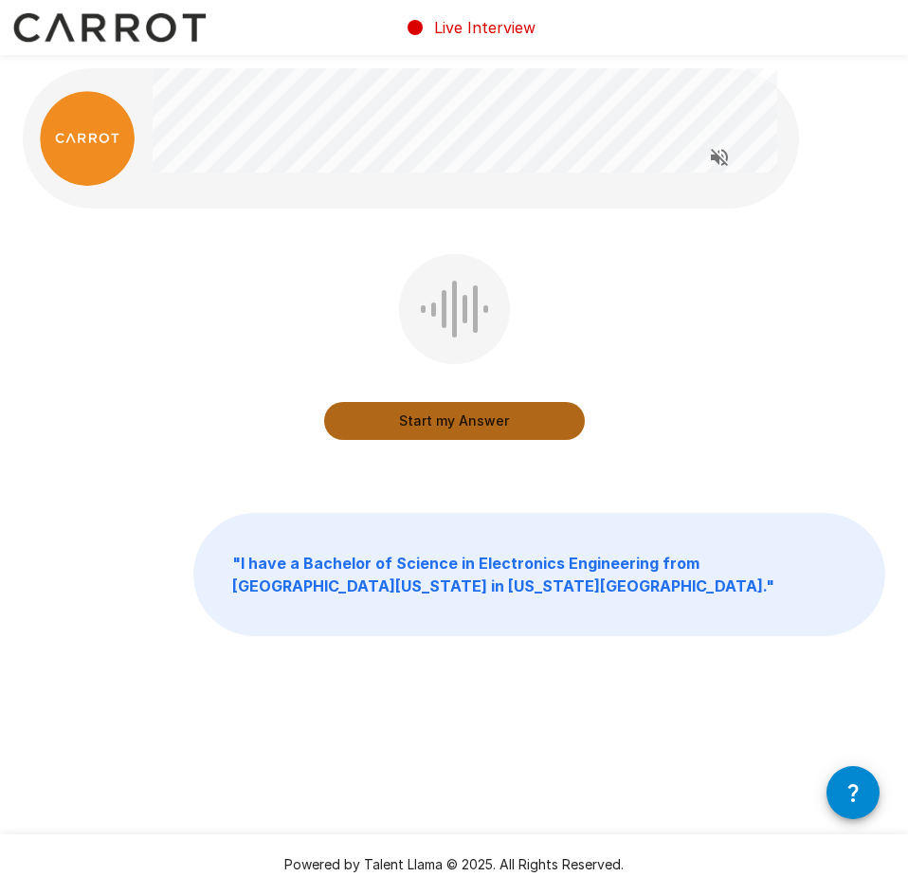
click at [500, 417] on button "Start my Answer" at bounding box center [454, 421] width 261 height 38
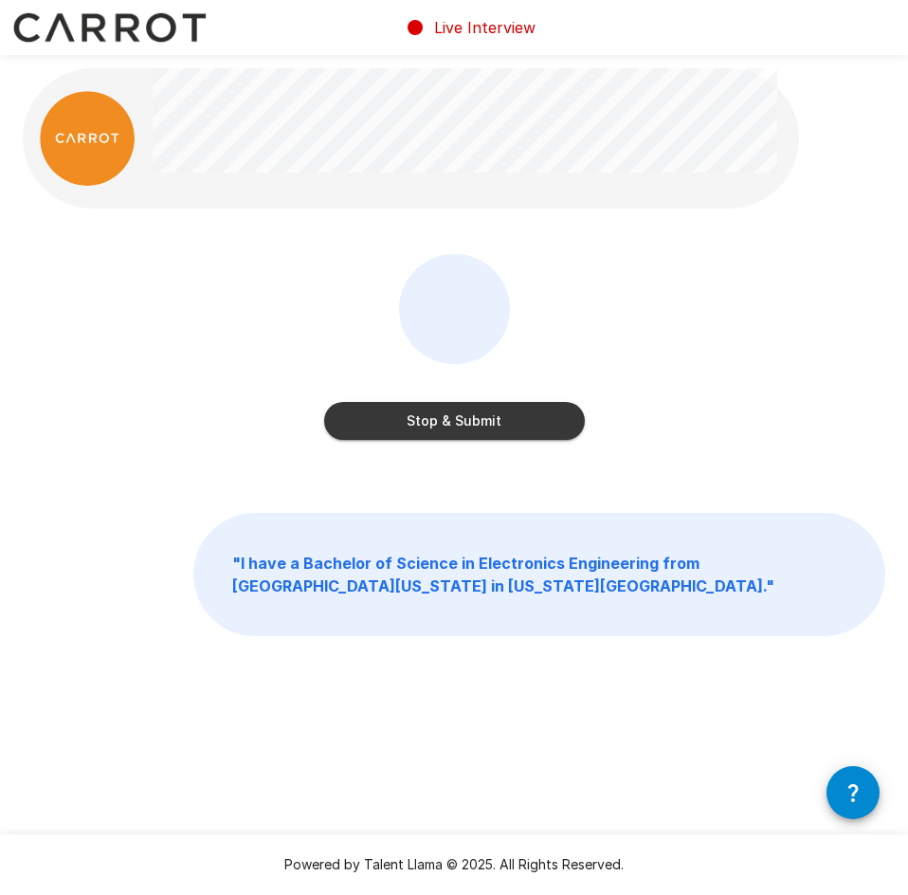
click at [474, 418] on button "Stop & Submit" at bounding box center [454, 421] width 261 height 38
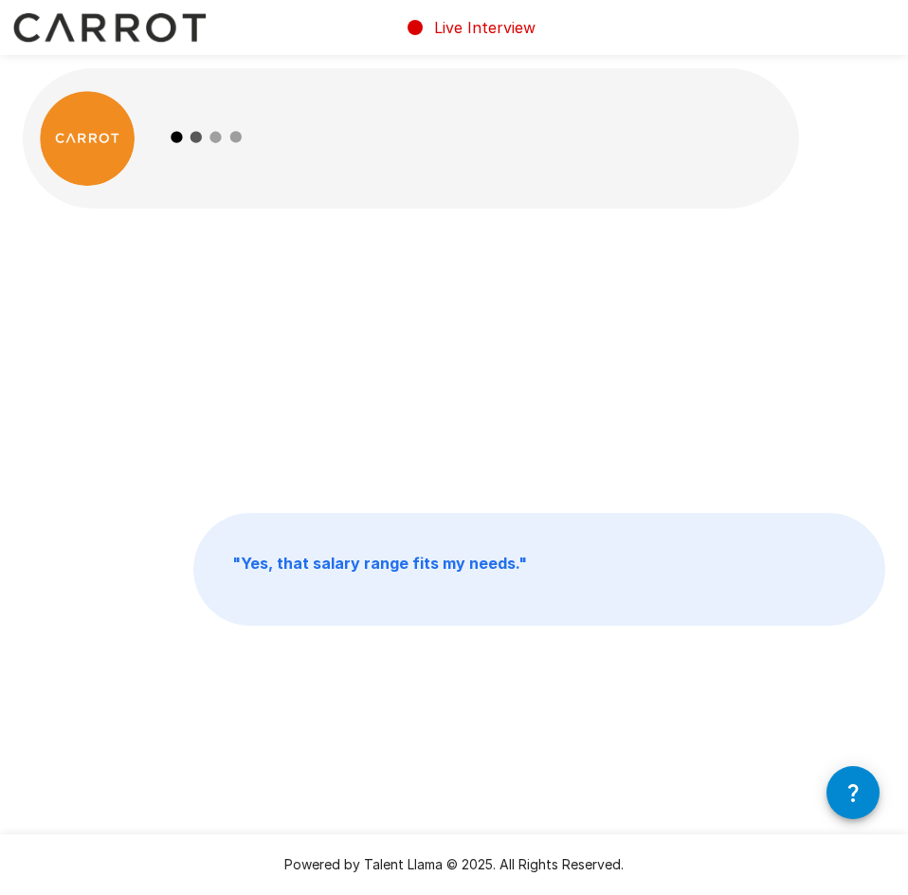
click at [725, 238] on div "" Yes, that salary range fits my needs. " " Yes, that salary range fits my need…" at bounding box center [454, 389] width 908 height 778
click at [494, 321] on div "" Yes, that salary range fits my needs. "" at bounding box center [454, 360] width 863 height 213
click at [508, 324] on div "" Yes, that salary range fits my needs. "" at bounding box center [454, 360] width 863 height 213
click at [598, 358] on div at bounding box center [454, 364] width 863 height 213
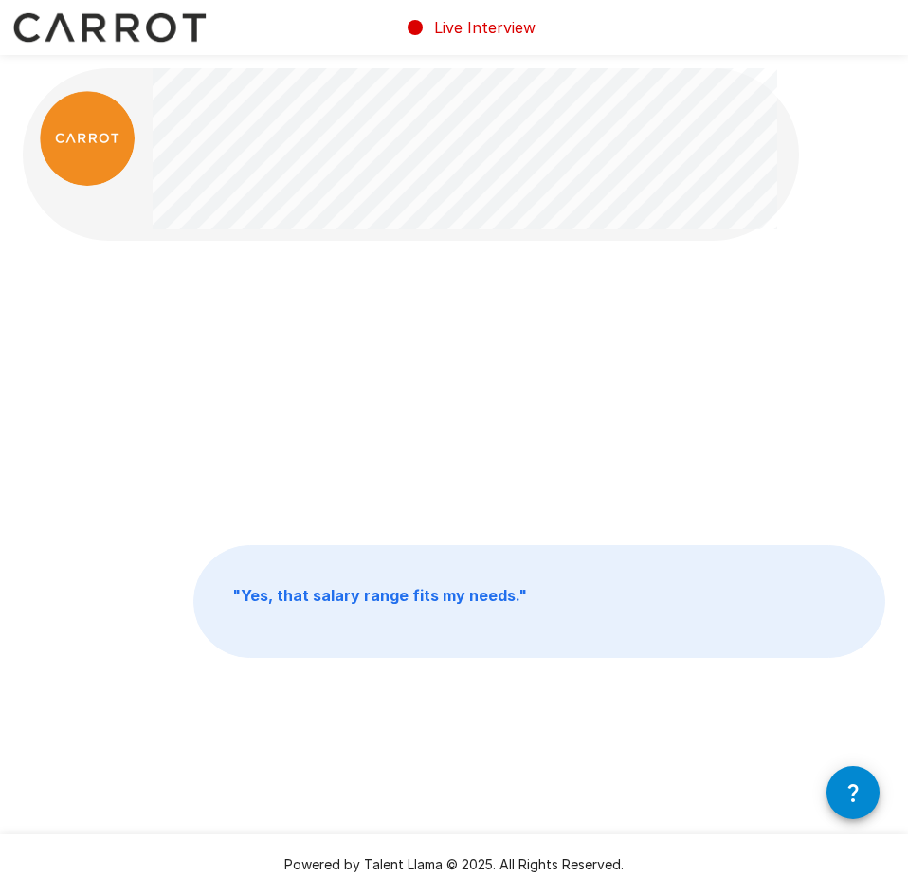
click at [595, 358] on div at bounding box center [454, 392] width 863 height 213
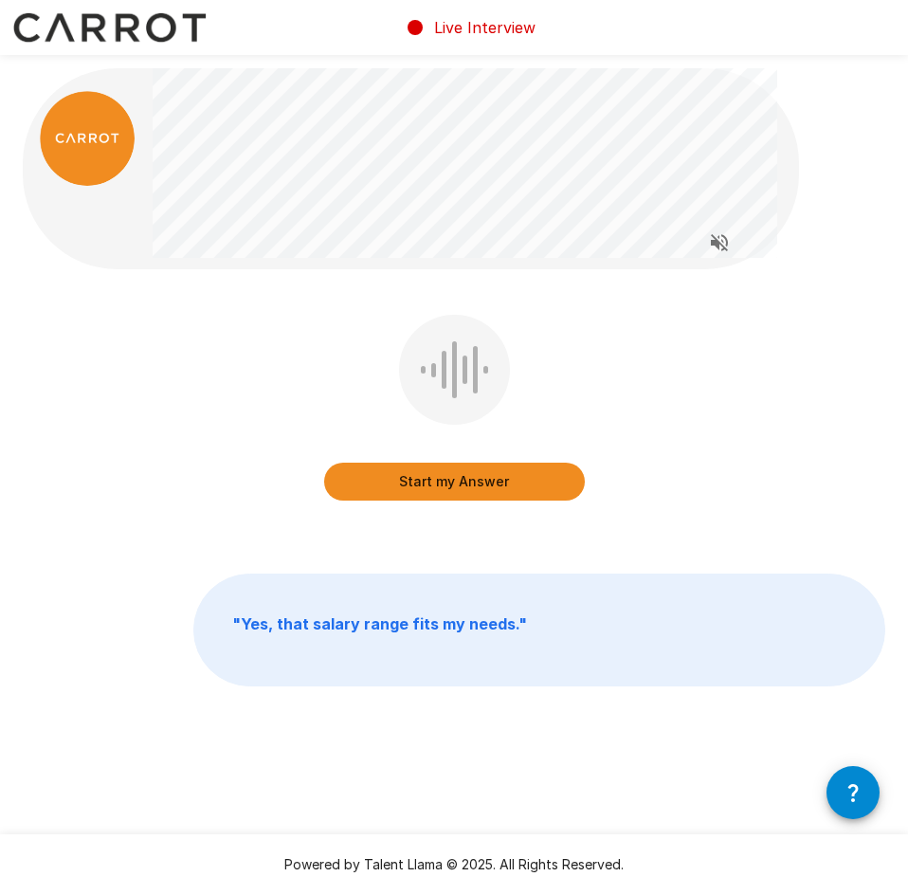
click at [689, 405] on div "Start my Answer" at bounding box center [454, 421] width 863 height 213
click at [683, 415] on div "Start my Answer" at bounding box center [454, 421] width 863 height 213
click at [677, 412] on div "Start my Answer" at bounding box center [454, 421] width 863 height 213
click at [687, 409] on div "Start my Answer" at bounding box center [454, 421] width 863 height 213
click at [688, 409] on div "Start my Answer" at bounding box center [454, 421] width 863 height 213
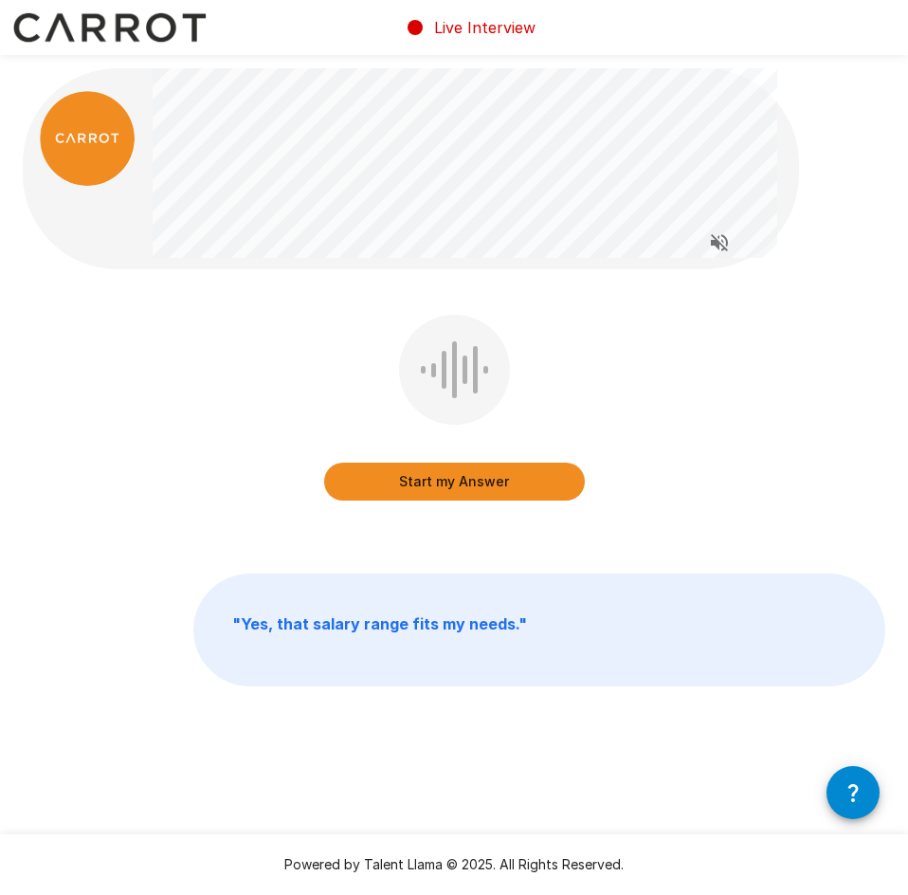
click at [614, 387] on div "Start my Answer" at bounding box center [454, 421] width 863 height 213
click at [614, 404] on div "Start my Answer" at bounding box center [454, 421] width 863 height 213
click at [469, 464] on button "Start my Answer" at bounding box center [454, 482] width 261 height 38
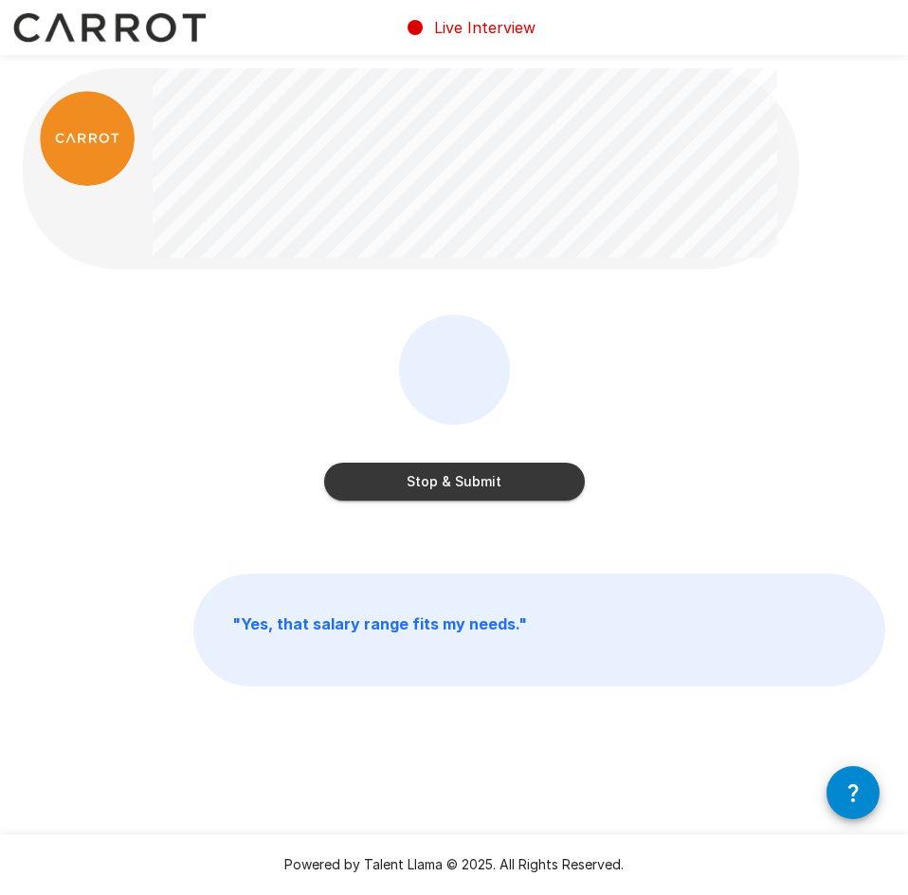
click at [740, 313] on div "Stop & Submit " Yes, that salary range fits my needs. "" at bounding box center [454, 419] width 908 height 838
click at [740, 336] on div "Stop & Submit" at bounding box center [454, 421] width 863 height 213
click at [661, 336] on div "Stop & Submit" at bounding box center [454, 421] width 863 height 213
click at [668, 342] on div "Stop & Submit" at bounding box center [454, 421] width 863 height 213
click at [669, 343] on div "Stop & Submit" at bounding box center [454, 421] width 863 height 213
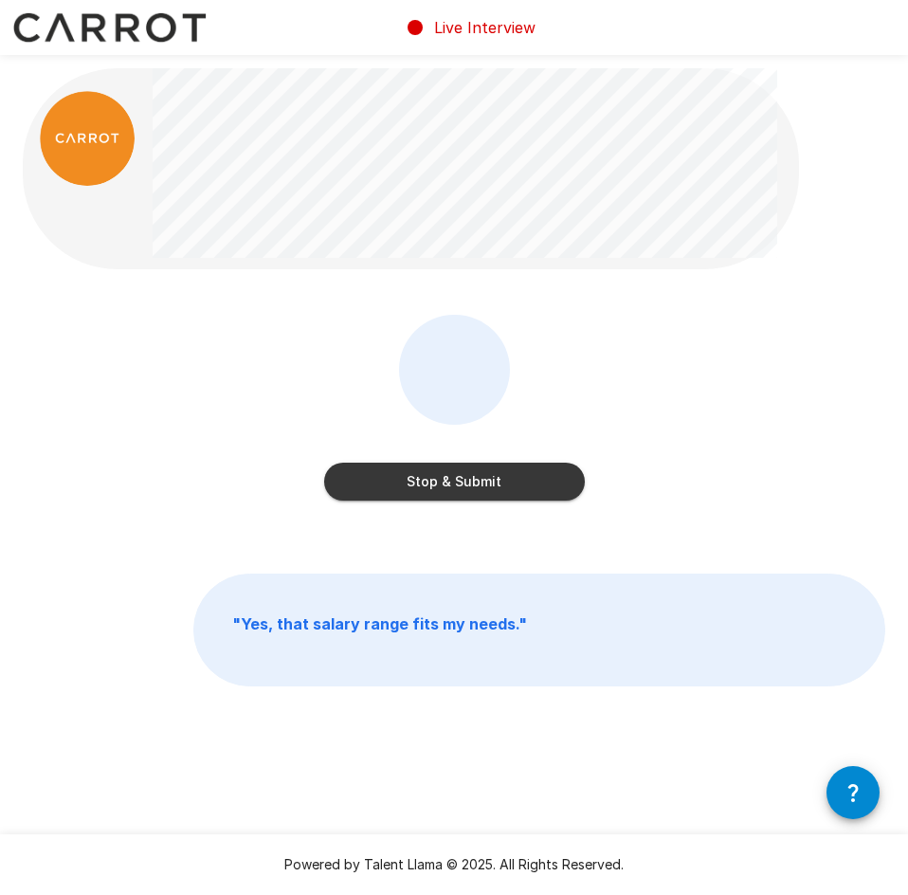
click at [670, 343] on div "Stop & Submit" at bounding box center [454, 421] width 863 height 213
click at [445, 480] on button "Stop & Submit" at bounding box center [454, 482] width 261 height 38
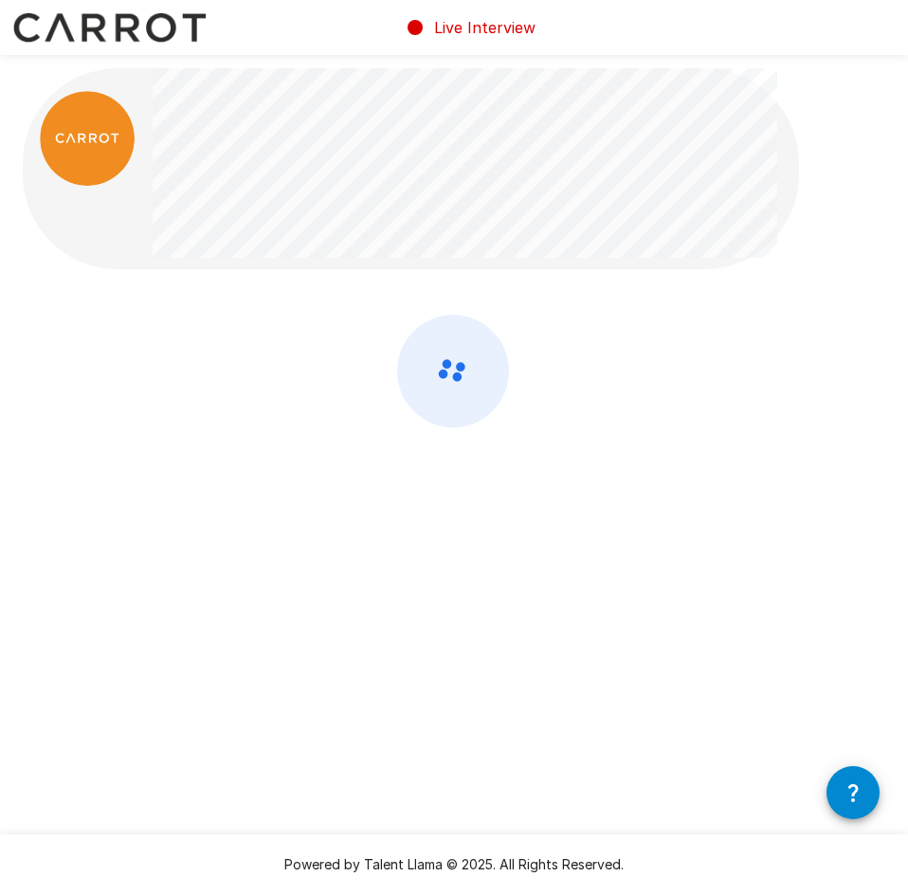
click at [718, 395] on div at bounding box center [454, 421] width 863 height 213
click at [719, 395] on div at bounding box center [454, 421] width 863 height 213
click at [724, 375] on div at bounding box center [454, 421] width 863 height 213
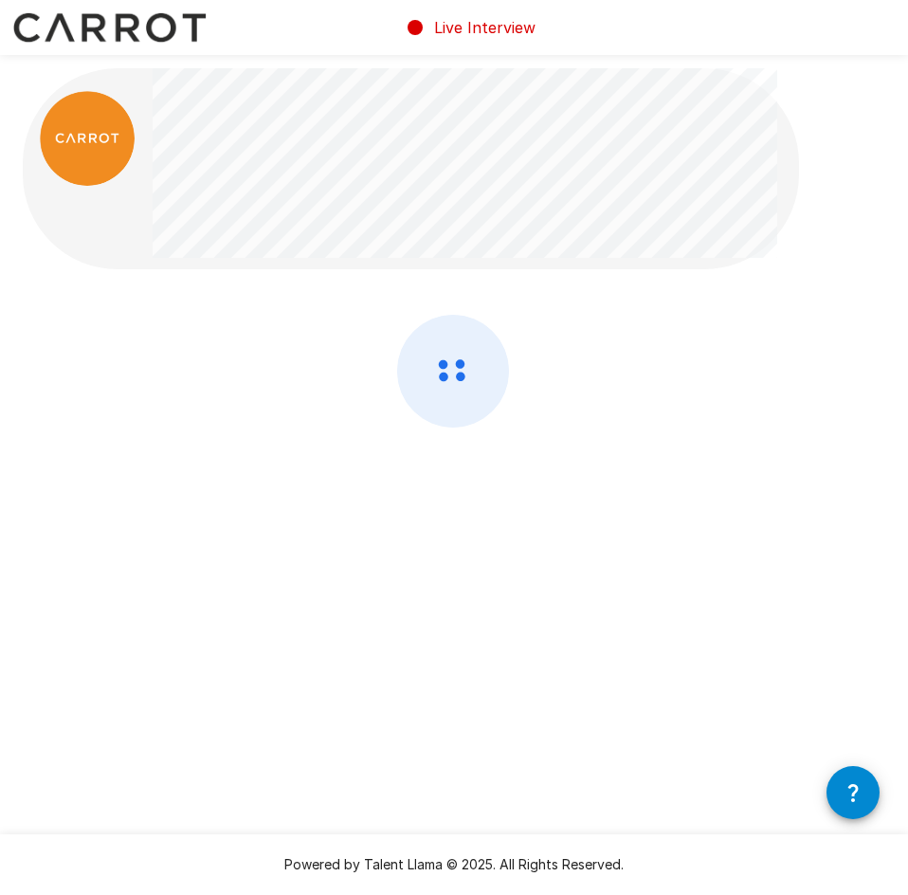
click at [724, 375] on div at bounding box center [454, 421] width 863 height 213
click at [702, 349] on div at bounding box center [454, 421] width 863 height 213
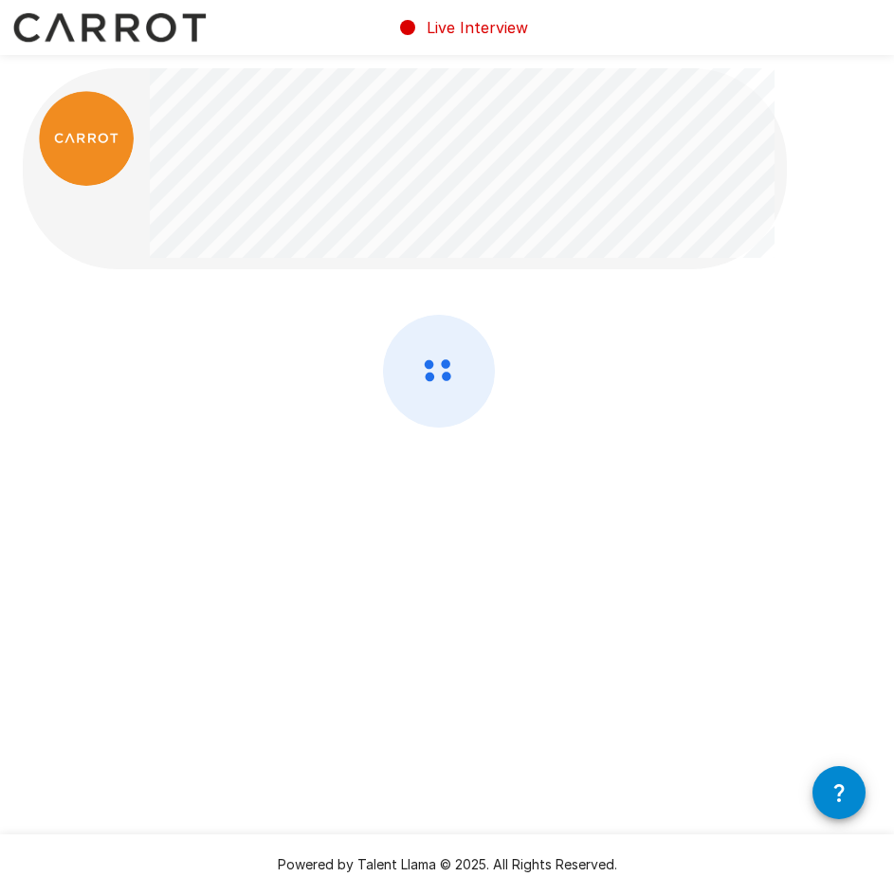
click at [697, 342] on div at bounding box center [447, 421] width 849 height 213
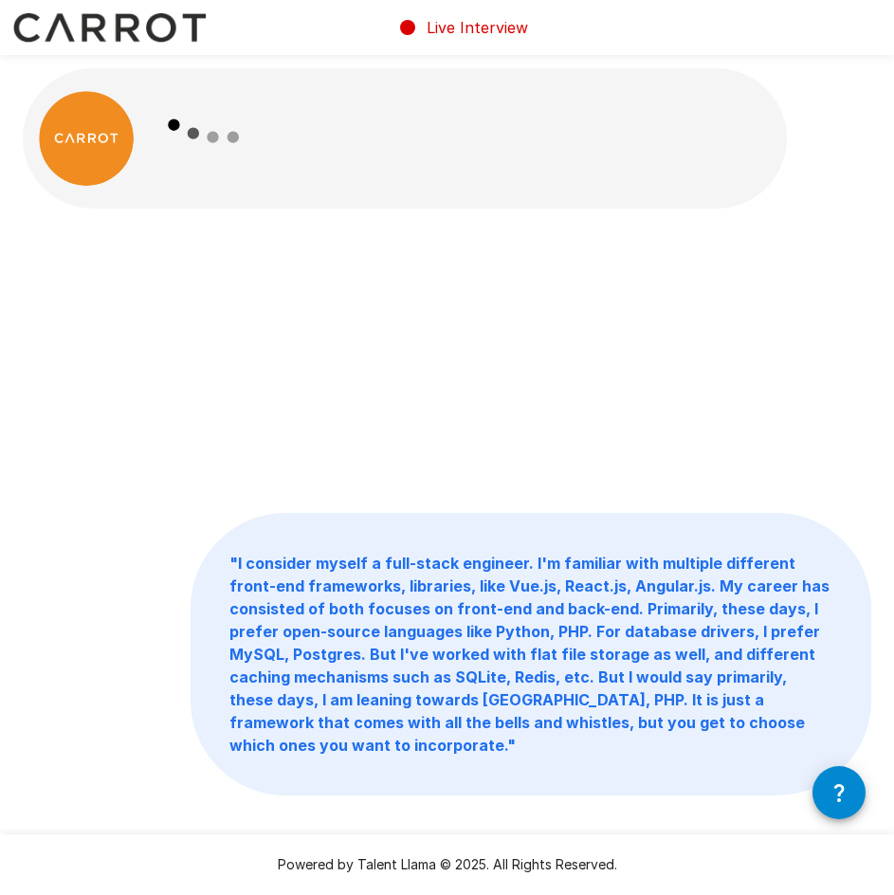
click at [473, 392] on div "" I consider myself a full-stack engineer. I'm familiar with multiple different…" at bounding box center [447, 360] width 849 height 213
click at [475, 621] on p "" I consider myself a full-stack engineer. I'm familiar with multiple different…" at bounding box center [531, 654] width 679 height 281
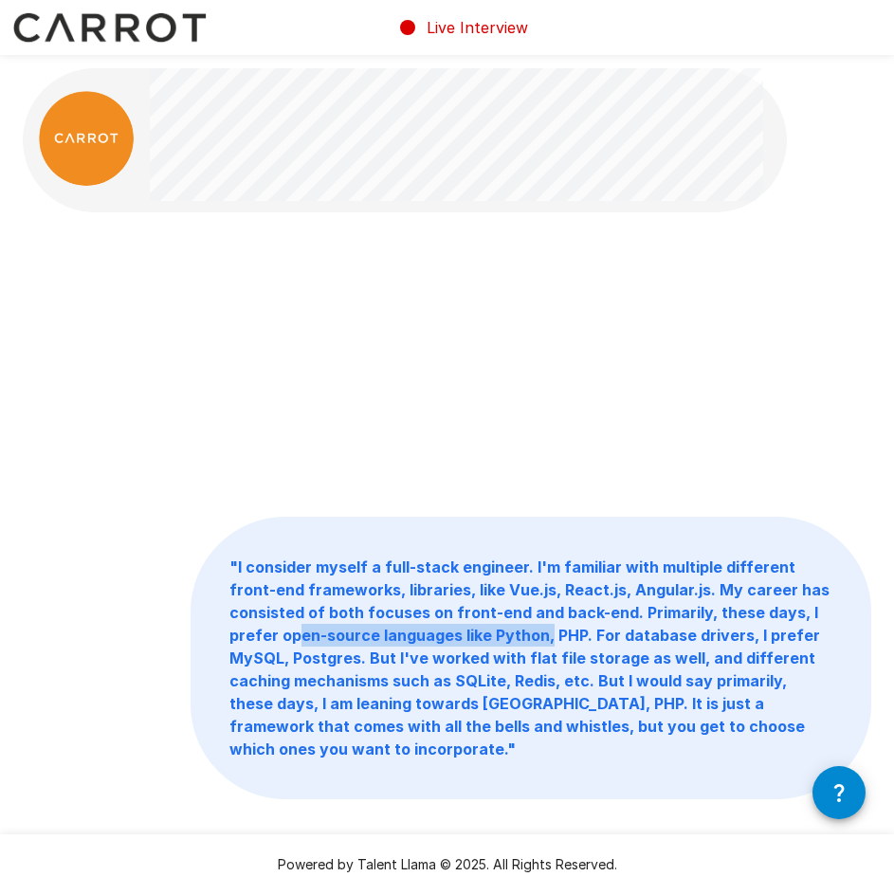
drag, startPoint x: 455, startPoint y: 637, endPoint x: 544, endPoint y: 641, distance: 89.2
click at [544, 641] on b "" I consider myself a full-stack engineer. I'm familiar with multiple different…" at bounding box center [529, 658] width 600 height 201
drag, startPoint x: 566, startPoint y: 666, endPoint x: 595, endPoint y: 687, distance: 35.3
click at [566, 667] on b "" I consider myself a full-stack engineer. I'm familiar with multiple different…" at bounding box center [529, 658] width 600 height 201
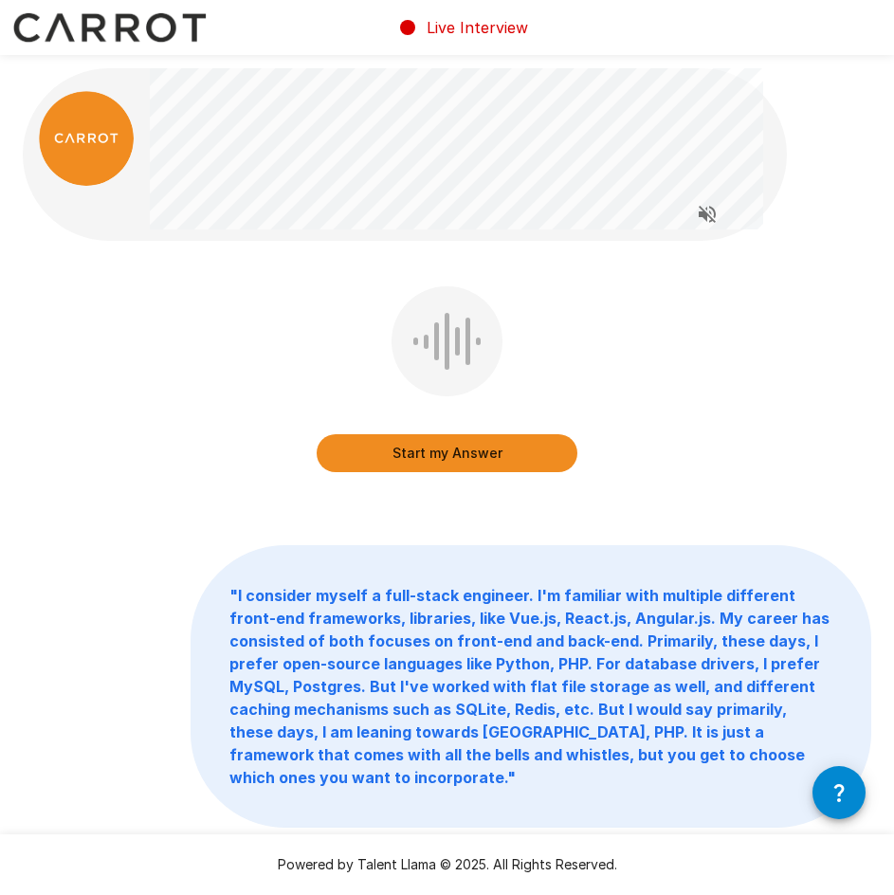
click at [466, 663] on b "" I consider myself a full-stack engineer. I'm familiar with multiple different…" at bounding box center [529, 686] width 600 height 201
click at [475, 447] on button "Start my Answer" at bounding box center [447, 453] width 261 height 38
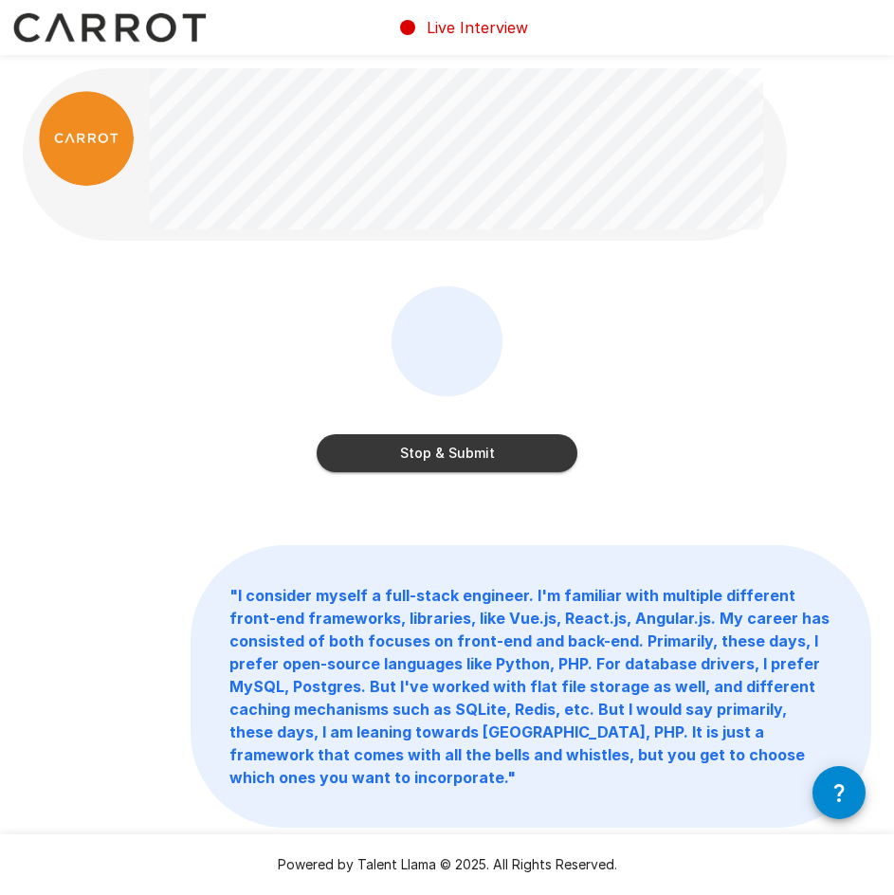
click at [536, 444] on button "Stop & Submit" at bounding box center [447, 453] width 261 height 38
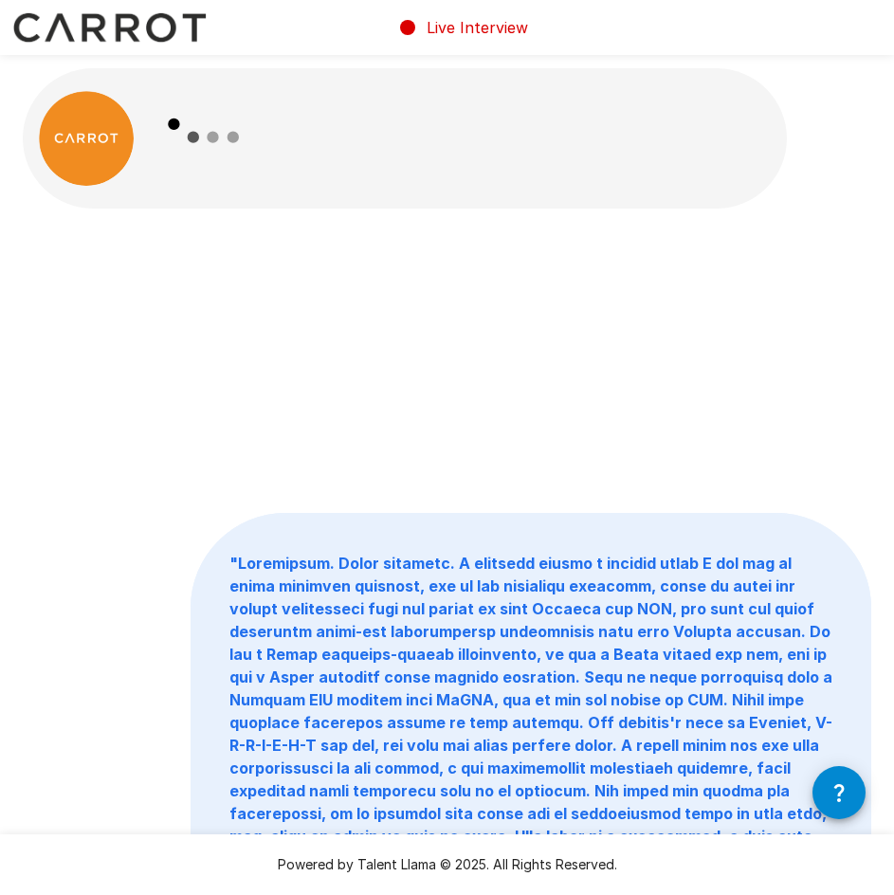
click at [571, 326] on div "" "" at bounding box center [447, 360] width 849 height 213
click at [519, 336] on div "" "" at bounding box center [447, 360] width 849 height 213
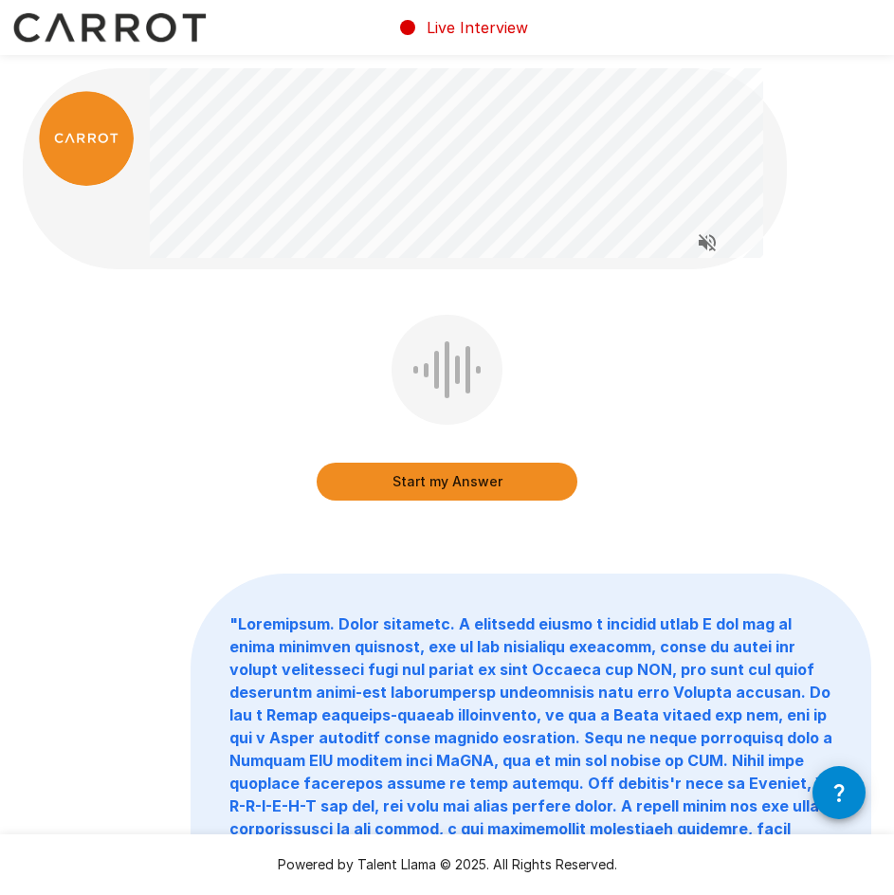
click at [669, 349] on div "Start my Answer" at bounding box center [447, 421] width 849 height 213
click at [730, 351] on div "Start my Answer" at bounding box center [447, 421] width 849 height 213
click at [748, 375] on div "Start my Answer" at bounding box center [447, 421] width 849 height 213
click at [749, 375] on div "Start my Answer" at bounding box center [447, 421] width 849 height 213
click at [784, 339] on div "Start my Answer" at bounding box center [447, 421] width 849 height 213
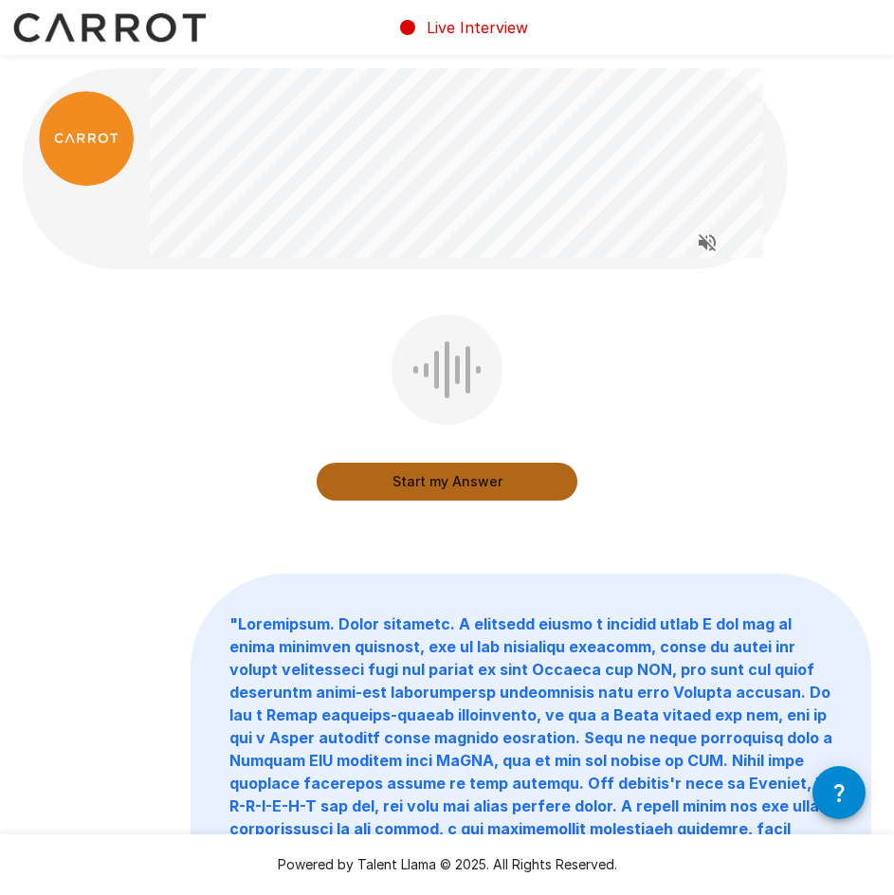
click at [464, 485] on button "Start my Answer" at bounding box center [447, 482] width 261 height 38
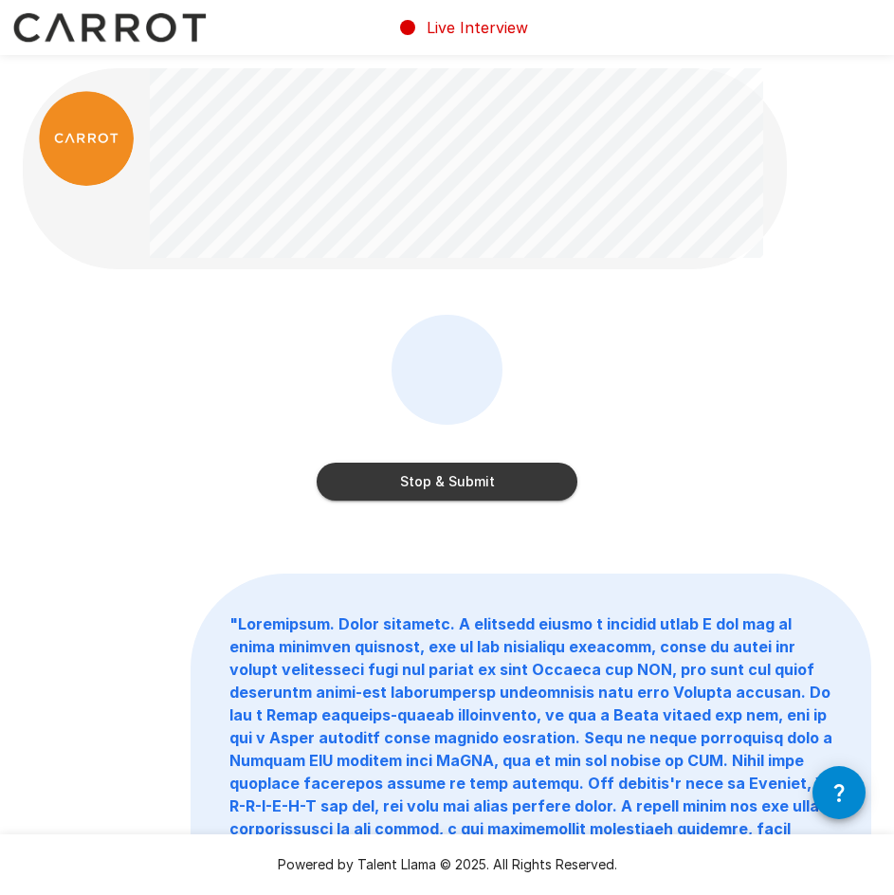
click at [573, 407] on div "Stop & Submit" at bounding box center [447, 411] width 261 height 193
click at [589, 398] on div "Stop & Submit" at bounding box center [447, 421] width 849 height 213
click at [594, 397] on div "Stop & Submit" at bounding box center [447, 421] width 849 height 213
click at [603, 392] on div "Stop & Submit" at bounding box center [447, 421] width 849 height 213
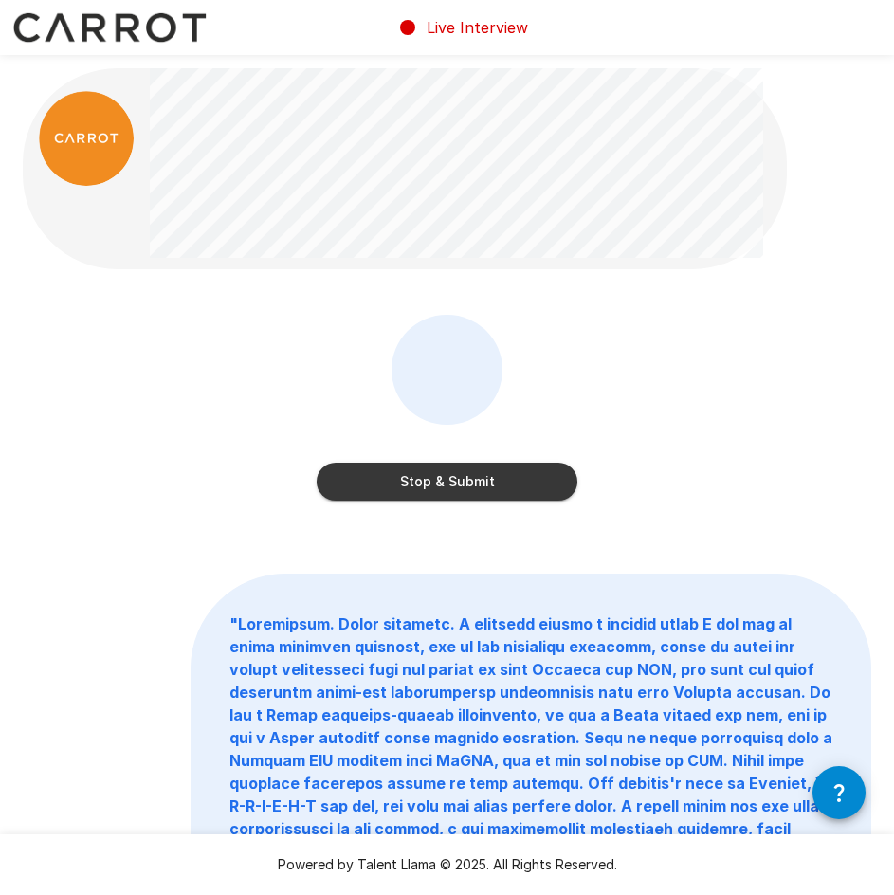
click at [603, 392] on div "Stop & Submit" at bounding box center [447, 421] width 849 height 213
click at [593, 381] on div "Stop & Submit" at bounding box center [447, 421] width 849 height 213
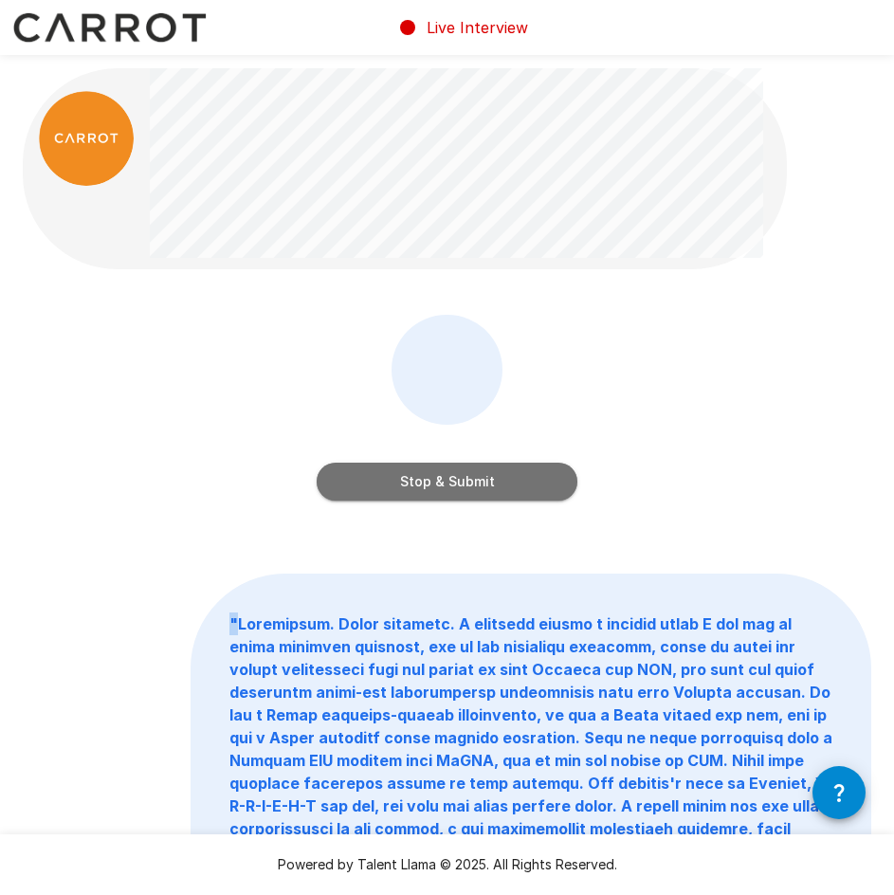
click at [517, 484] on button "Stop & Submit" at bounding box center [447, 482] width 261 height 38
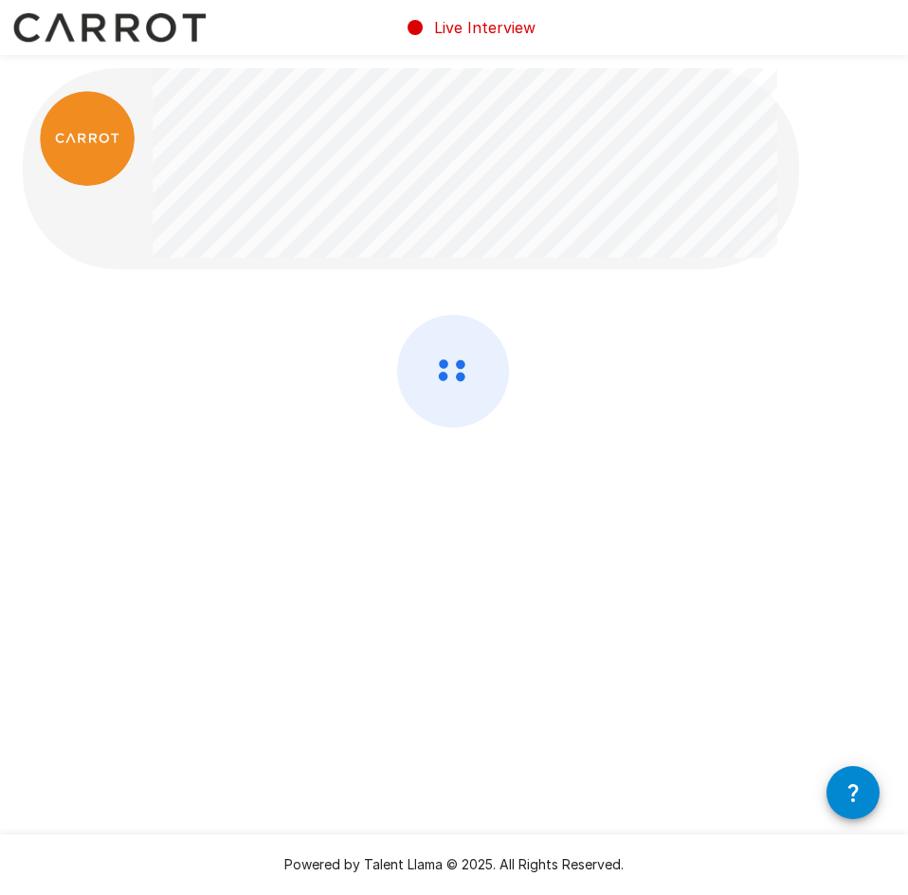
click at [676, 438] on div at bounding box center [454, 421] width 863 height 213
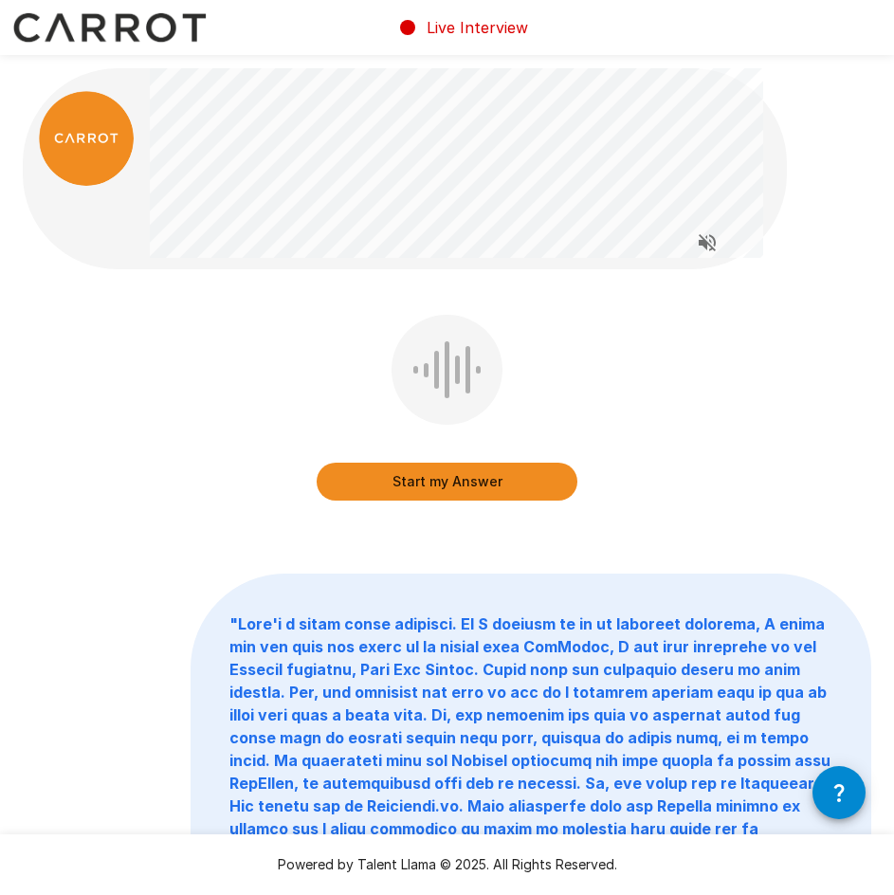
click at [671, 423] on div "Start my Answer" at bounding box center [447, 421] width 849 height 213
click at [699, 412] on div "Start my Answer" at bounding box center [447, 421] width 849 height 213
click at [702, 361] on div "Start my Answer" at bounding box center [447, 421] width 849 height 213
click at [669, 375] on div "Start my Answer" at bounding box center [447, 421] width 849 height 213
click at [635, 379] on div "Start my Answer" at bounding box center [447, 421] width 849 height 213
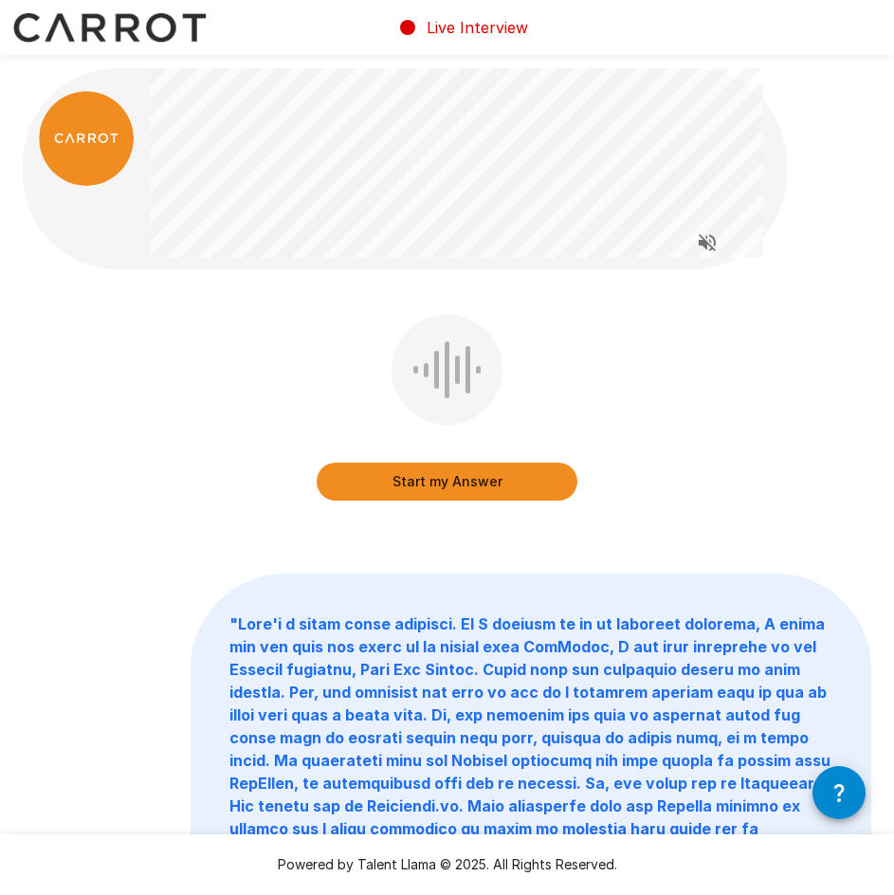
click at [466, 474] on button "Start my Answer" at bounding box center [447, 482] width 261 height 38
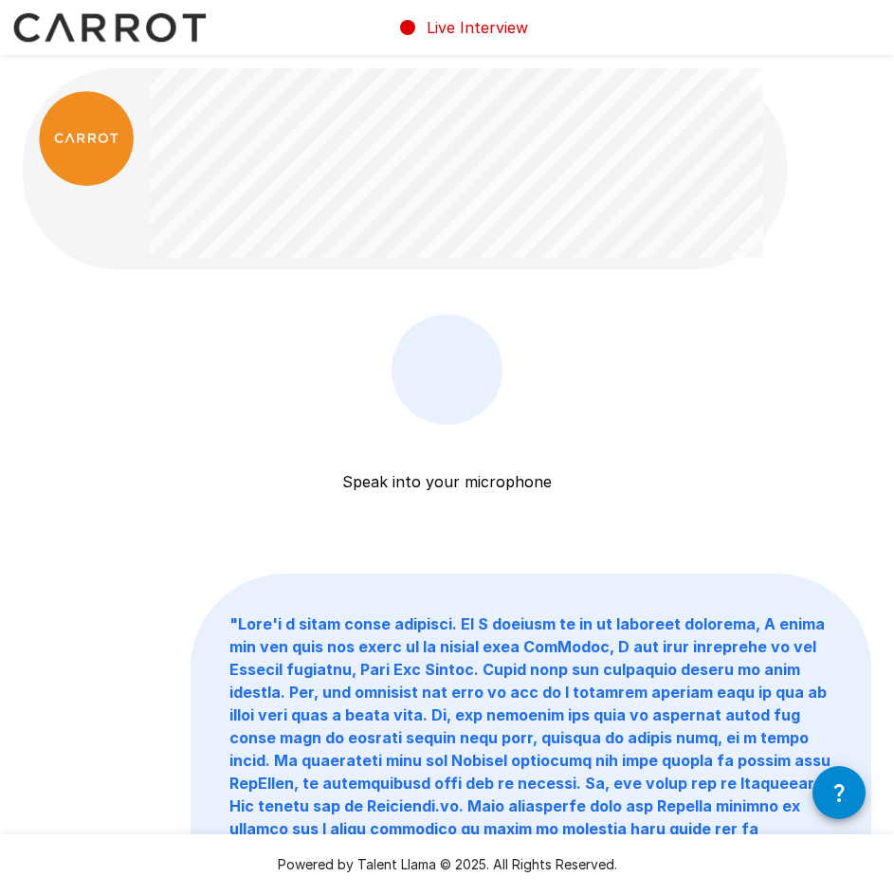
click at [740, 387] on div "Speak into your microphone Stop & Submit" at bounding box center [447, 421] width 849 height 213
click at [739, 387] on div "Speak into your microphone Stop & Submit" at bounding box center [447, 421] width 849 height 213
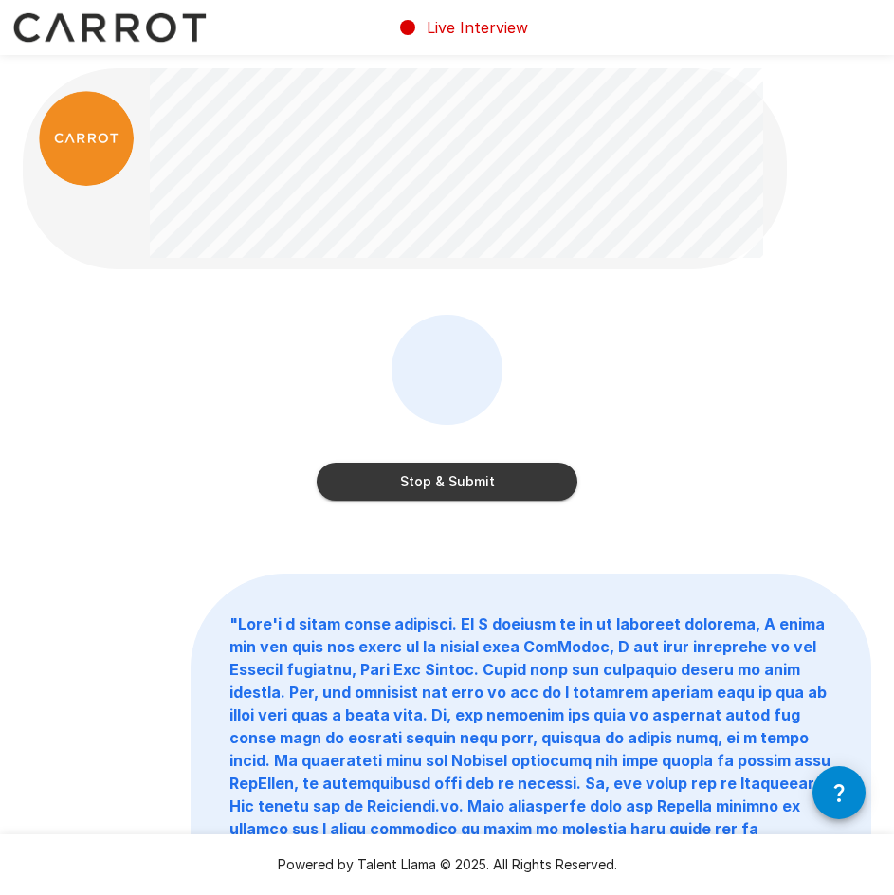
click at [739, 387] on div "Stop & Submit" at bounding box center [447, 421] width 849 height 213
click at [459, 475] on button "Stop & Submit" at bounding box center [447, 482] width 261 height 38
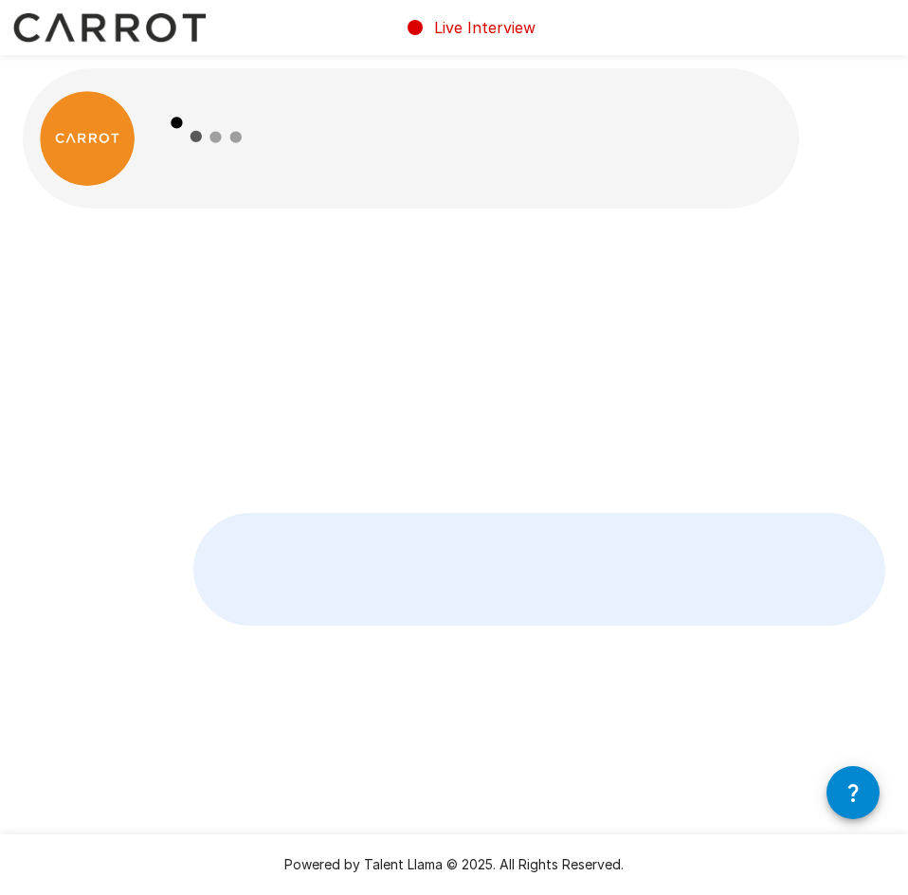
click at [481, 197] on div at bounding box center [477, 138] width 648 height 140
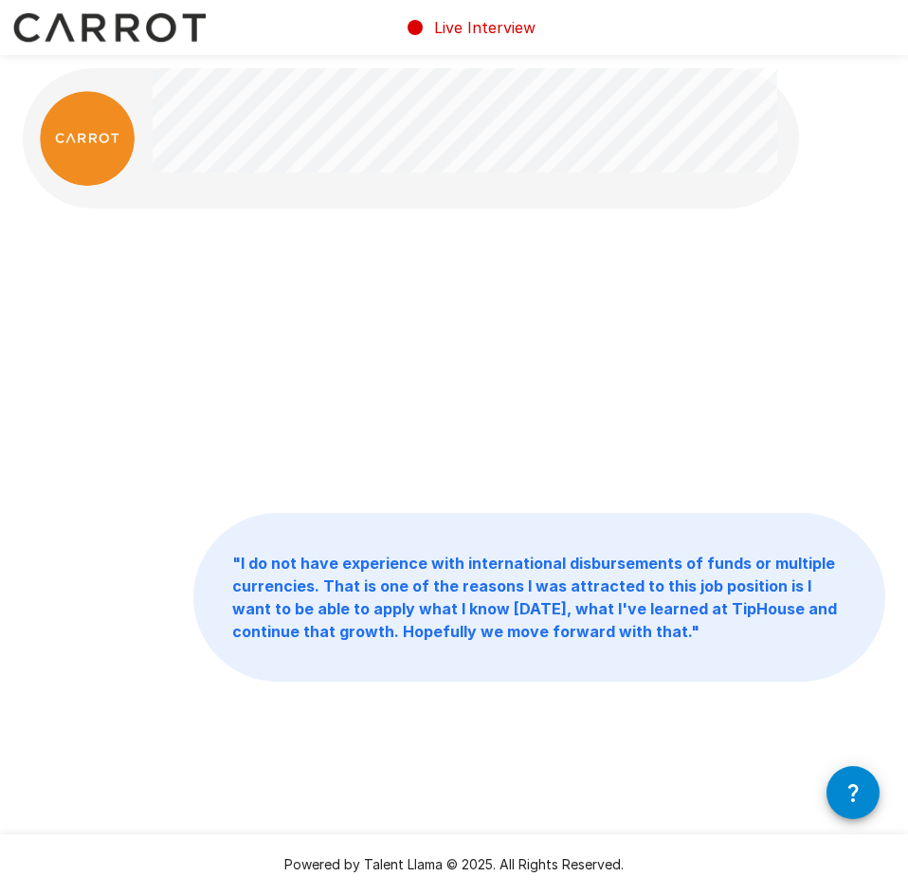
click at [575, 185] on div at bounding box center [477, 138] width 648 height 140
click at [579, 183] on div at bounding box center [465, 161] width 625 height 46
click at [448, 183] on div at bounding box center [465, 161] width 625 height 46
click at [449, 183] on div at bounding box center [465, 161] width 625 height 46
click at [449, 182] on div at bounding box center [465, 161] width 625 height 46
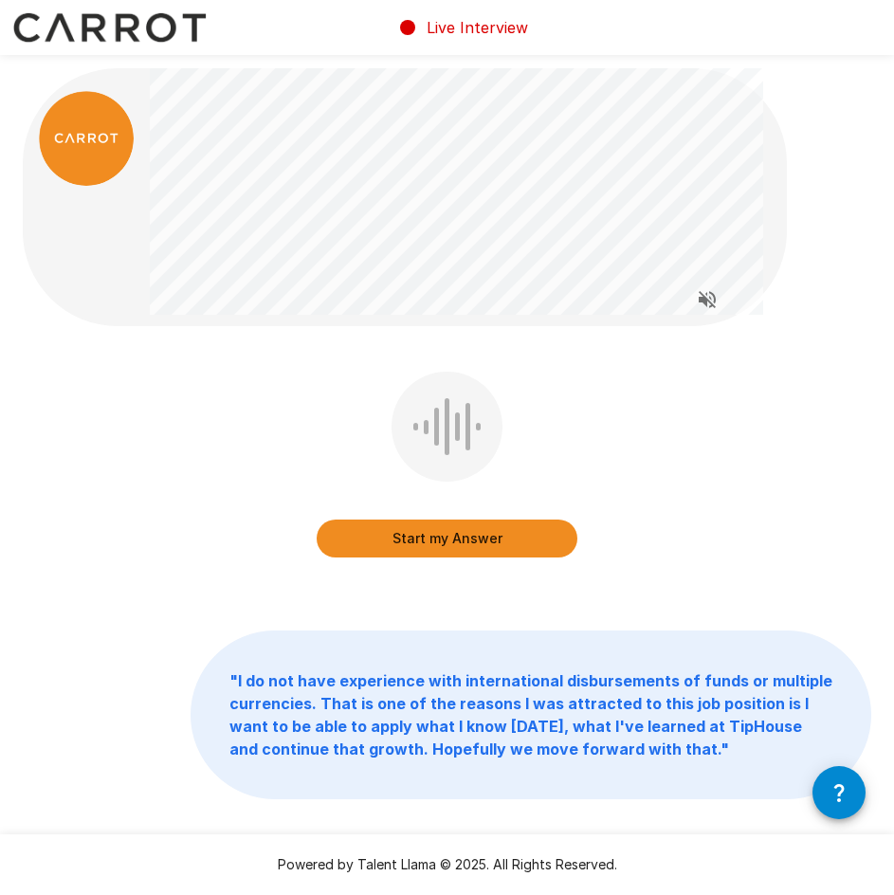
click at [506, 535] on button "Start my Answer" at bounding box center [447, 539] width 261 height 38
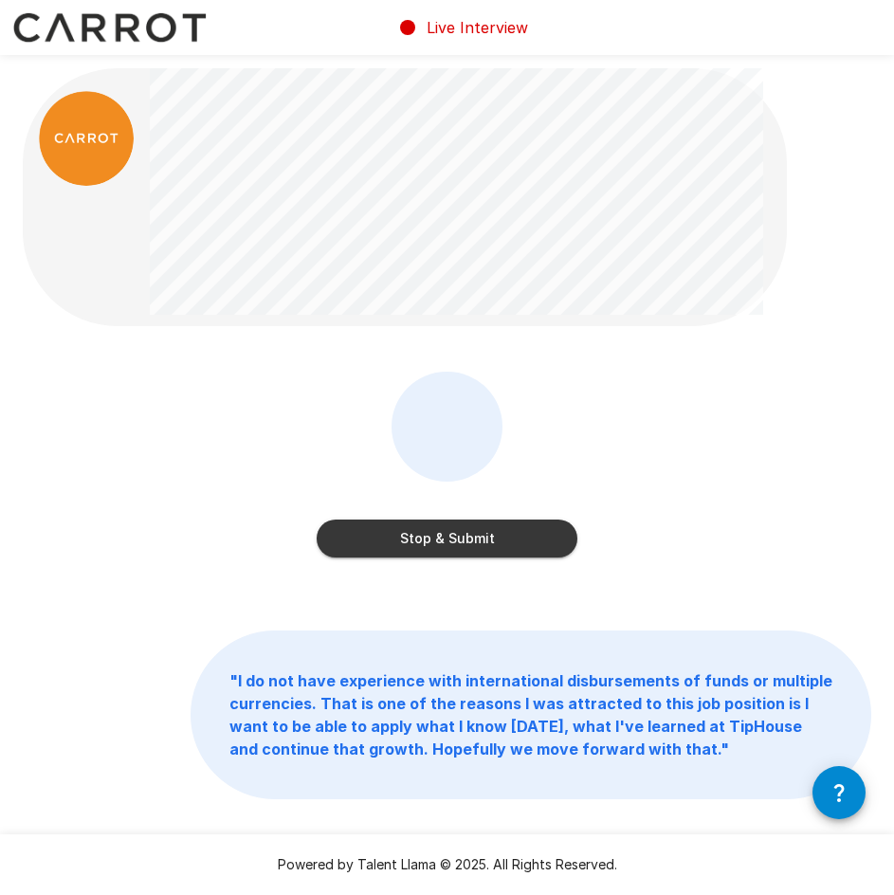
click at [505, 549] on button "Stop & Submit" at bounding box center [447, 539] width 261 height 38
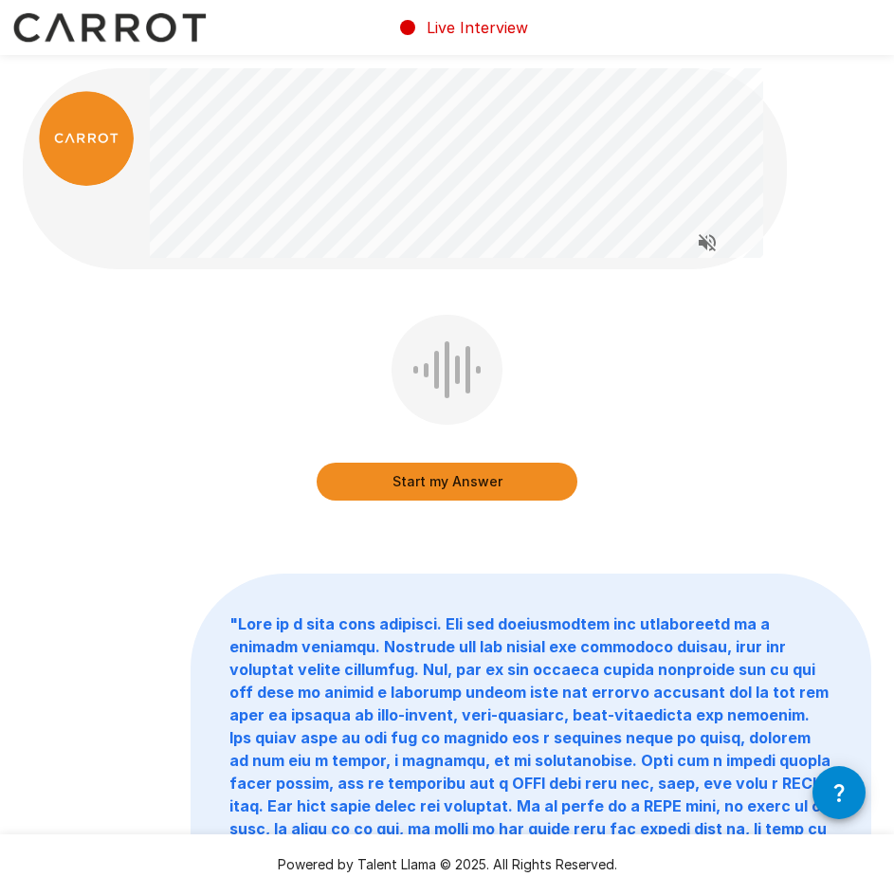
click at [524, 483] on button "Start my Answer" at bounding box center [447, 482] width 261 height 38
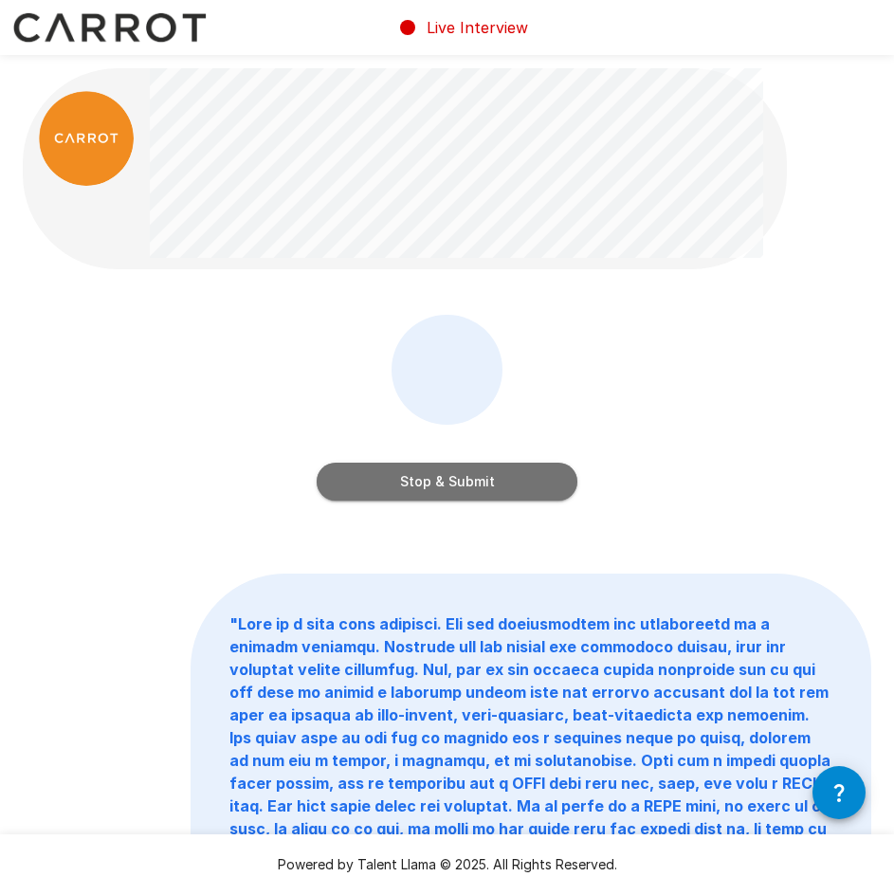
click at [446, 485] on button "Stop & Submit" at bounding box center [447, 482] width 261 height 38
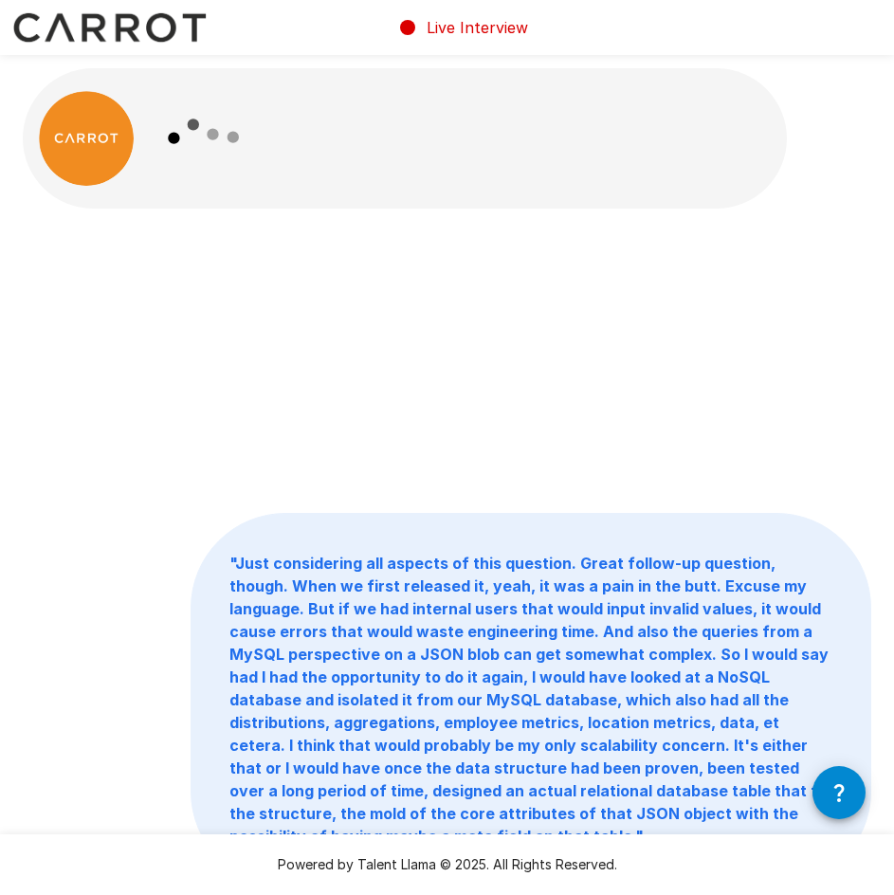
click at [502, 180] on div at bounding box center [468, 138] width 636 height 140
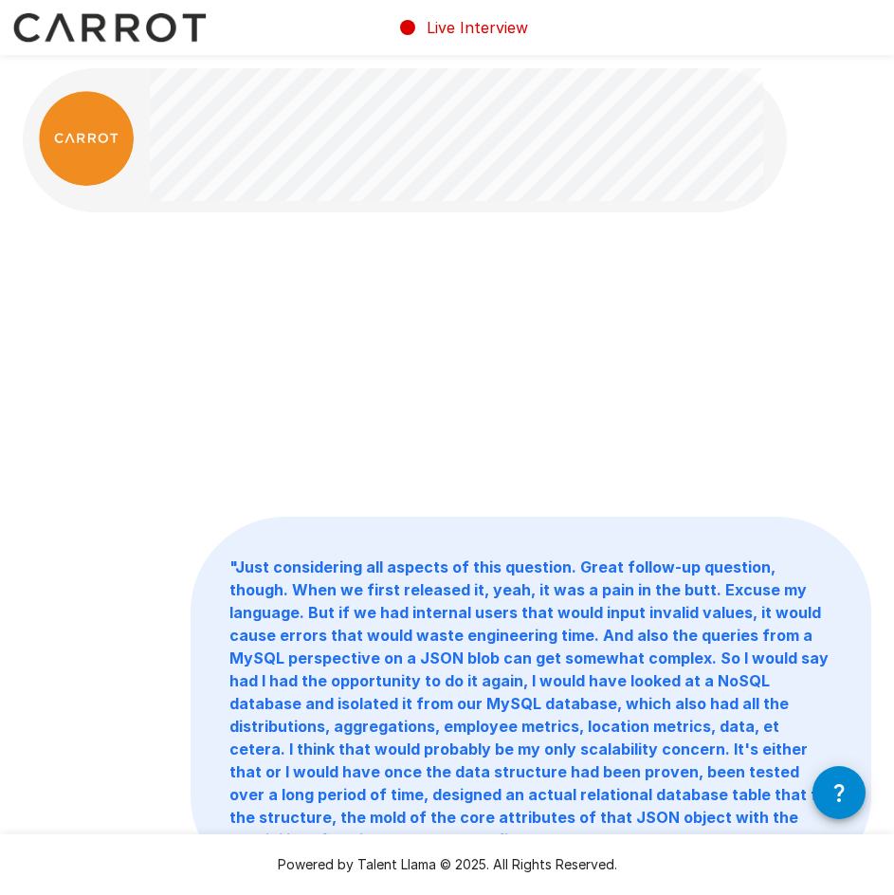
click at [578, 603] on b "" Just considering all aspects of this question. Great follow-up question, thou…" at bounding box center [528, 704] width 599 height 292
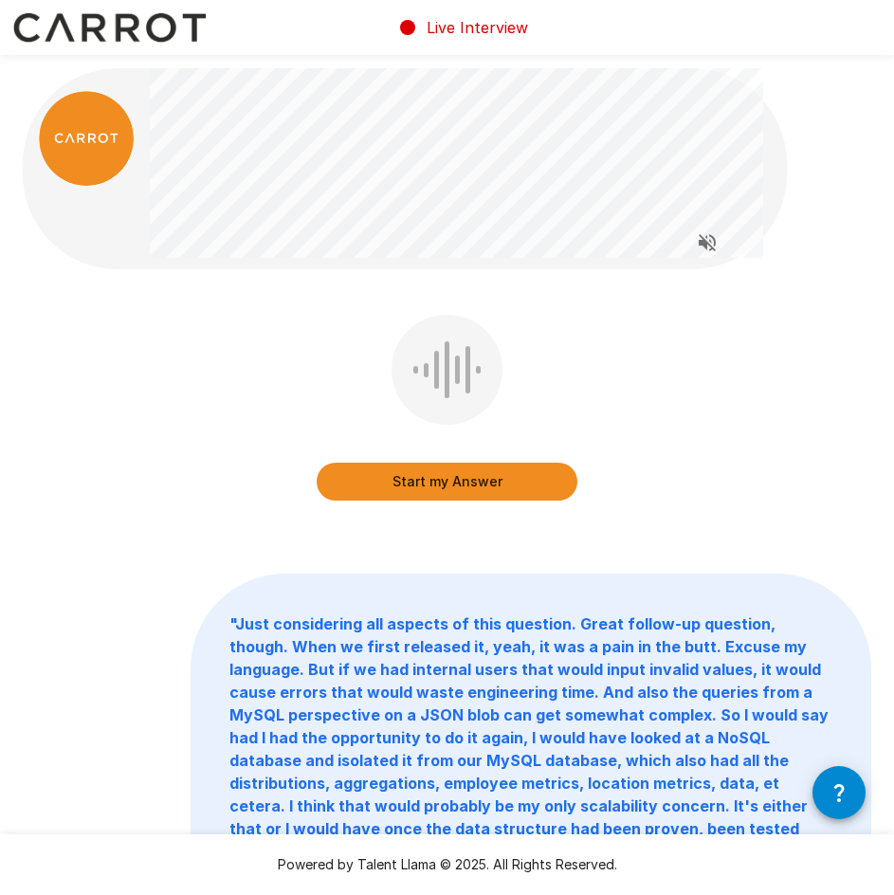
click at [453, 471] on button "Start my Answer" at bounding box center [447, 482] width 261 height 38
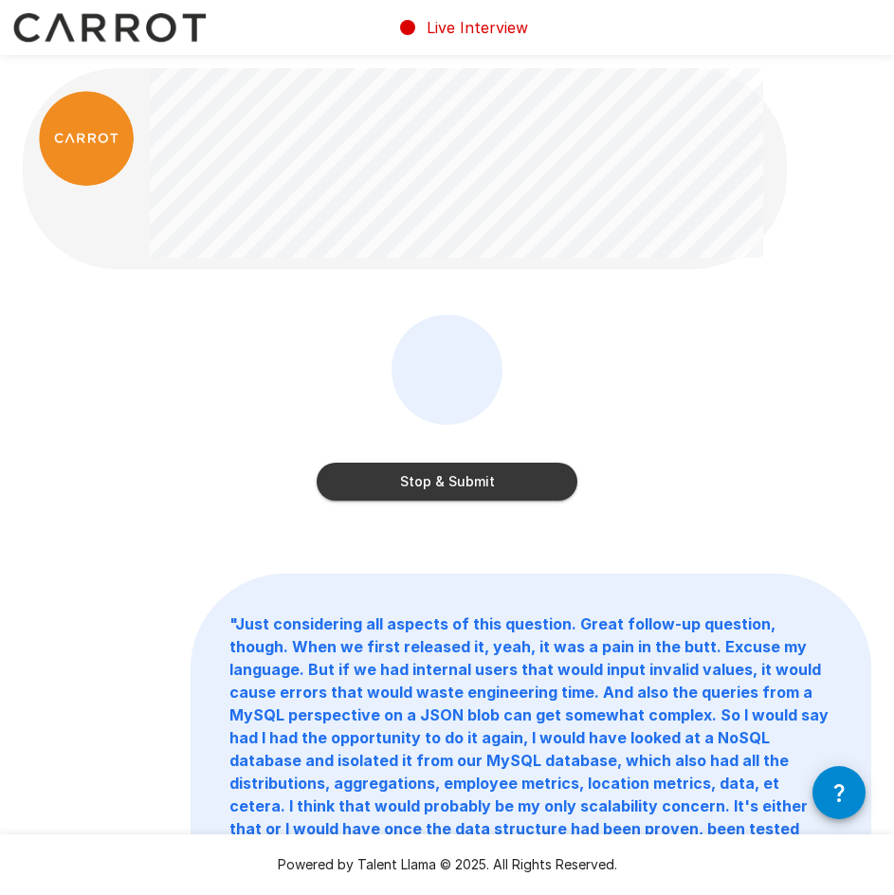
click at [512, 473] on button "Stop & Submit" at bounding box center [447, 482] width 261 height 38
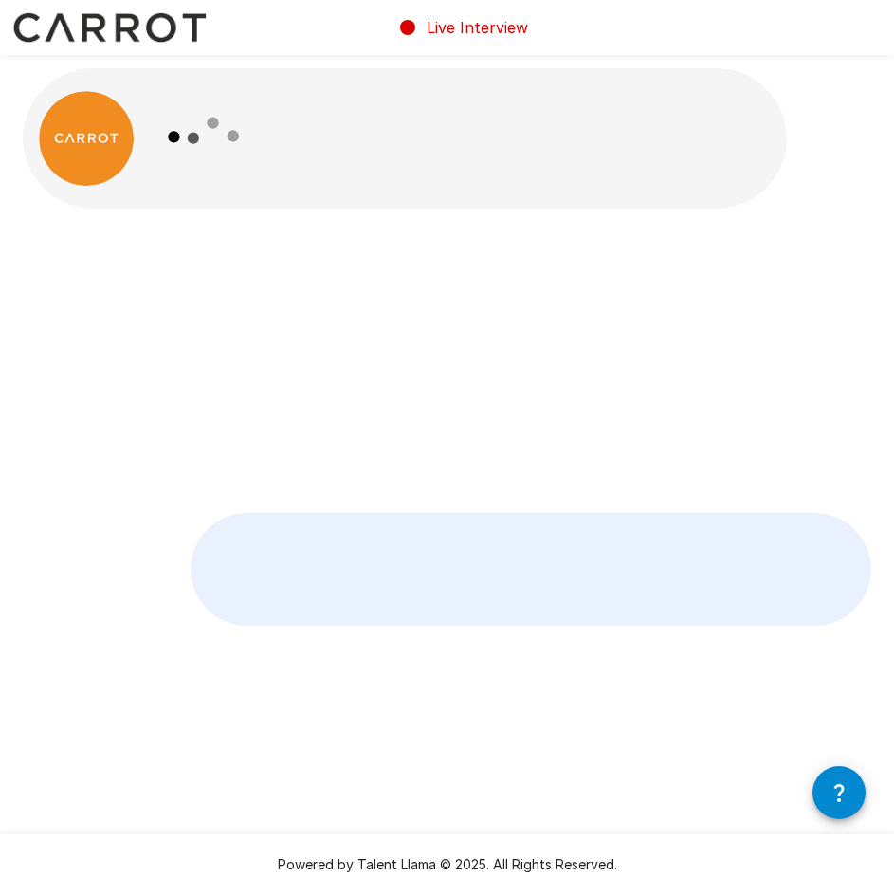
click at [580, 220] on div "" Yeah, another great question Again I was one of three original founding membe…" at bounding box center [447, 473] width 894 height 947
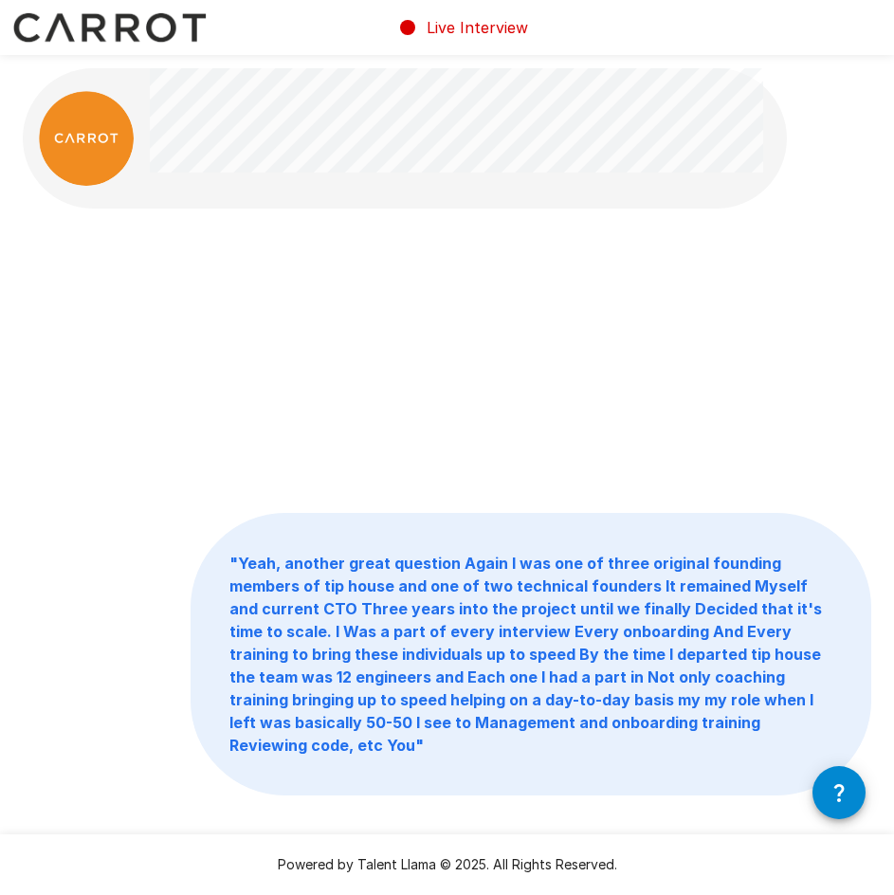
click at [506, 174] on div at bounding box center [457, 122] width 614 height 108
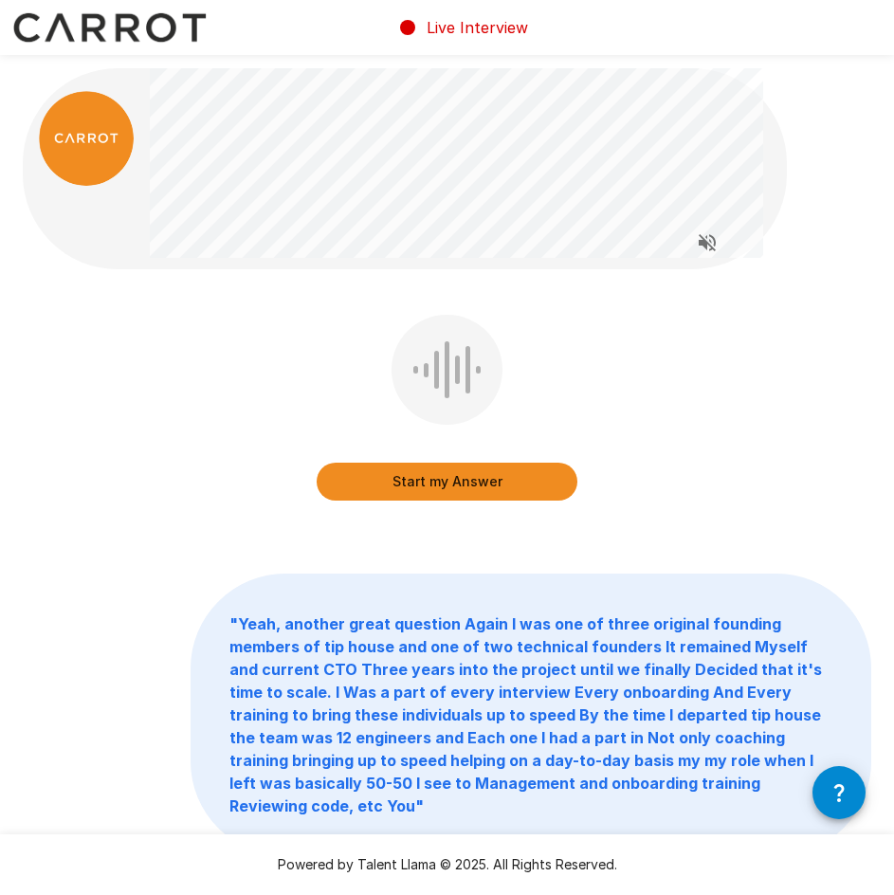
click at [470, 496] on button "Start my Answer" at bounding box center [447, 482] width 261 height 38
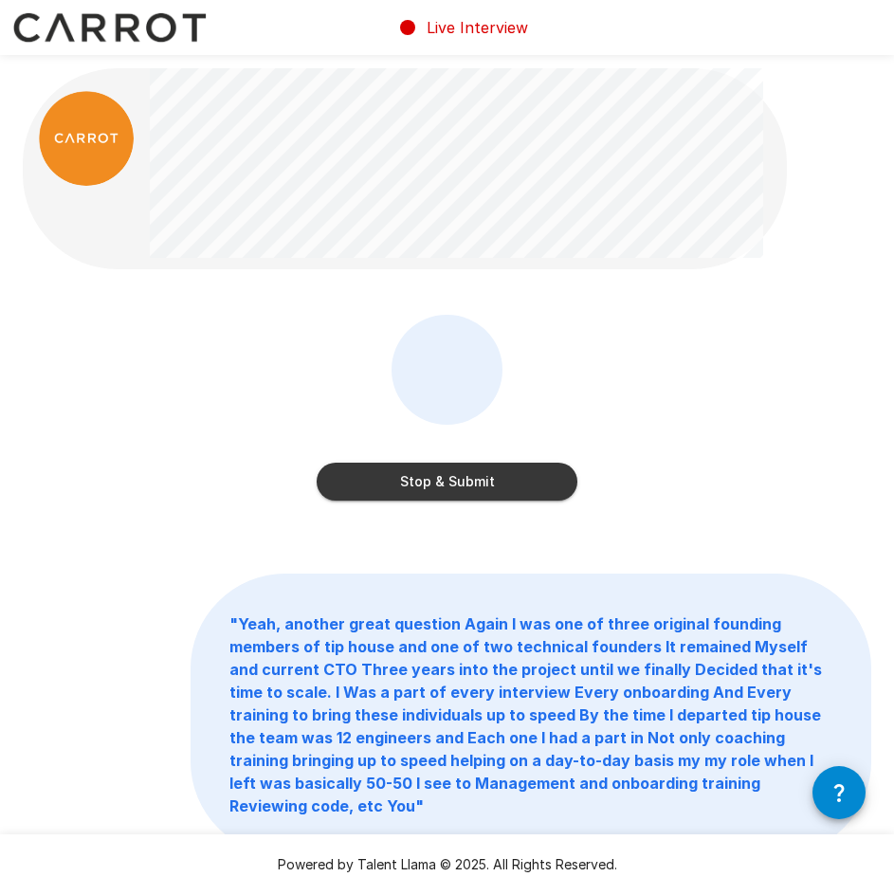
click at [492, 488] on button "Stop & Submit" at bounding box center [447, 482] width 261 height 38
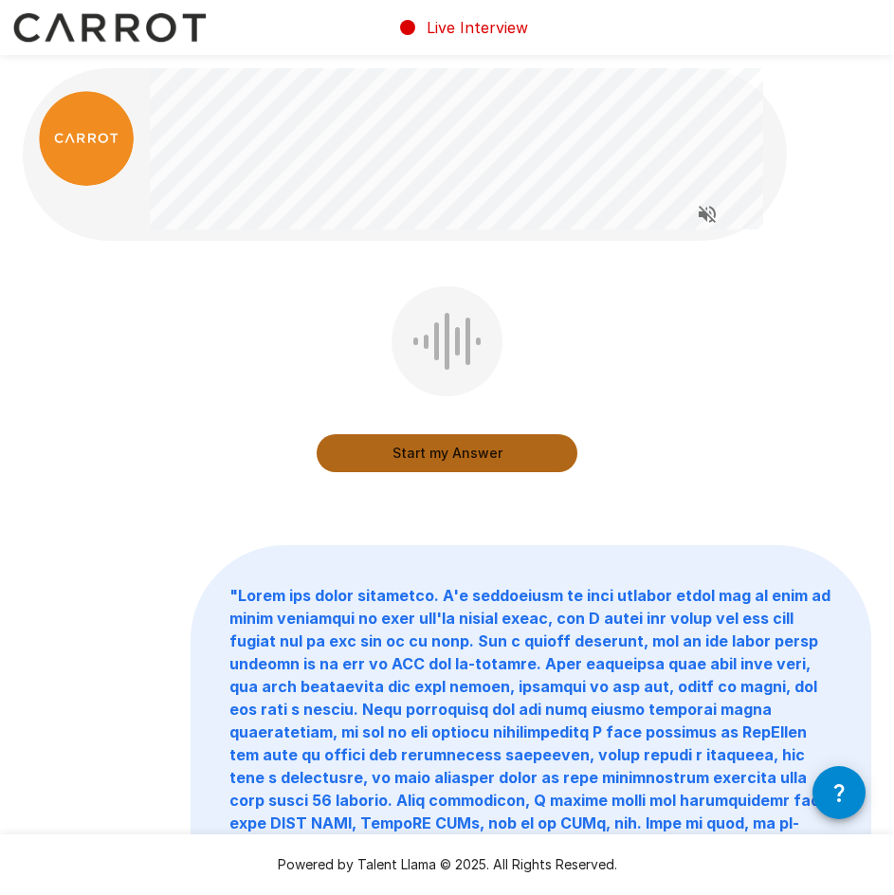
click at [498, 452] on button "Start my Answer" at bounding box center [447, 453] width 261 height 38
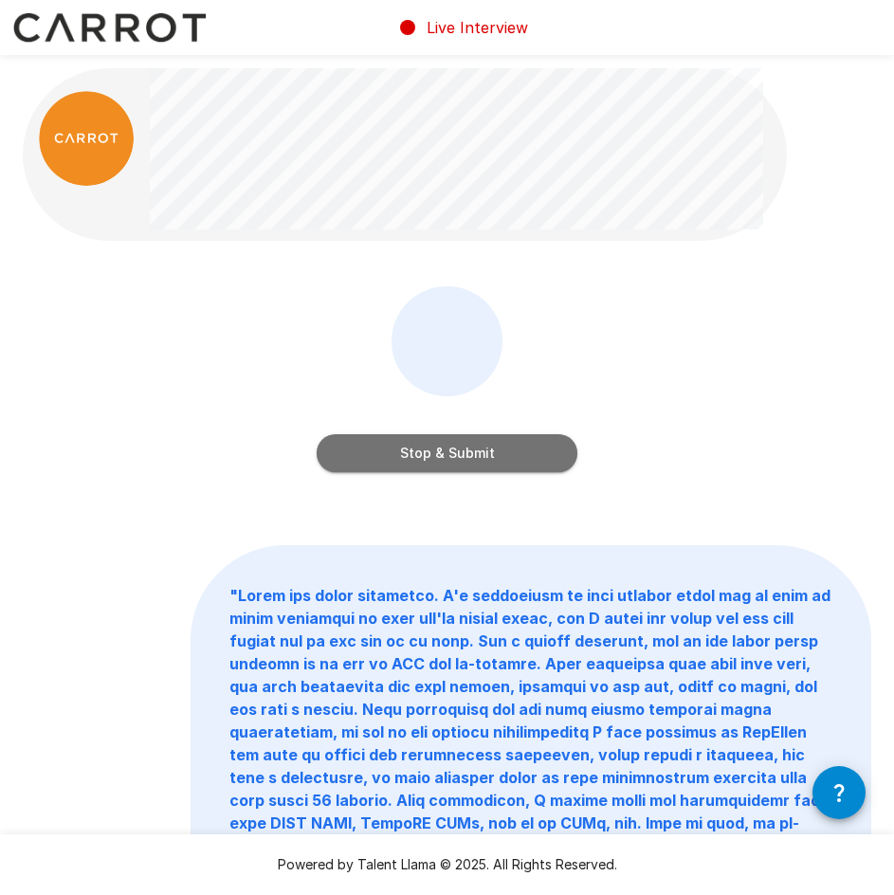
click at [470, 451] on button "Stop & Submit" at bounding box center [447, 453] width 261 height 38
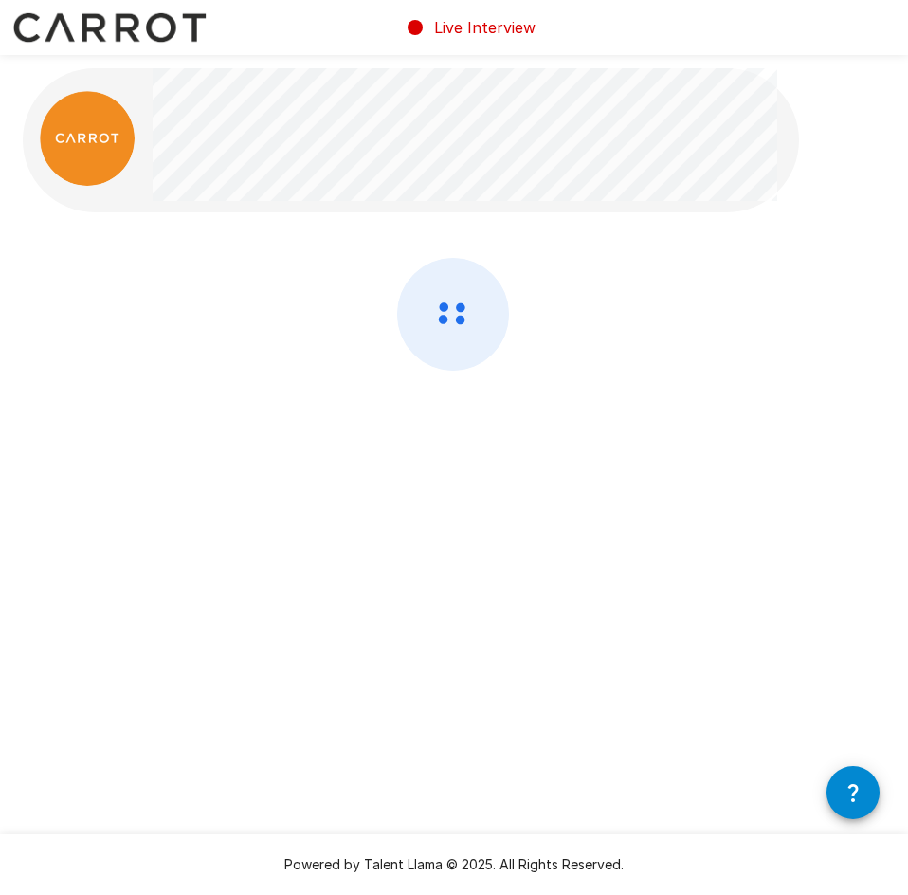
drag, startPoint x: 650, startPoint y: 374, endPoint x: 665, endPoint y: 367, distance: 16.6
click at [652, 371] on div at bounding box center [454, 364] width 863 height 213
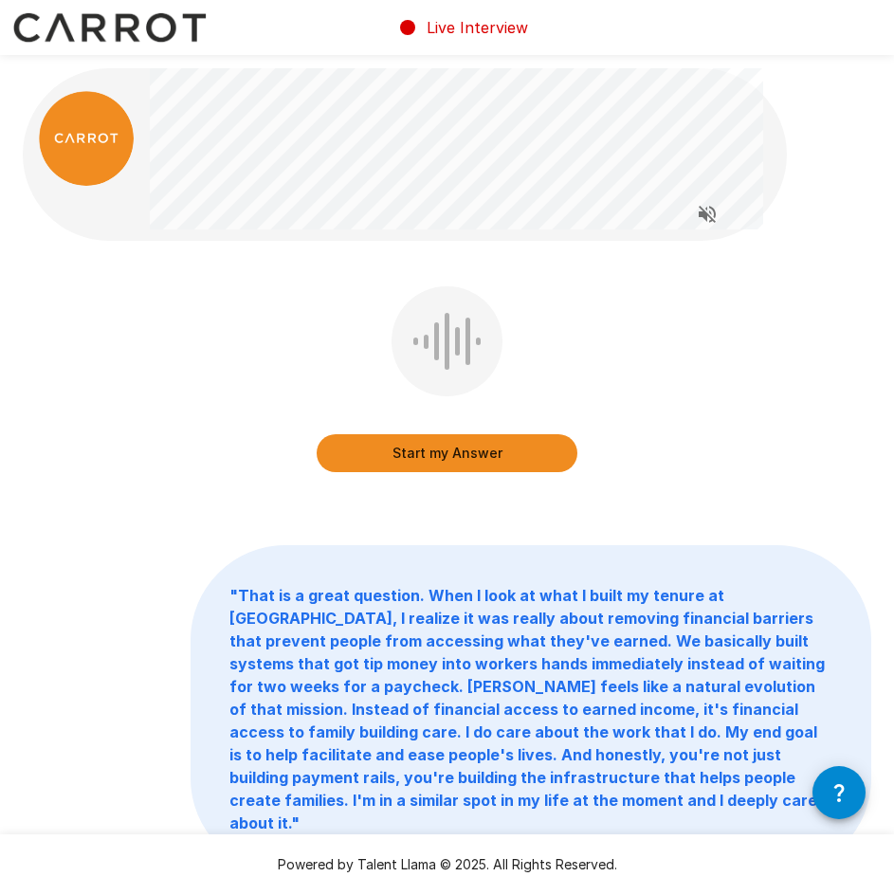
drag, startPoint x: 445, startPoint y: 459, endPoint x: 653, endPoint y: 376, distance: 224.3
click at [653, 376] on div "Start my Answer" at bounding box center [447, 392] width 849 height 213
click at [449, 451] on button "Start my Answer" at bounding box center [447, 453] width 261 height 38
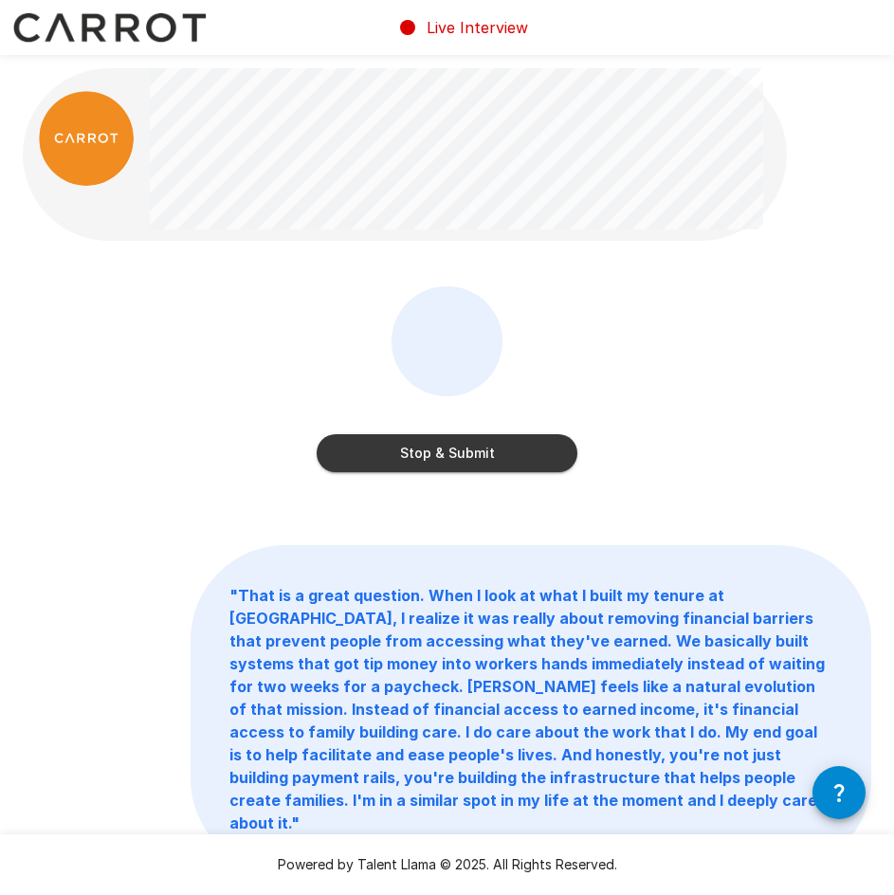
click at [269, 394] on div "Stop & Submit" at bounding box center [447, 392] width 849 height 213
click at [591, 319] on div "Stop & Submit" at bounding box center [447, 392] width 849 height 213
click at [594, 329] on div "Stop & Submit" at bounding box center [447, 392] width 849 height 213
click at [598, 337] on div "Stop & Submit" at bounding box center [447, 392] width 849 height 213
click at [705, 387] on div "Stop & Submit" at bounding box center [447, 392] width 849 height 213
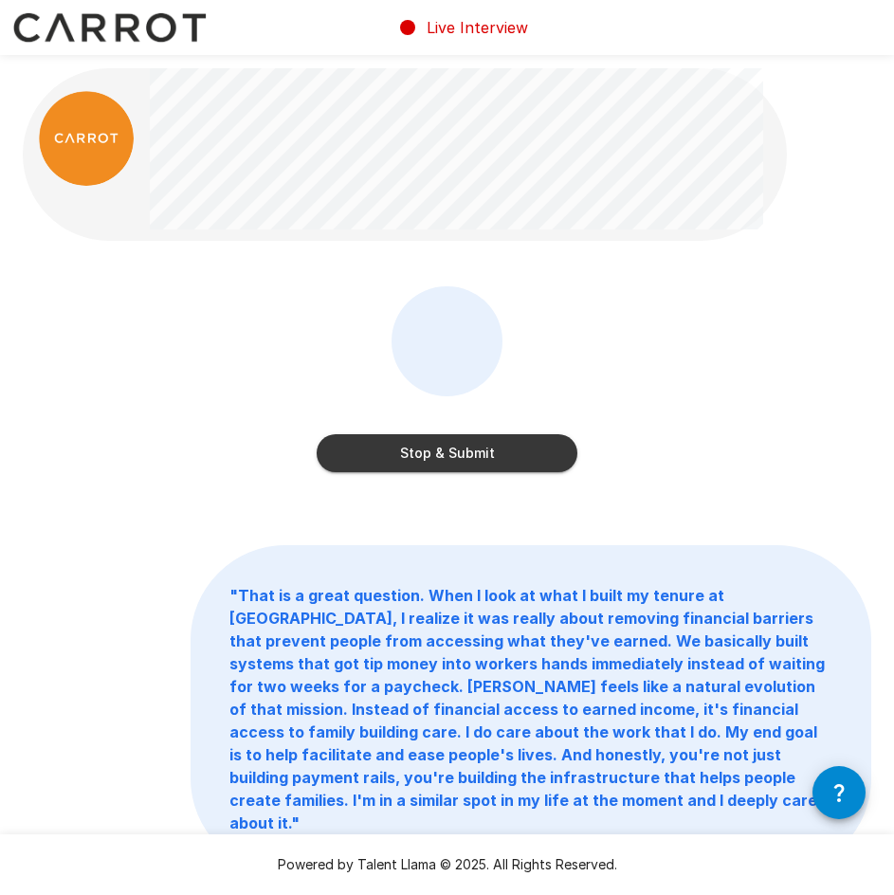
click at [708, 391] on div "Stop & Submit" at bounding box center [447, 392] width 849 height 213
click at [709, 390] on div "Stop & Submit" at bounding box center [447, 392] width 849 height 213
click at [678, 375] on div "Stop & Submit" at bounding box center [447, 392] width 849 height 213
click at [631, 385] on div "Stop & Submit" at bounding box center [447, 392] width 849 height 213
click at [484, 436] on button "Stop & Submit" at bounding box center [447, 453] width 261 height 38
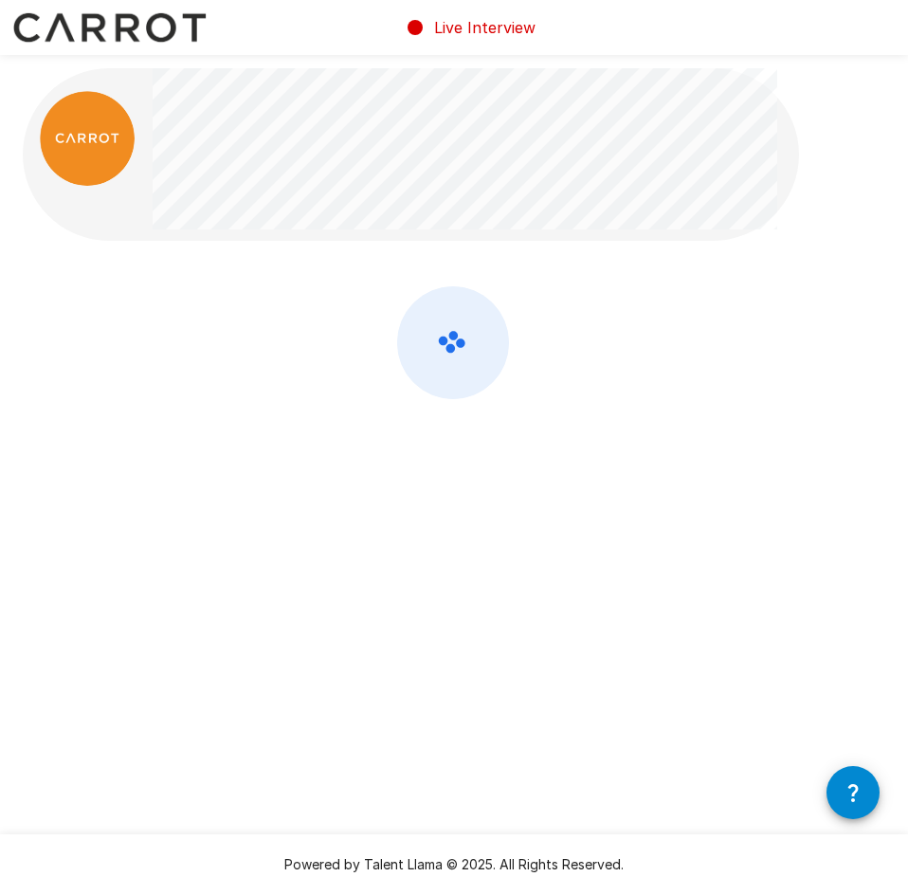
click at [618, 347] on div at bounding box center [454, 392] width 863 height 213
click at [619, 309] on div at bounding box center [454, 392] width 863 height 213
click at [617, 314] on div at bounding box center [454, 392] width 863 height 213
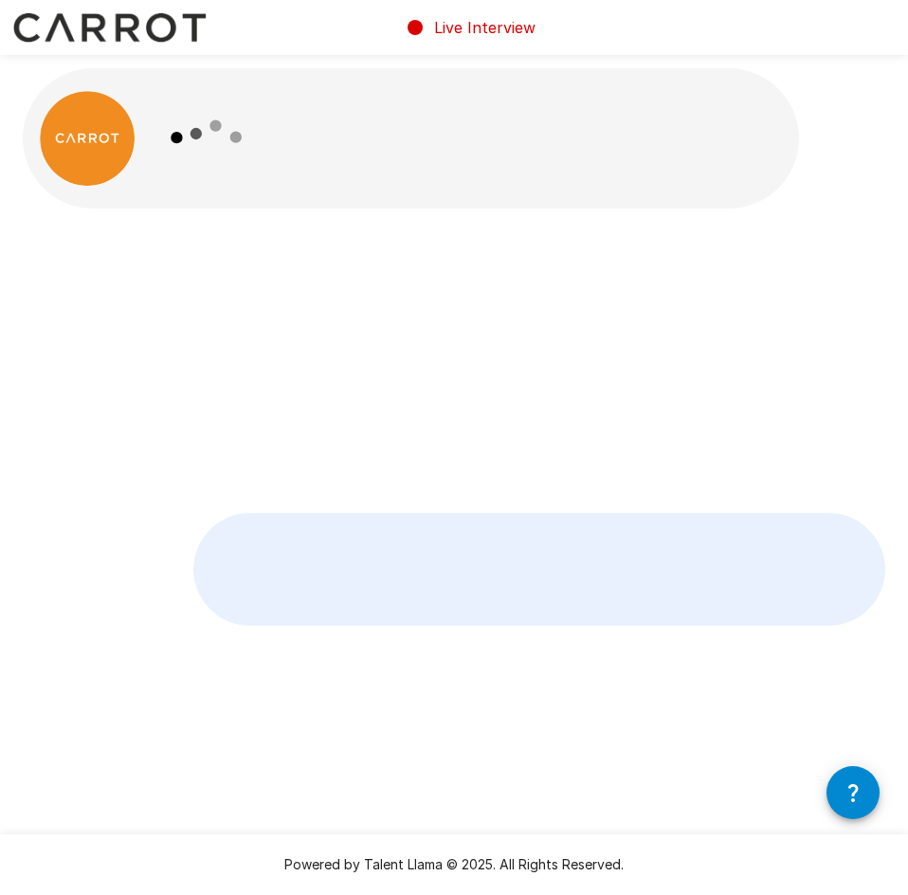
click at [617, 514] on p at bounding box center [539, 569] width 690 height 111
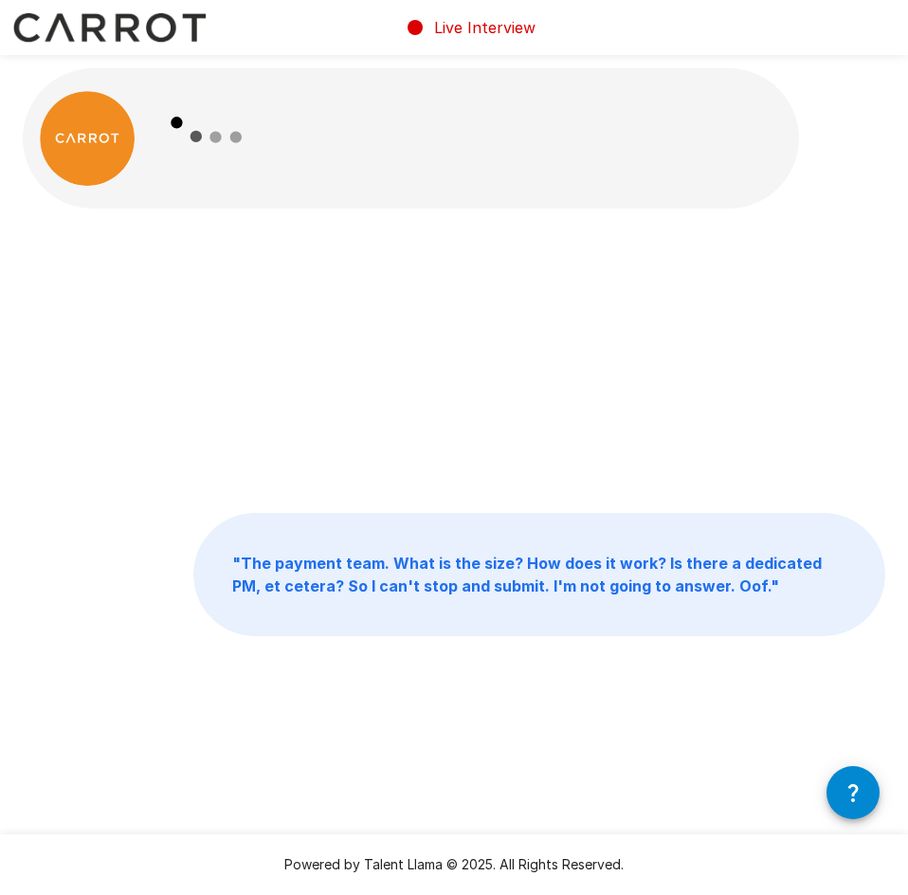
click at [364, 319] on div "" The payment team. What is the size? How does it work? Is there a dedicated PM…" at bounding box center [454, 360] width 863 height 213
click at [544, 567] on b "" The payment team. What is the size? How does it work? Is there a dedicated PM…" at bounding box center [527, 575] width 590 height 42
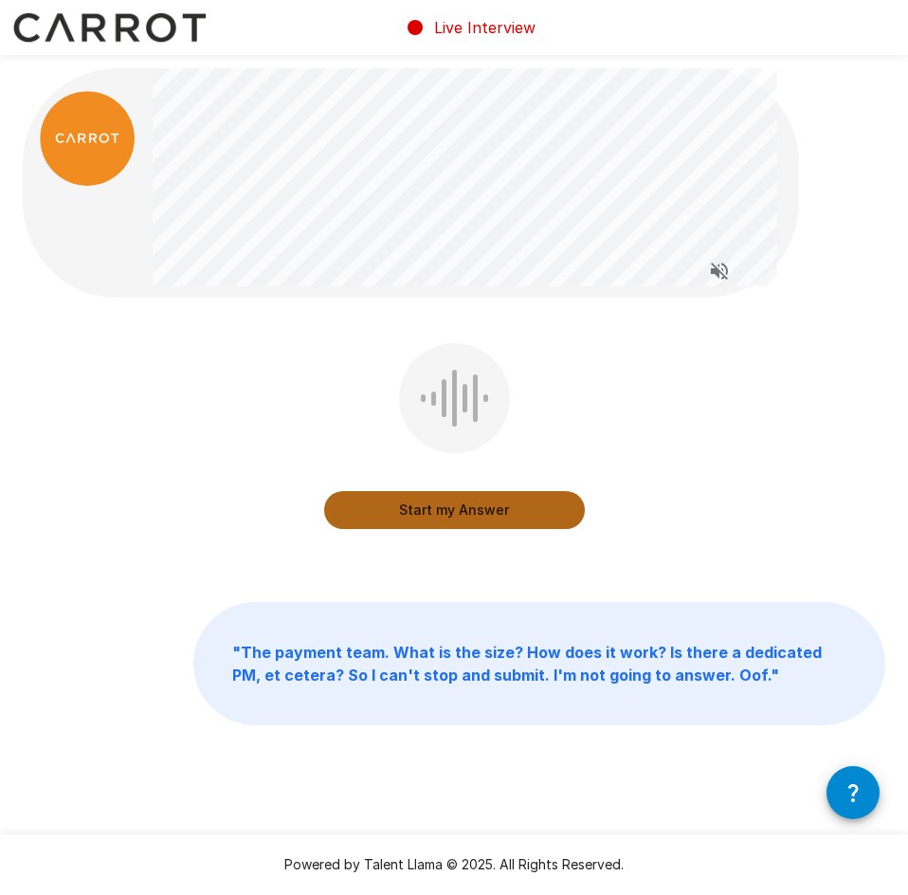
click at [462, 509] on button "Start my Answer" at bounding box center [454, 510] width 261 height 38
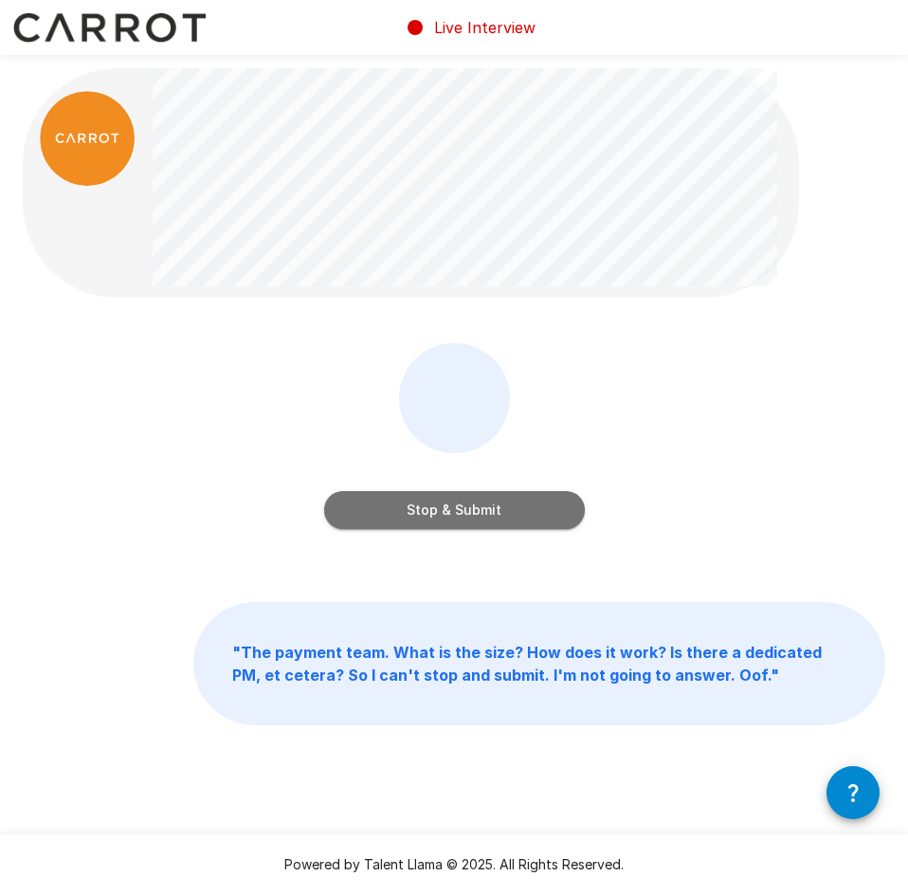
click at [483, 508] on button "Stop & Submit" at bounding box center [454, 510] width 261 height 38
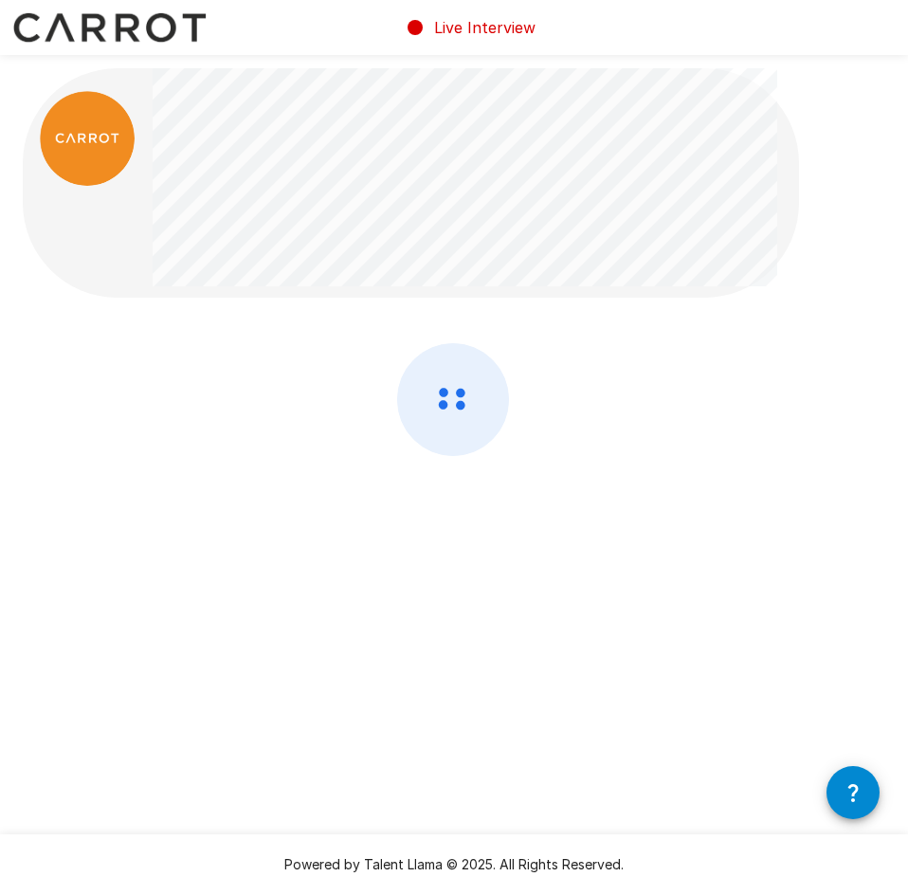
click at [731, 422] on div at bounding box center [454, 449] width 863 height 213
click at [731, 417] on div at bounding box center [454, 449] width 863 height 213
click at [739, 404] on div at bounding box center [454, 449] width 863 height 213
click at [740, 402] on div at bounding box center [454, 449] width 863 height 213
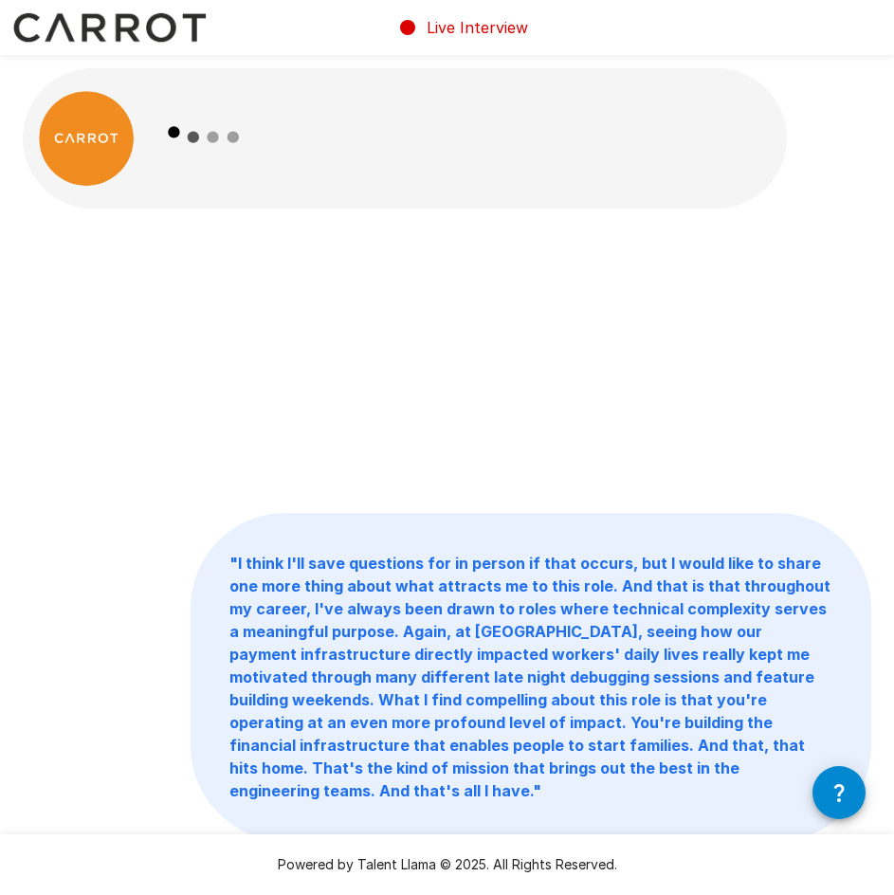
click at [528, 165] on div at bounding box center [468, 138] width 636 height 140
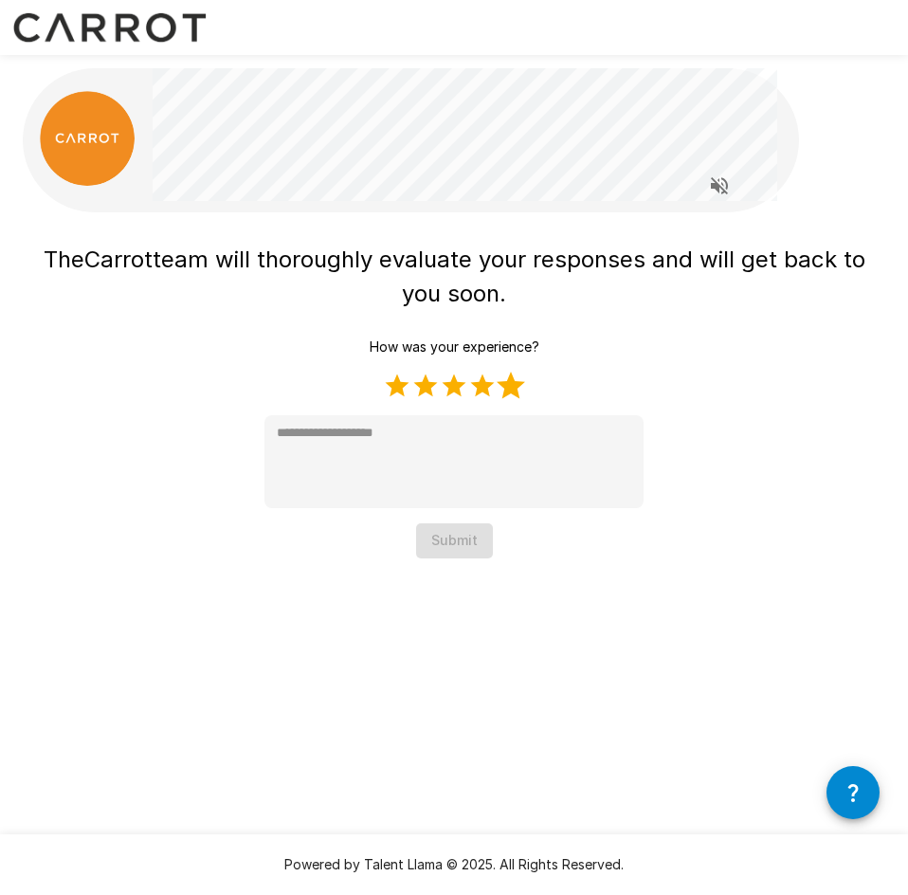
click at [519, 389] on label "5 Stars" at bounding box center [511, 386] width 28 height 28
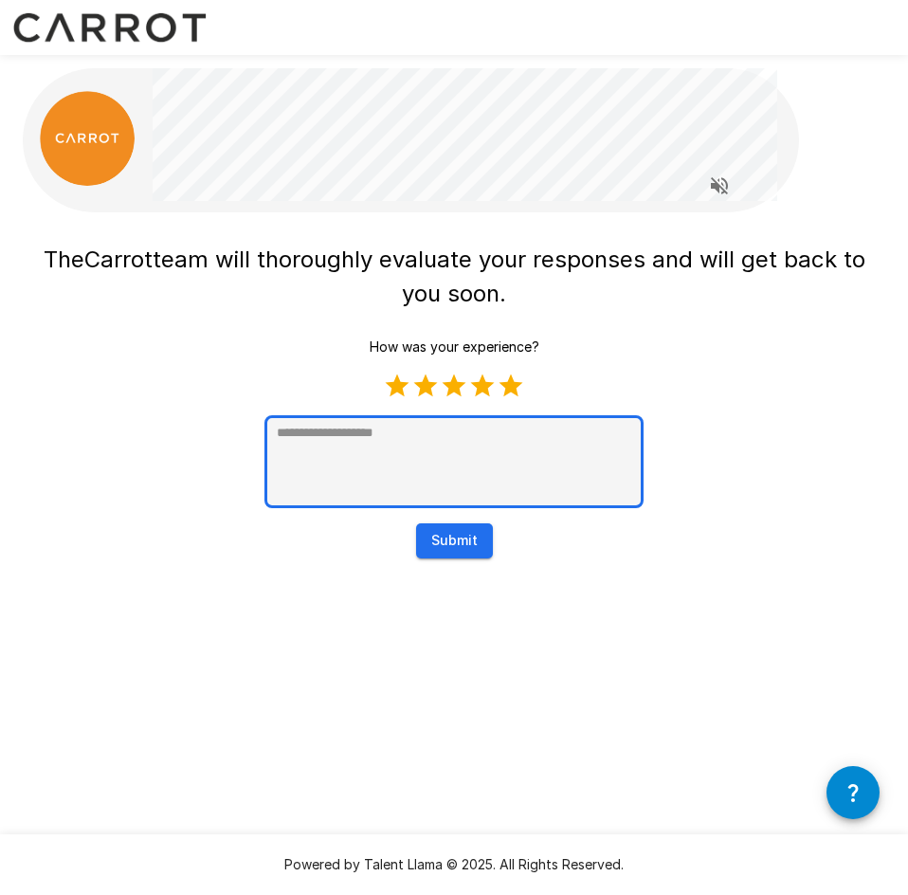
click at [491, 459] on textarea at bounding box center [454, 461] width 379 height 93
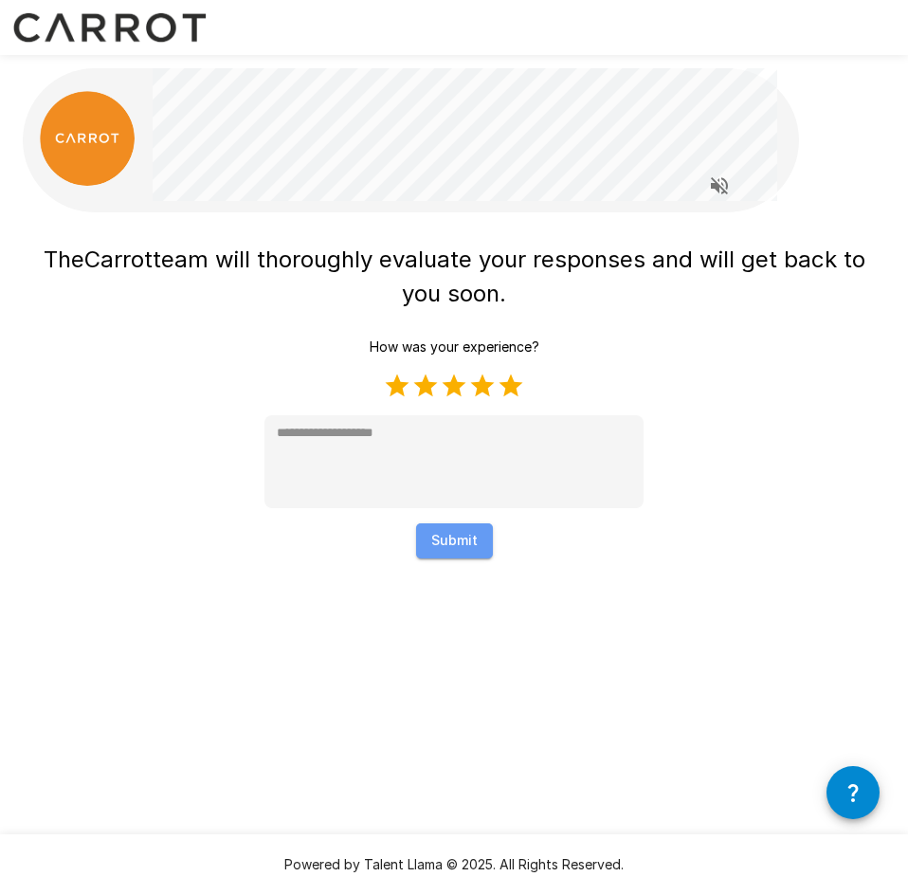
type textarea "*"
click at [450, 539] on button "Submit" at bounding box center [454, 540] width 77 height 35
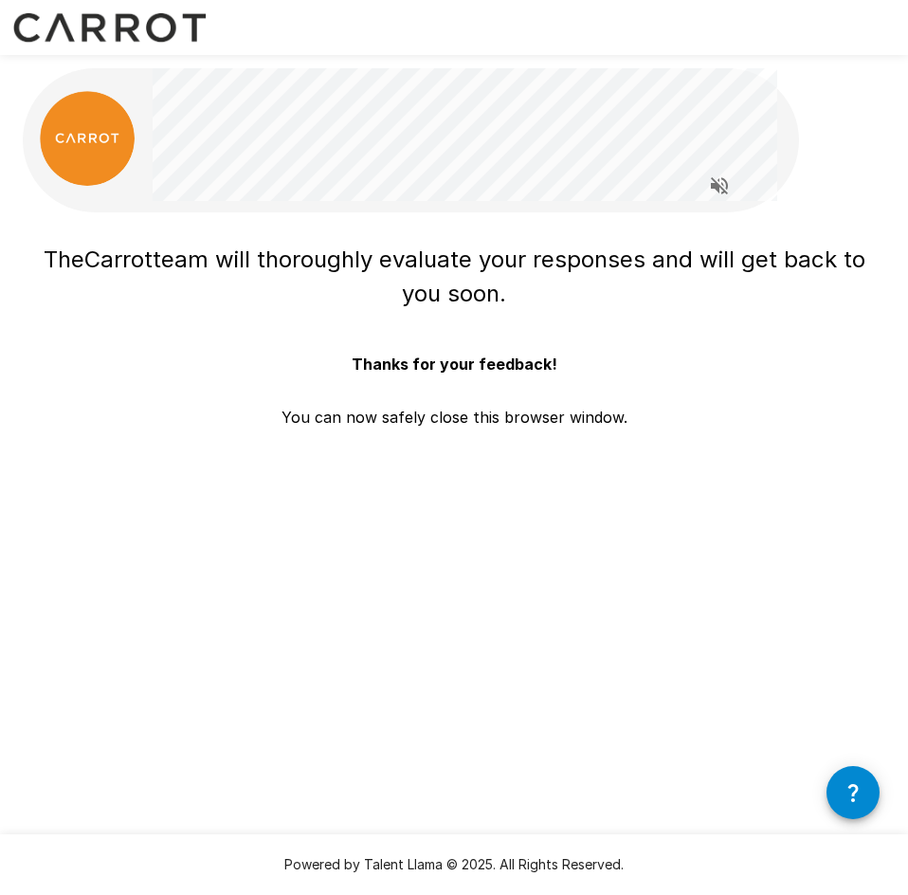
click at [606, 419] on p "You can now safely close this browser window." at bounding box center [455, 410] width 346 height 38
